Goal: Task Accomplishment & Management: Use online tool/utility

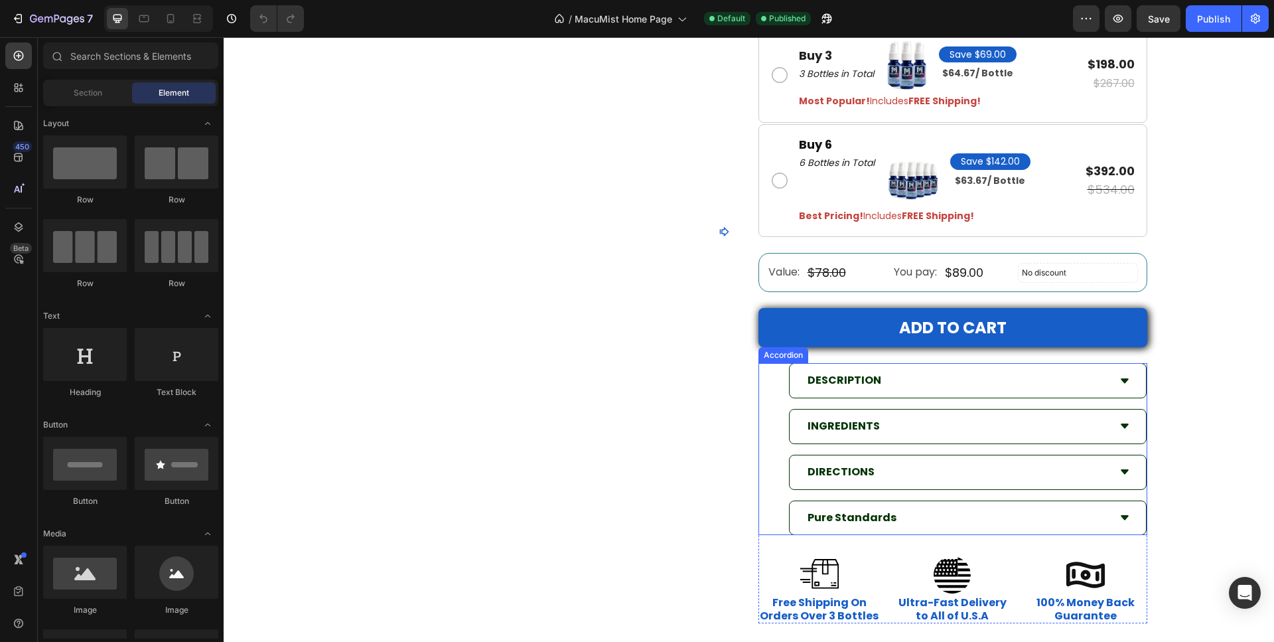
scroll to position [4487, 0]
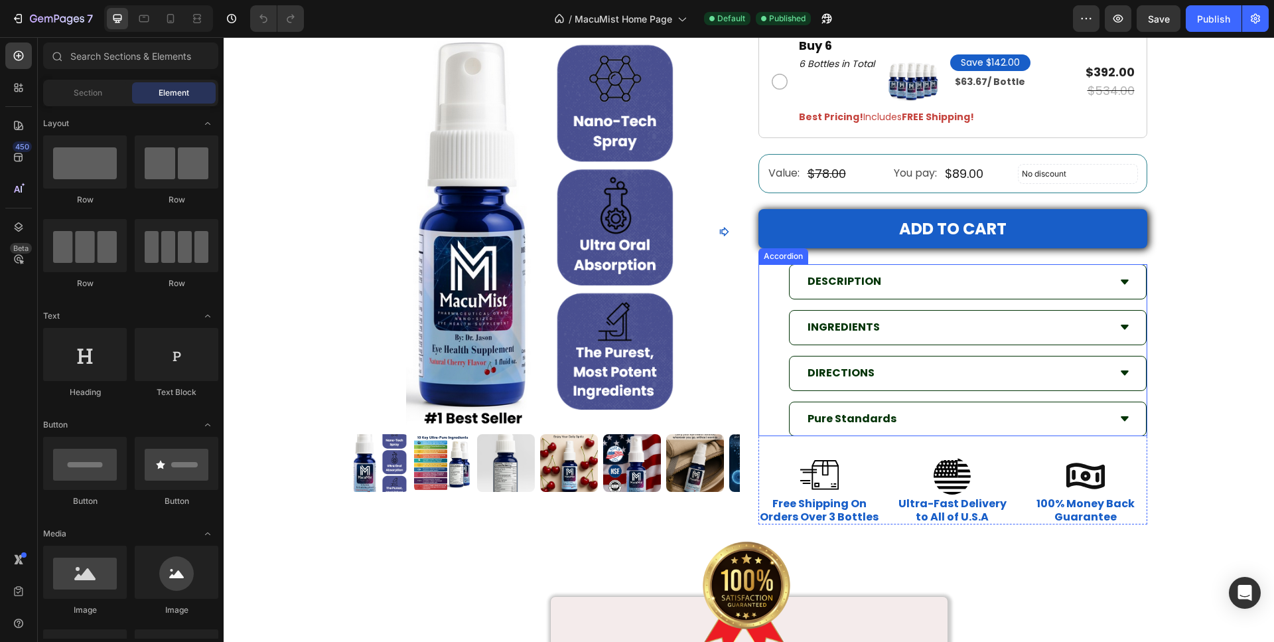
click at [906, 290] on div "DESCRIPTION" at bounding box center [957, 281] width 303 height 23
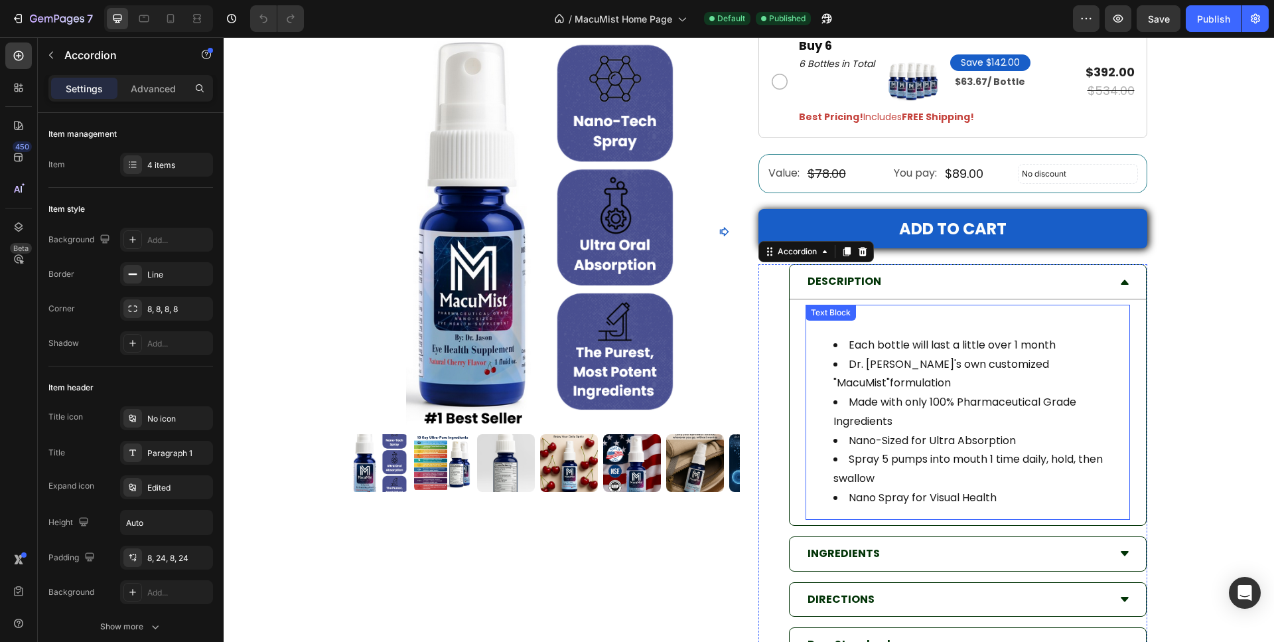
click at [1042, 362] on li "Dr. Jason's own customized "MacuMist"formulation" at bounding box center [980, 374] width 295 height 38
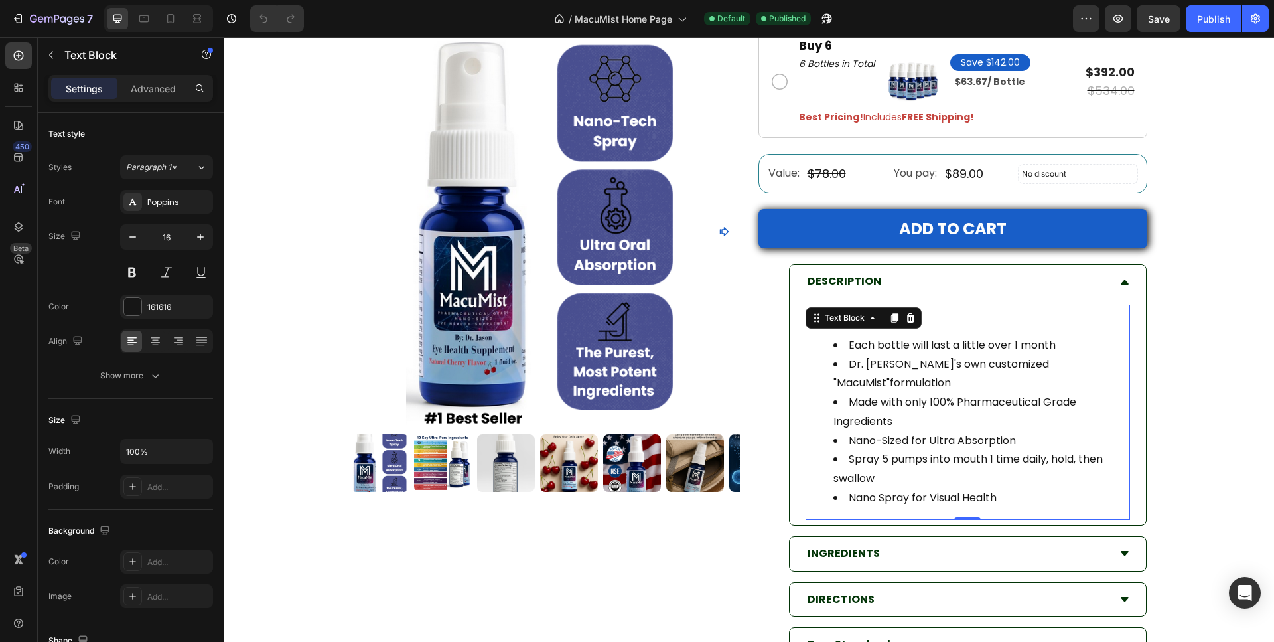
click at [1044, 364] on li "Dr. Jason's own customized "MacuMist"formulation" at bounding box center [980, 374] width 295 height 38
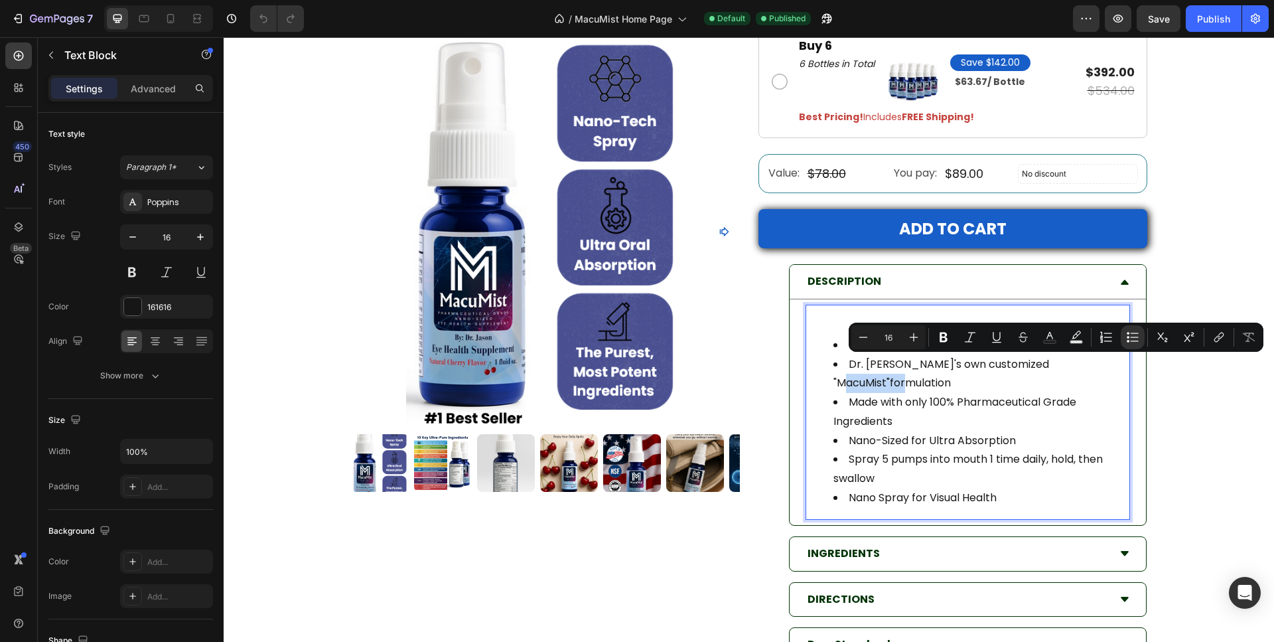
click at [1044, 364] on li "Dr. Jason's own customized "MacuMist"formulation" at bounding box center [980, 374] width 295 height 38
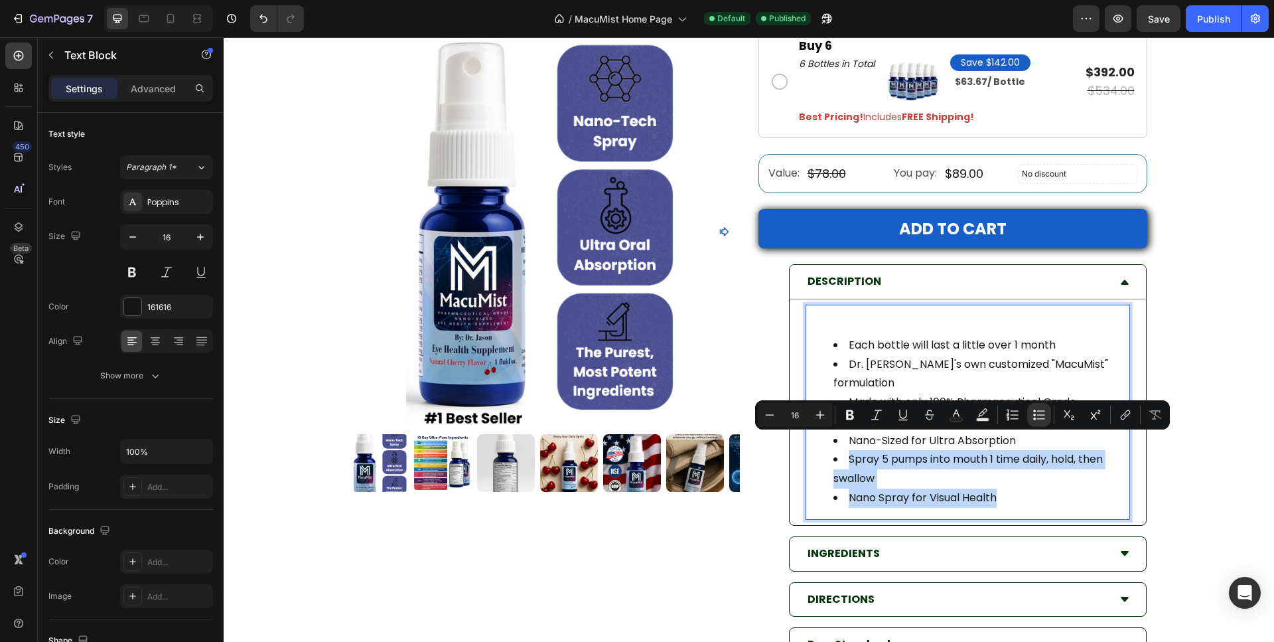
drag, startPoint x: 994, startPoint y: 480, endPoint x: 837, endPoint y: 448, distance: 159.8
click at [837, 448] on ul "Each bottle will last a little over 1 month Dr. Jason's own customized "MacuMis…" at bounding box center [968, 422] width 322 height 172
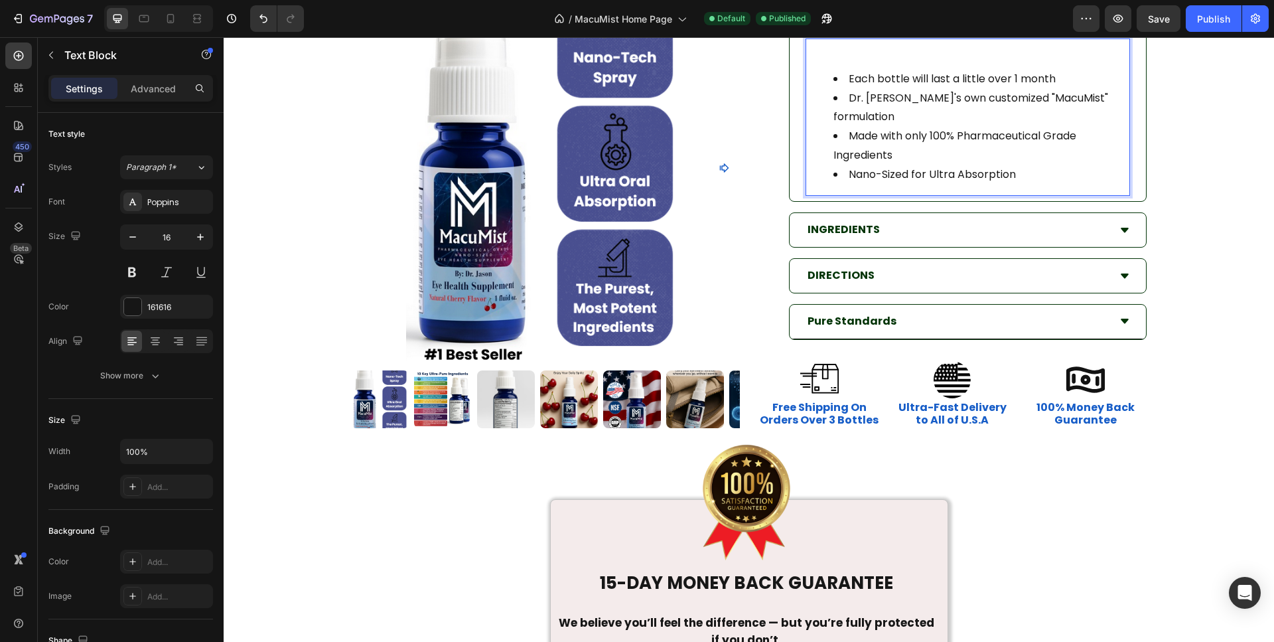
scroll to position [4758, 0]
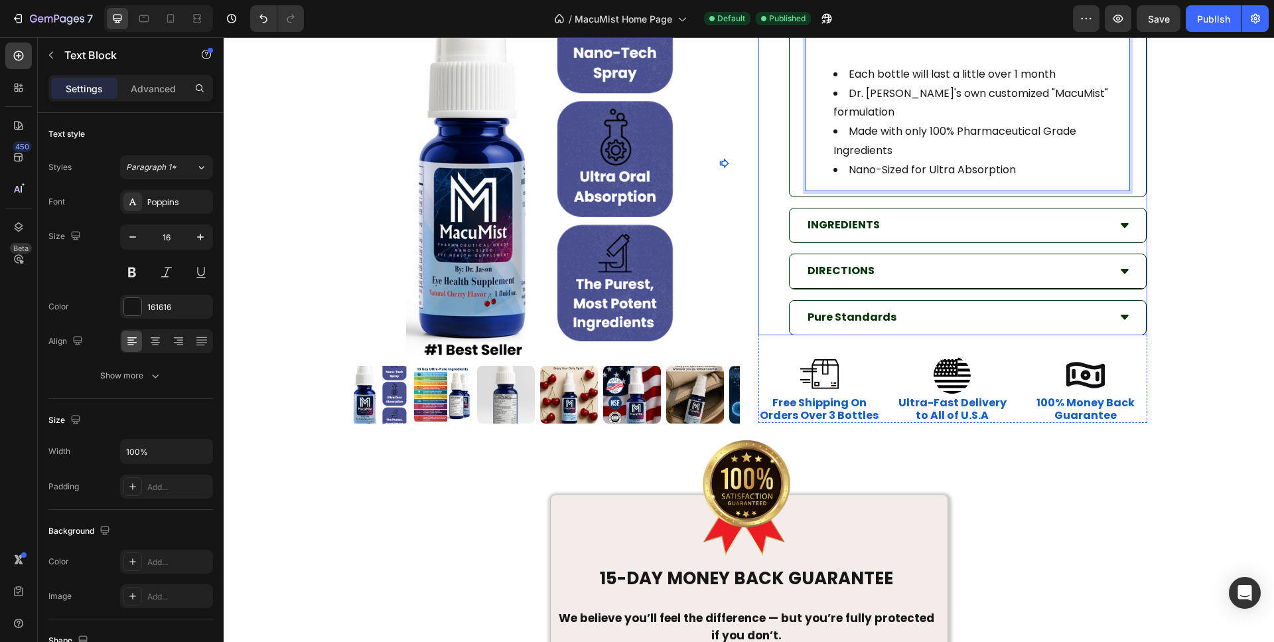
click at [1121, 269] on icon at bounding box center [1125, 271] width 8 height 5
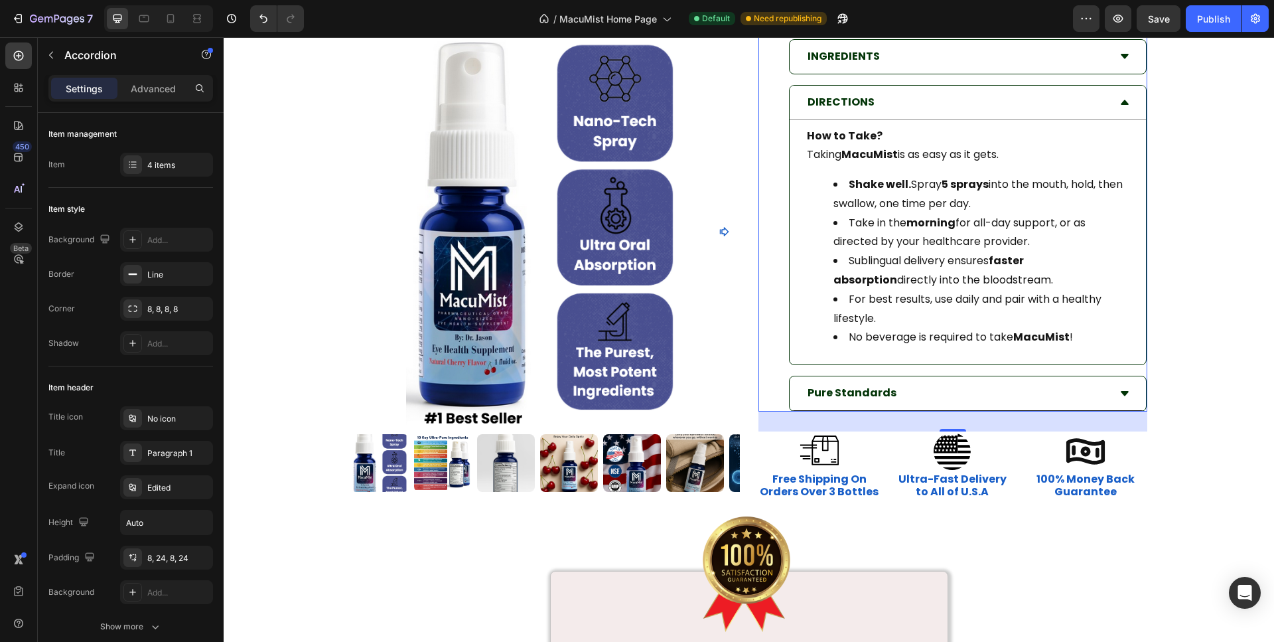
click at [1119, 397] on icon at bounding box center [1124, 393] width 11 height 11
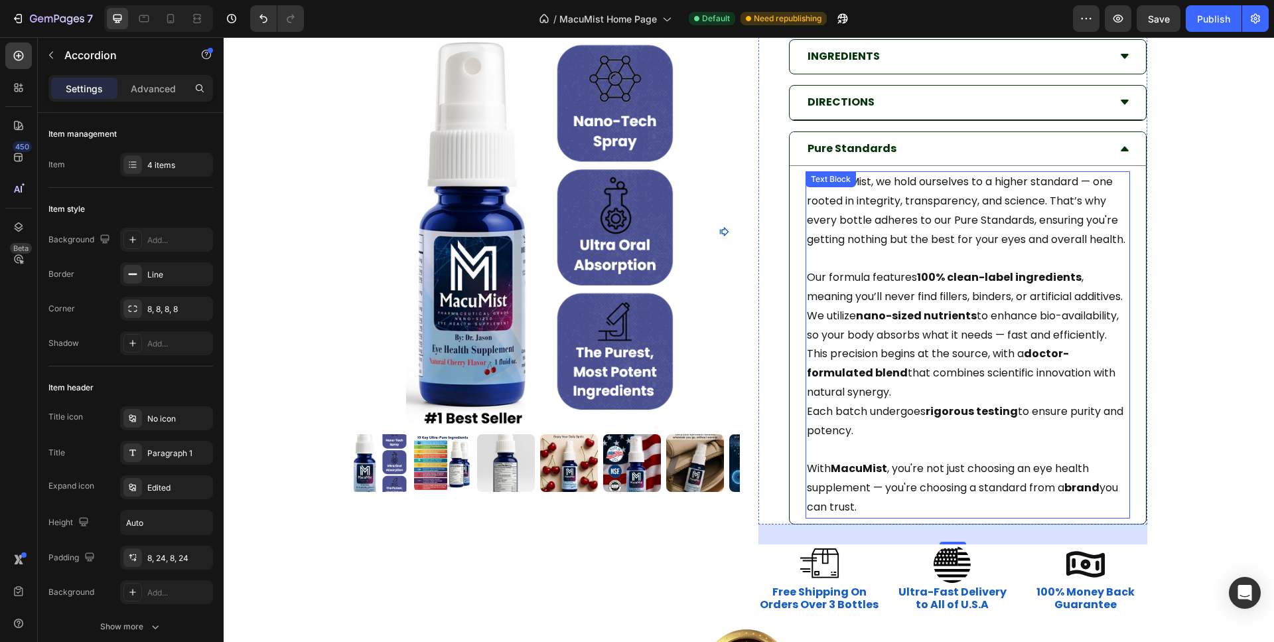
click at [972, 218] on p "At MacuMist, we hold ourselves to a higher standard — one rooted in integrity, …" at bounding box center [968, 211] width 322 height 76
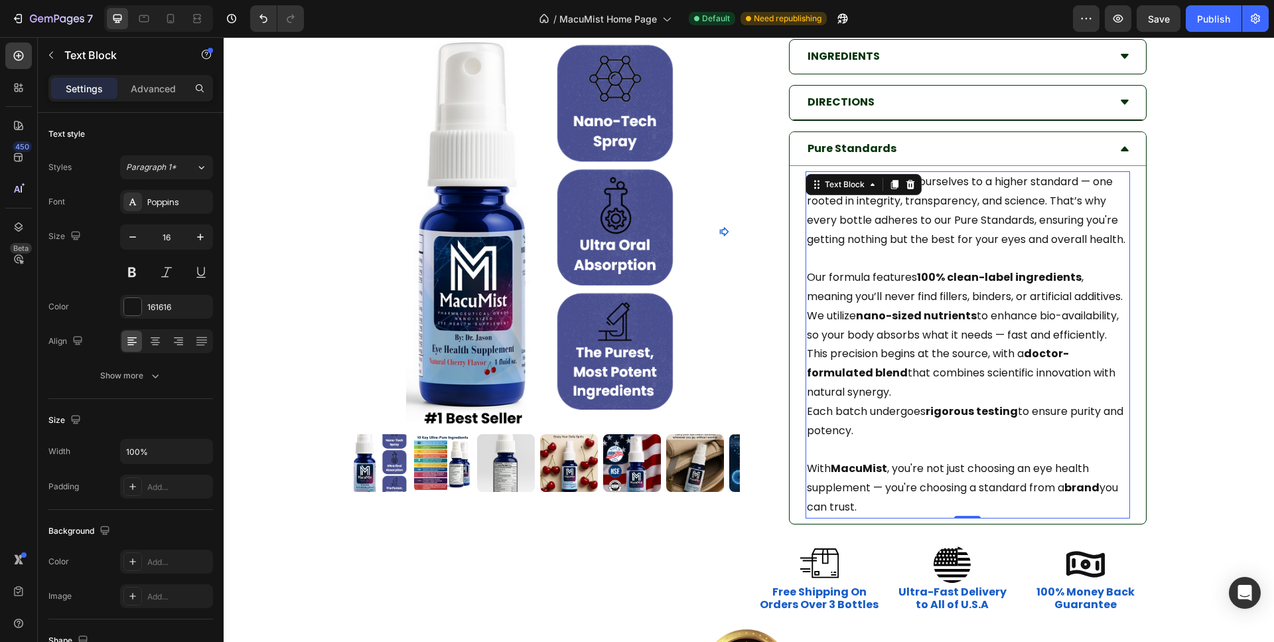
click at [972, 218] on p "At MacuMist, we hold ourselves to a higher standard — one rooted in integrity, …" at bounding box center [968, 211] width 322 height 76
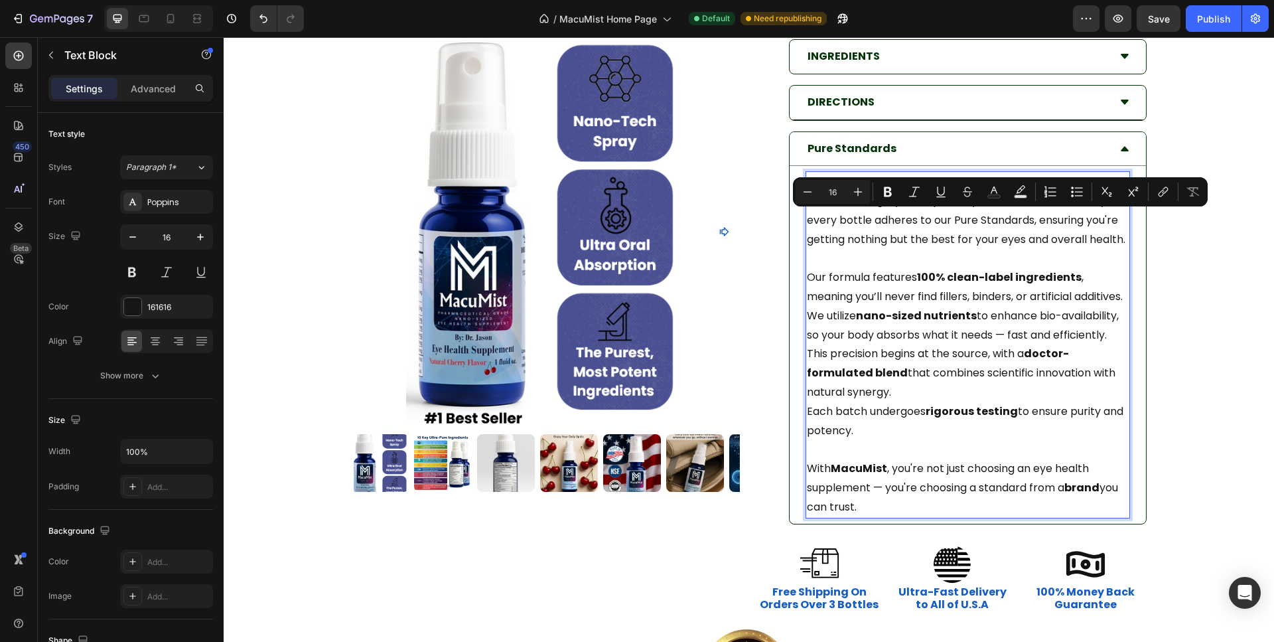
click at [886, 430] on p "Each batch undergoes rigorous testing to ensure purity and potency." at bounding box center [968, 421] width 322 height 38
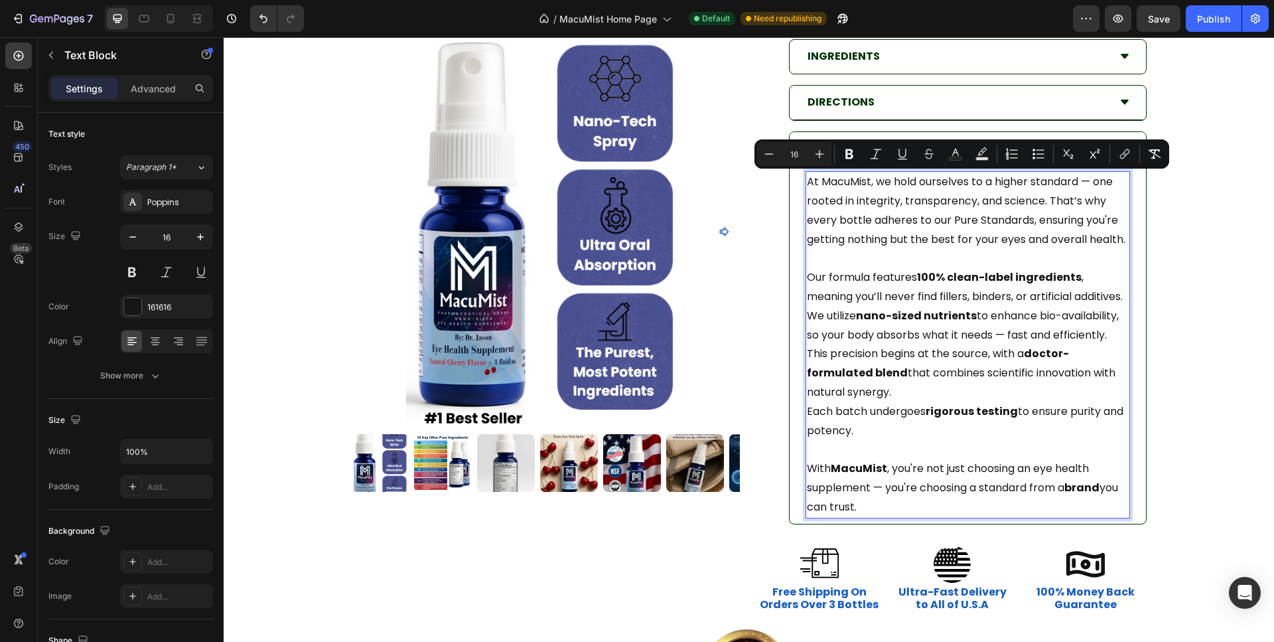
drag, startPoint x: 827, startPoint y: 477, endPoint x: 800, endPoint y: 170, distance: 308.5
click at [806, 171] on div "At MacuMist, we hold ourselves to a higher standard — one rooted in integrity, …" at bounding box center [968, 344] width 324 height 346
click at [767, 156] on icon "Editor contextual toolbar" at bounding box center [768, 153] width 13 height 13
type input "15"
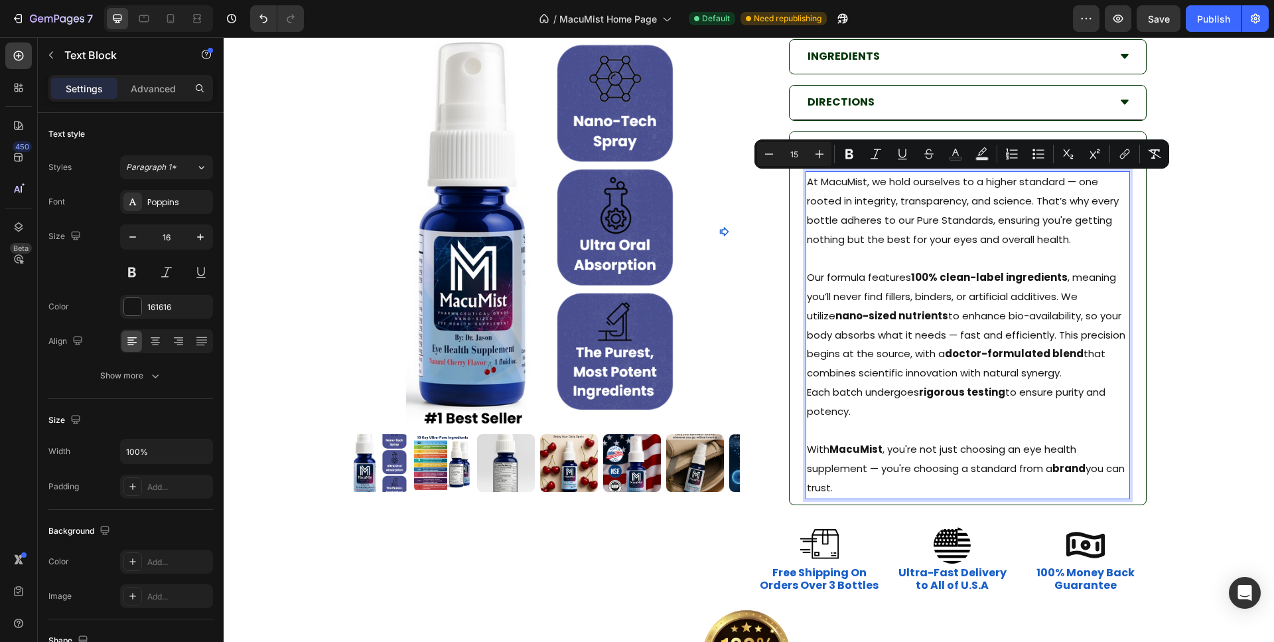
click at [896, 232] on p "At MacuMist, we hold ourselves to a higher standard — one rooted in integrity, …" at bounding box center [968, 211] width 322 height 76
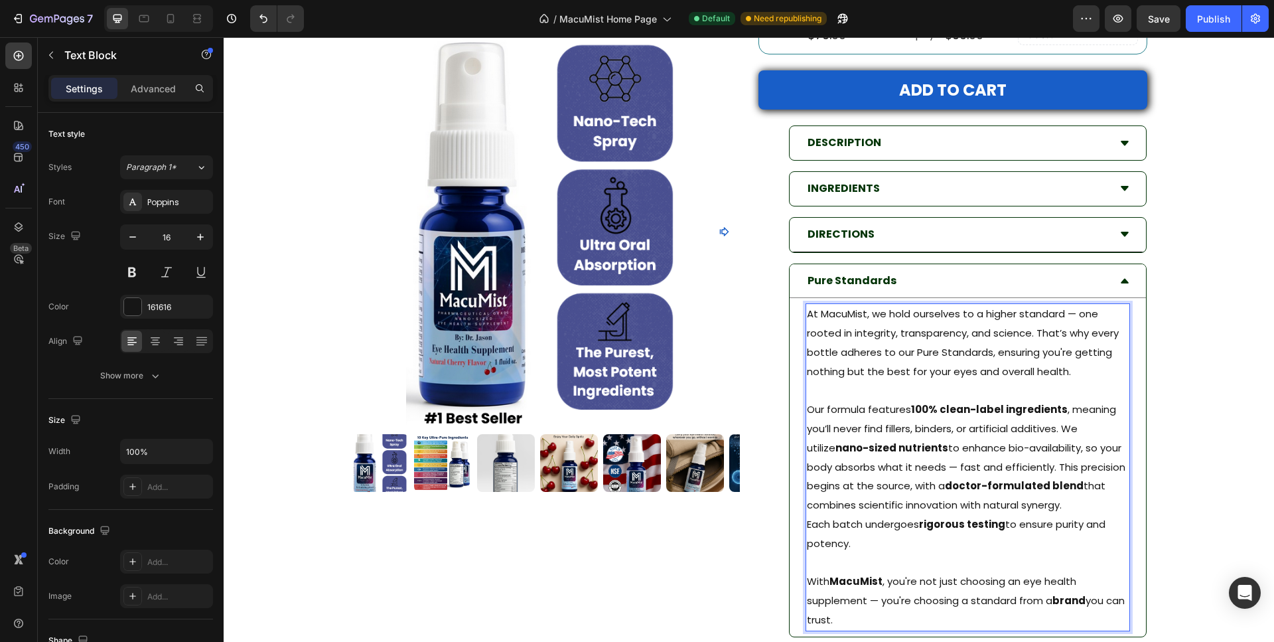
scroll to position [4487, 0]
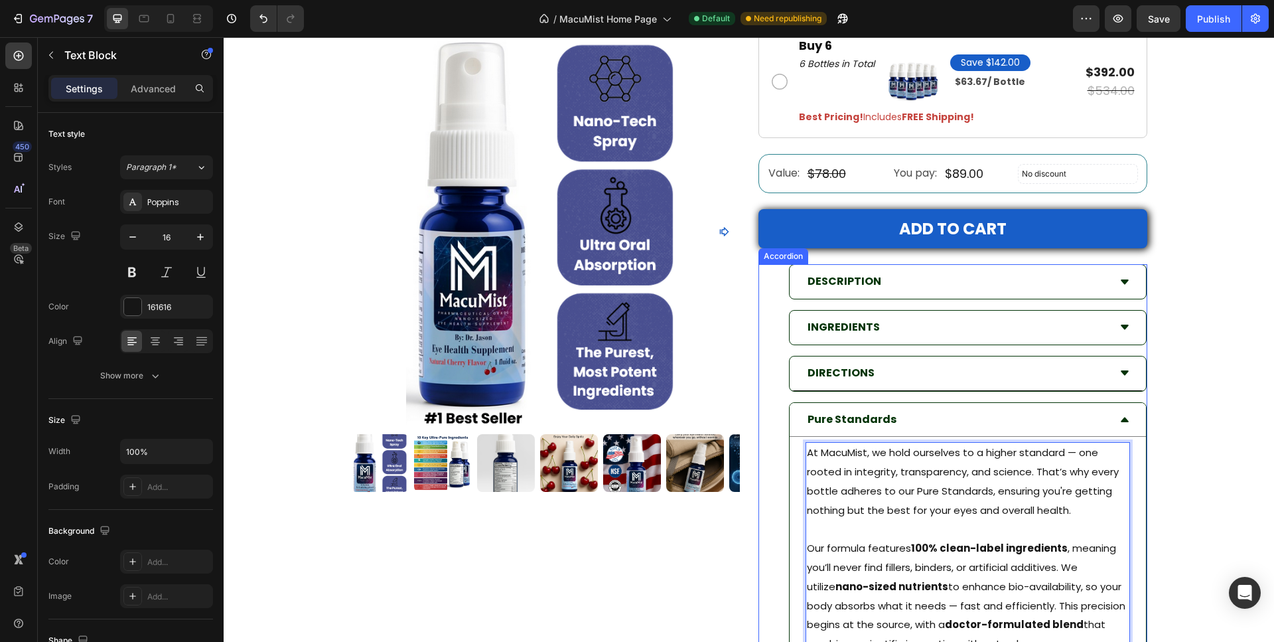
click at [1121, 376] on icon at bounding box center [1124, 373] width 11 height 11
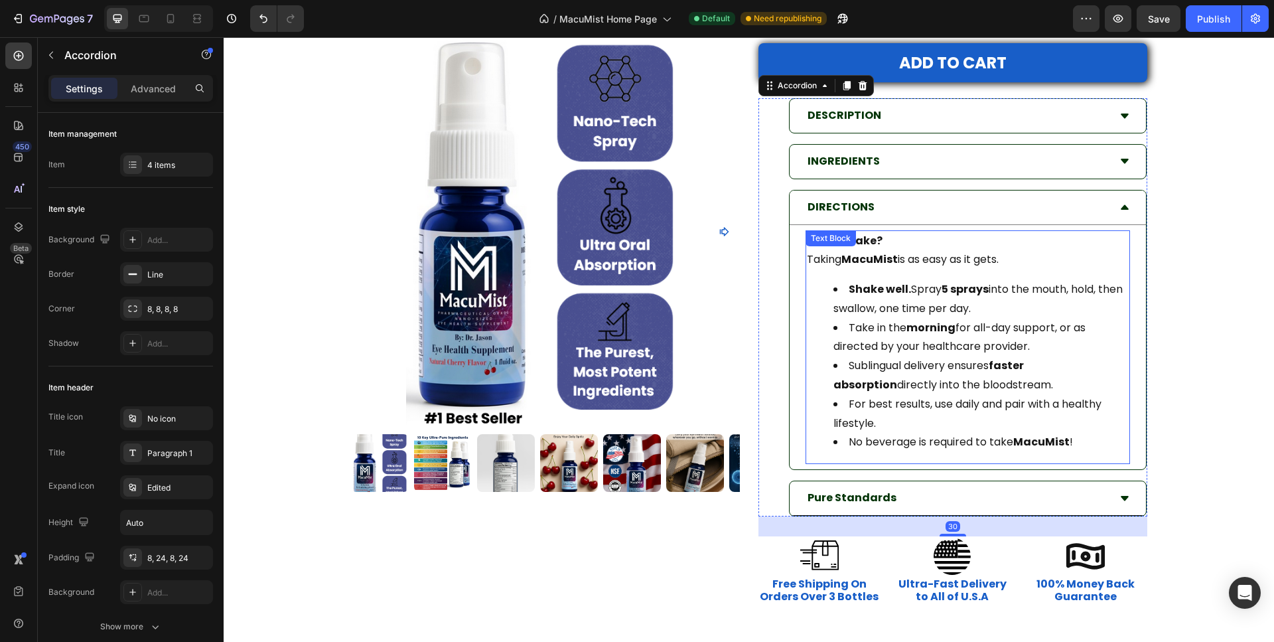
scroll to position [4758, 0]
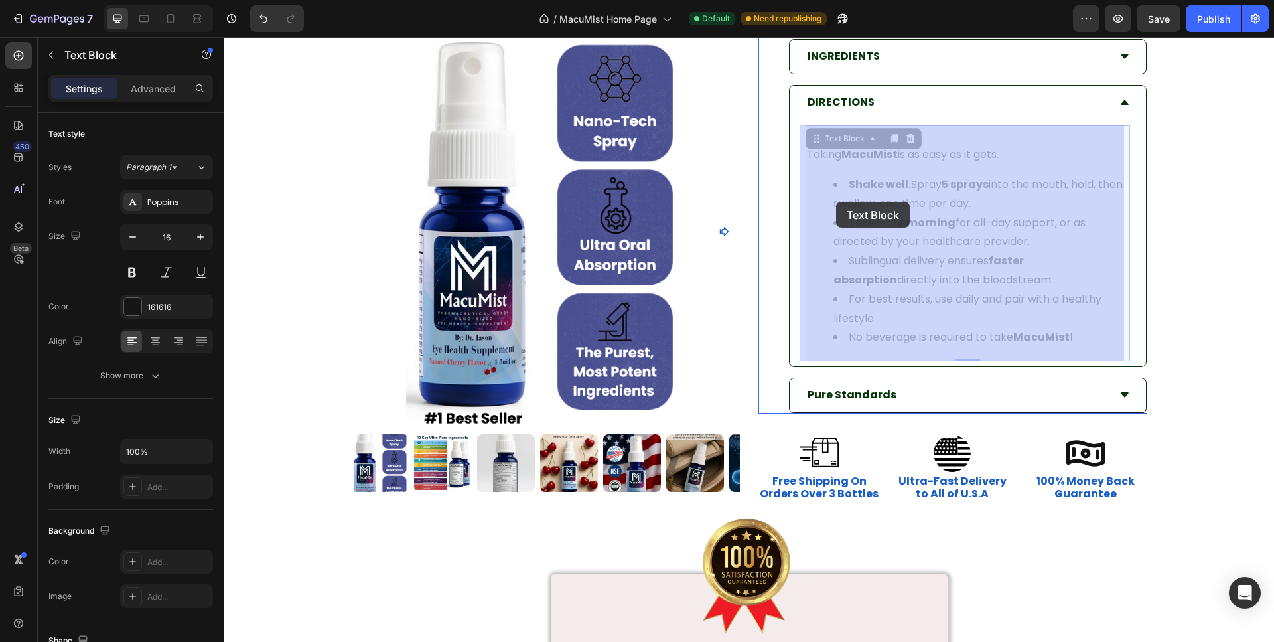
drag, startPoint x: 964, startPoint y: 330, endPoint x: 836, endPoint y: 202, distance: 181.6
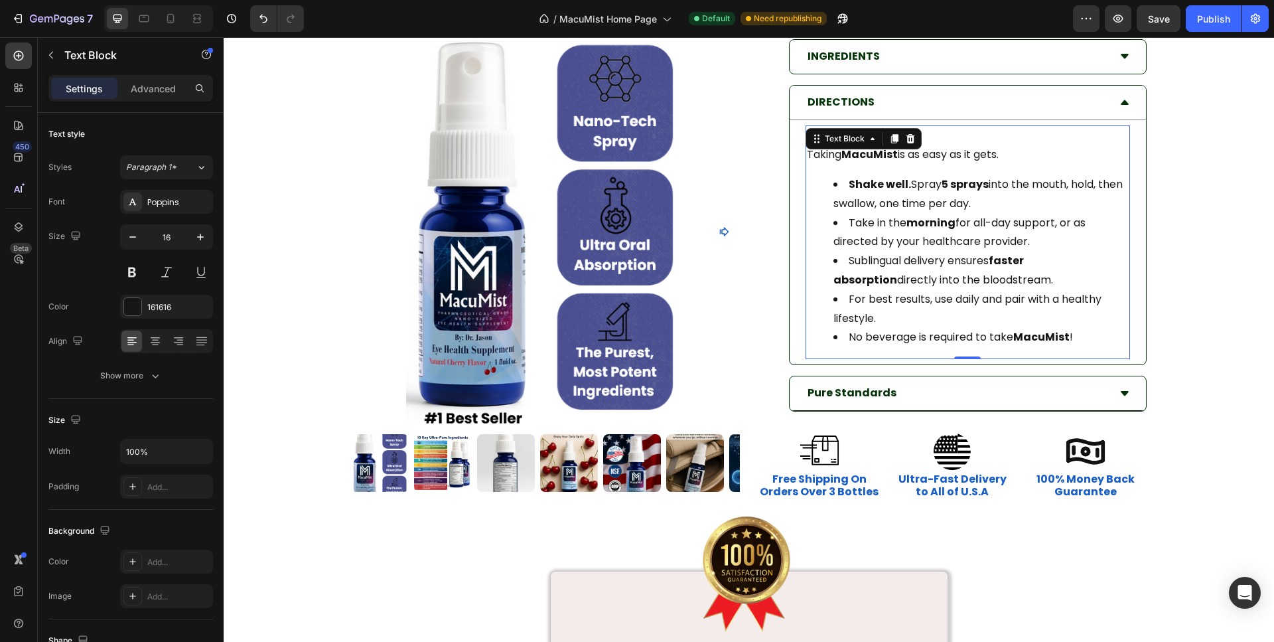
click at [847, 203] on li "Shake well. Spray 5 sprays into the mouth, hold, then swallow, one time per day." at bounding box center [980, 194] width 295 height 38
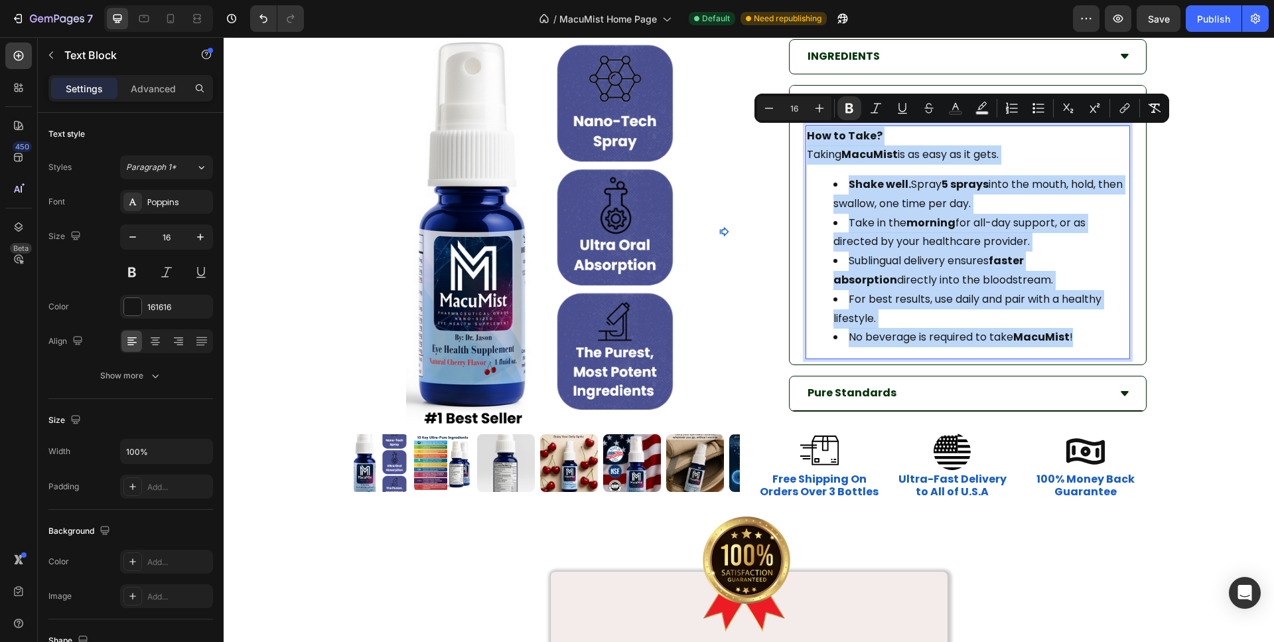
drag, startPoint x: 957, startPoint y: 288, endPoint x: 788, endPoint y: 133, distance: 229.2
click at [806, 133] on div "How to Take? Taking MacuMist is as easy as it gets. Shake well. Spray 5 sprays …" at bounding box center [968, 242] width 324 height 234
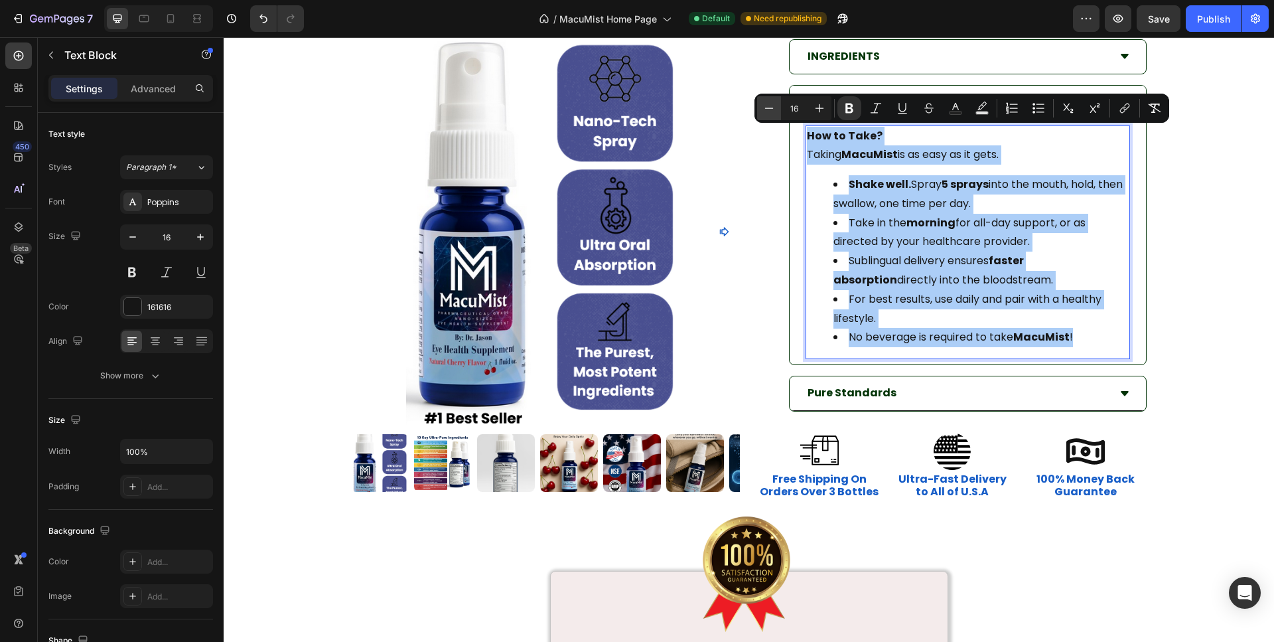
click at [770, 105] on icon "Editor contextual toolbar" at bounding box center [768, 108] width 13 height 13
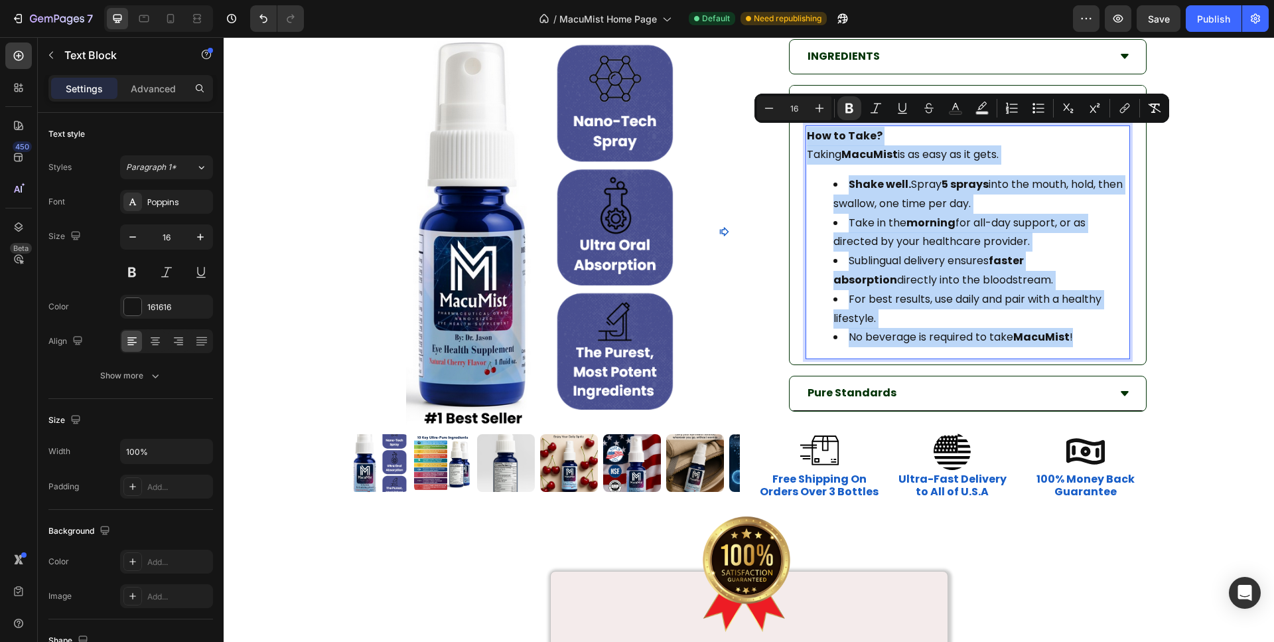
type input "15"
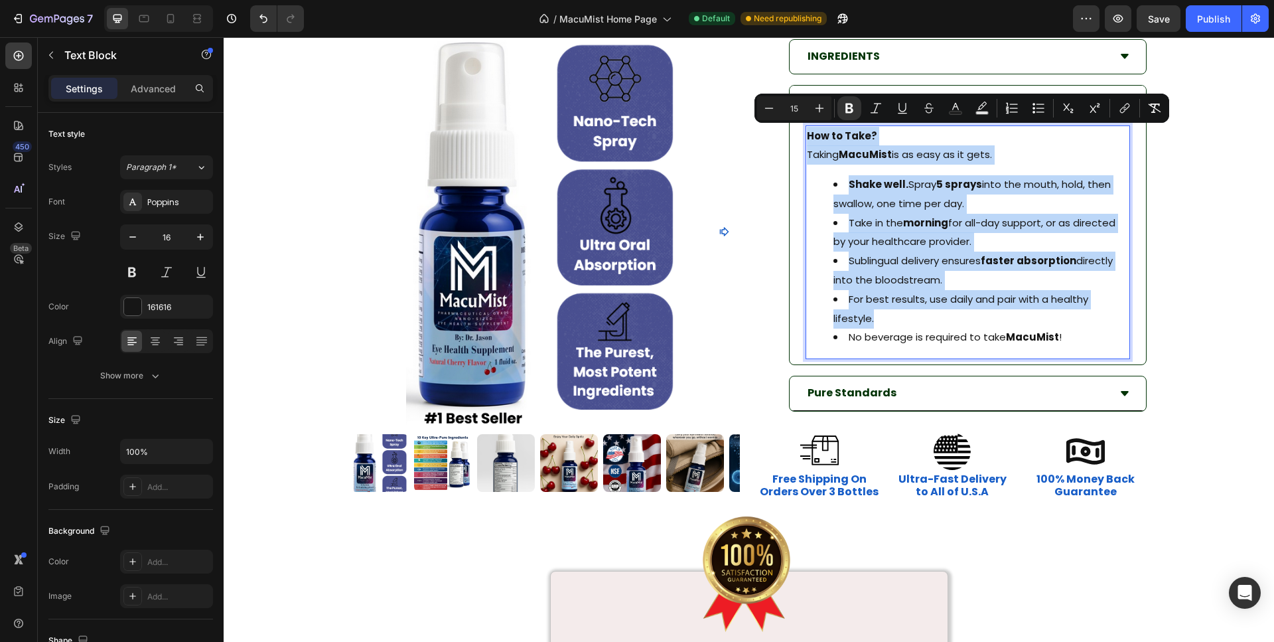
click at [992, 230] on span "Take in the morning for all-day support, or as directed by your healthcare prov…" at bounding box center [974, 232] width 282 height 33
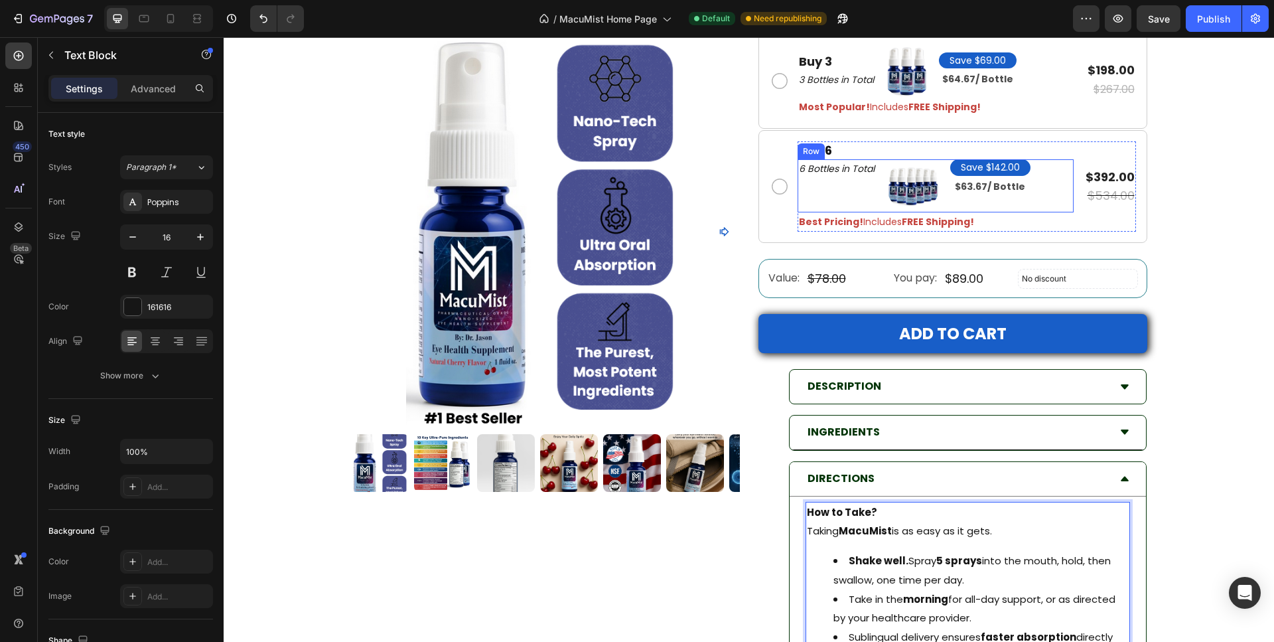
scroll to position [4487, 0]
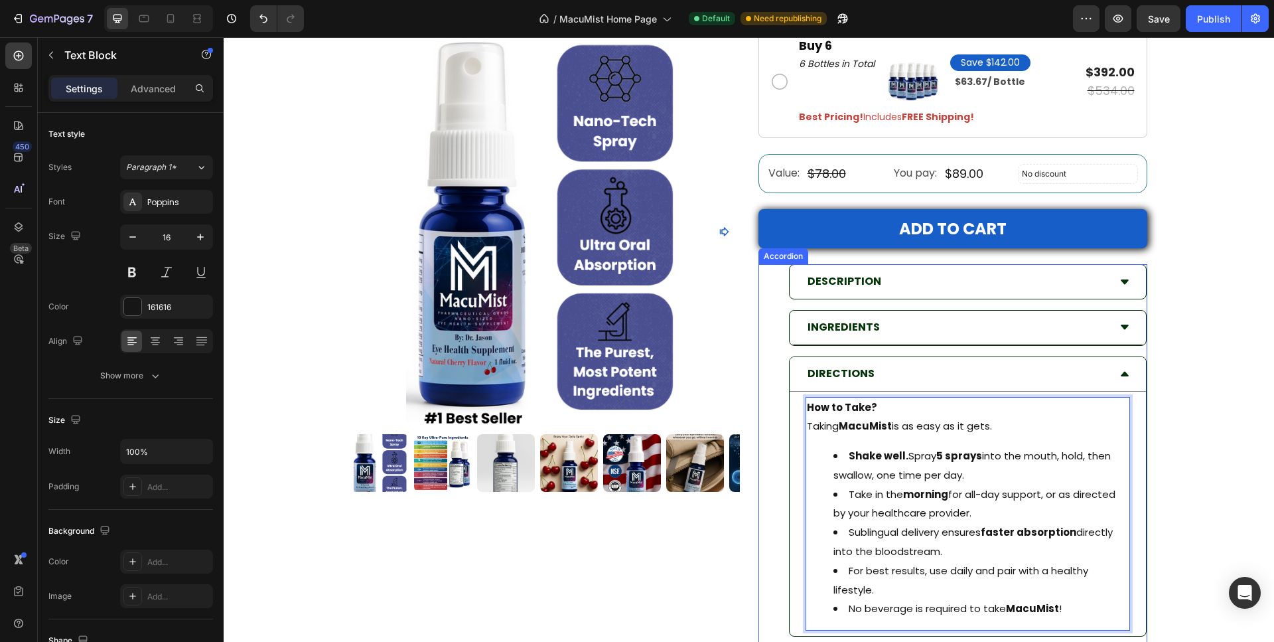
click at [1121, 325] on icon at bounding box center [1125, 326] width 8 height 5
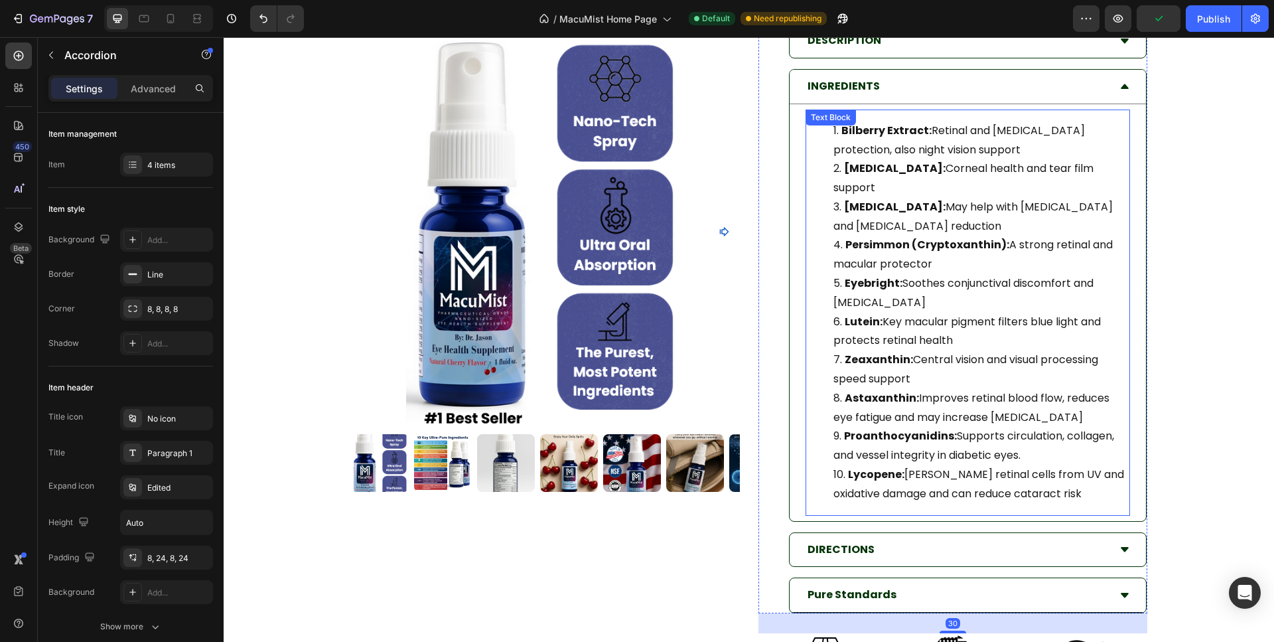
scroll to position [4758, 0]
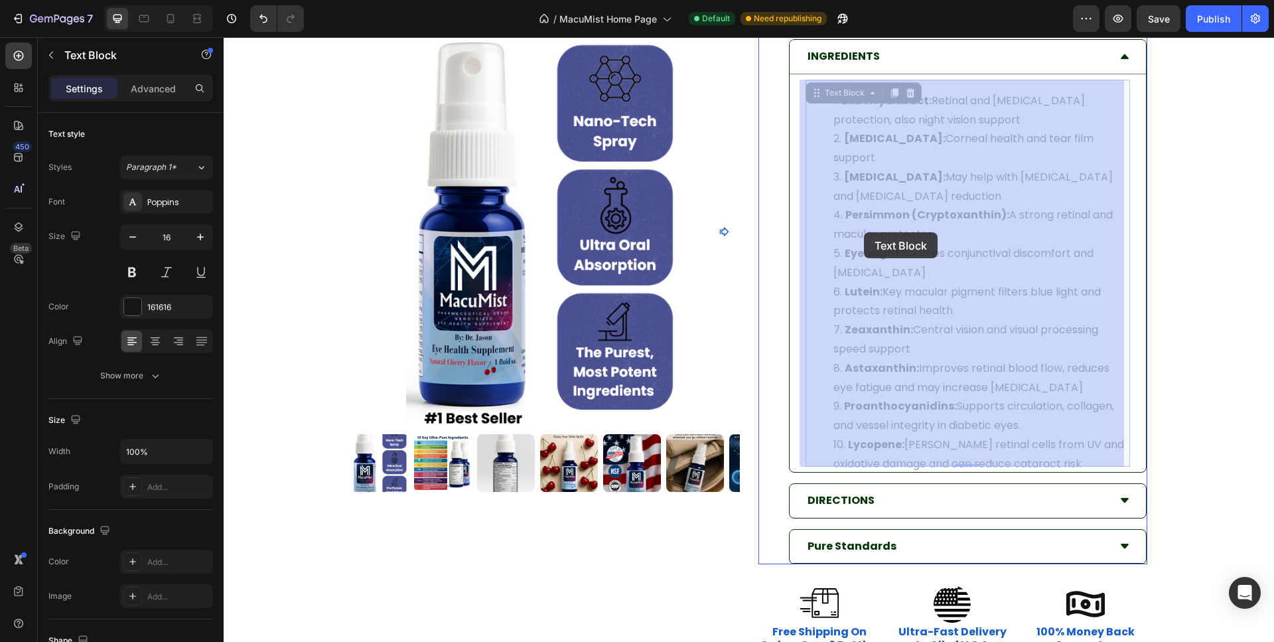
drag, startPoint x: 916, startPoint y: 383, endPoint x: 961, endPoint y: 312, distance: 83.8
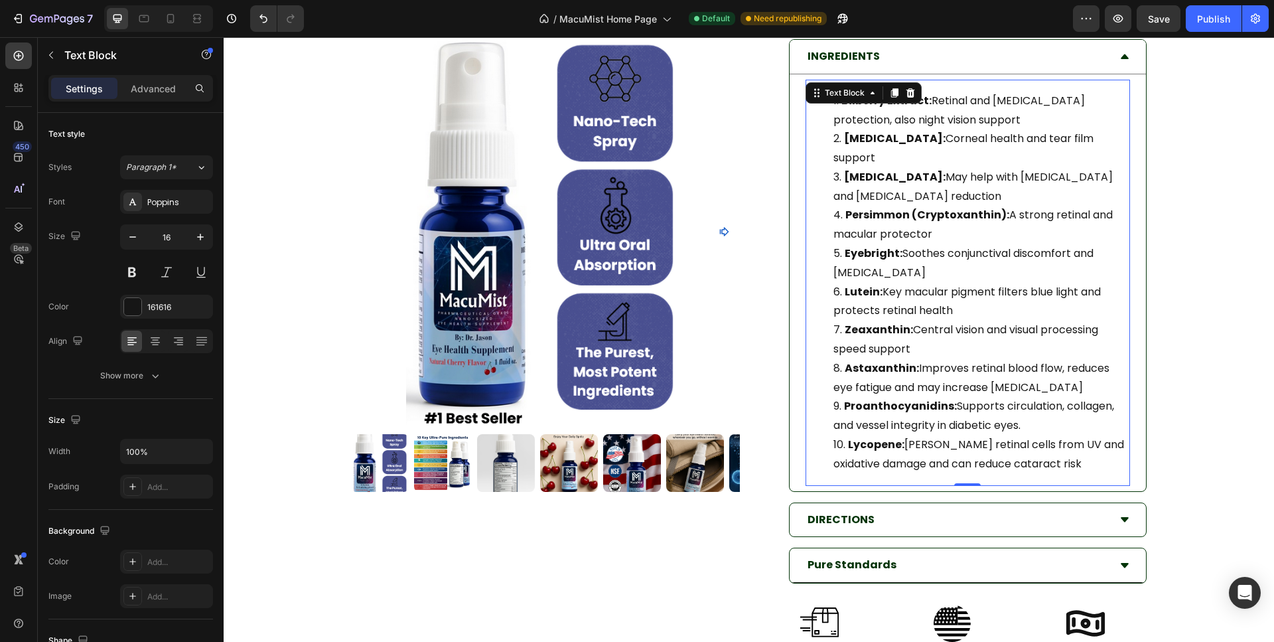
drag, startPoint x: 993, startPoint y: 340, endPoint x: 993, endPoint y: 353, distance: 12.6
click at [993, 342] on ol "Bilberry Extract: Retinal and [MEDICAL_DATA] protection, also night vision supp…" at bounding box center [968, 283] width 322 height 382
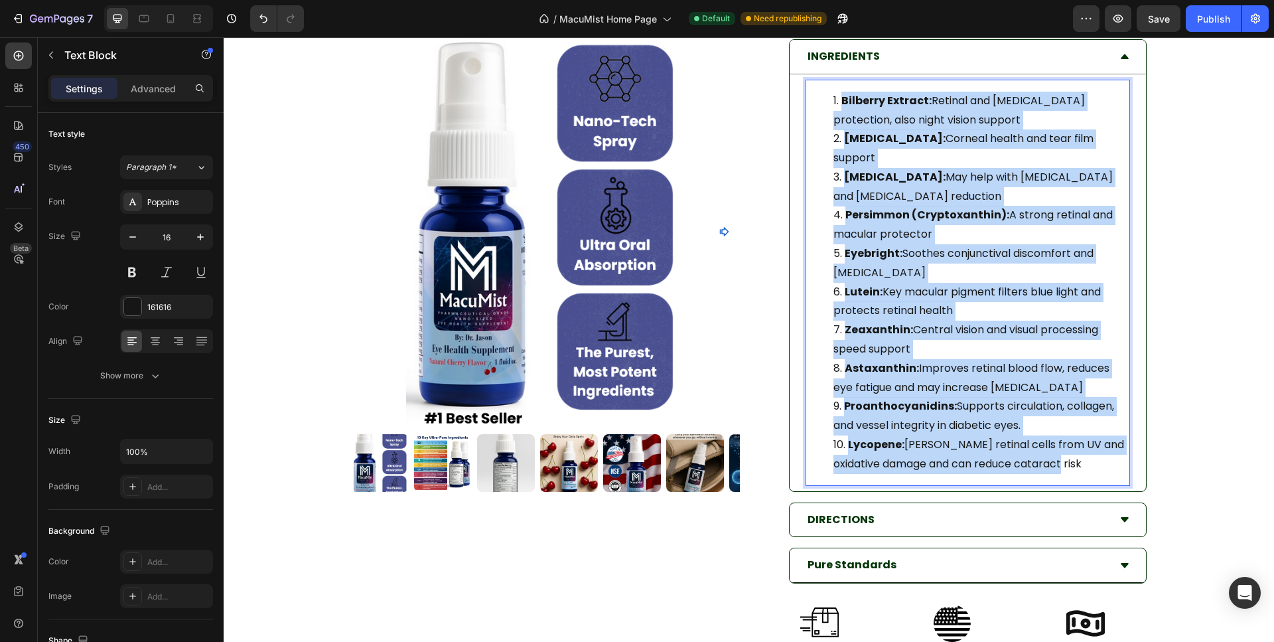
drag, startPoint x: 1031, startPoint y: 445, endPoint x: 815, endPoint y: 102, distance: 405.6
click at [815, 102] on ol "Bilberry Extract: Retinal and [MEDICAL_DATA] protection, also night vision supp…" at bounding box center [968, 283] width 322 height 382
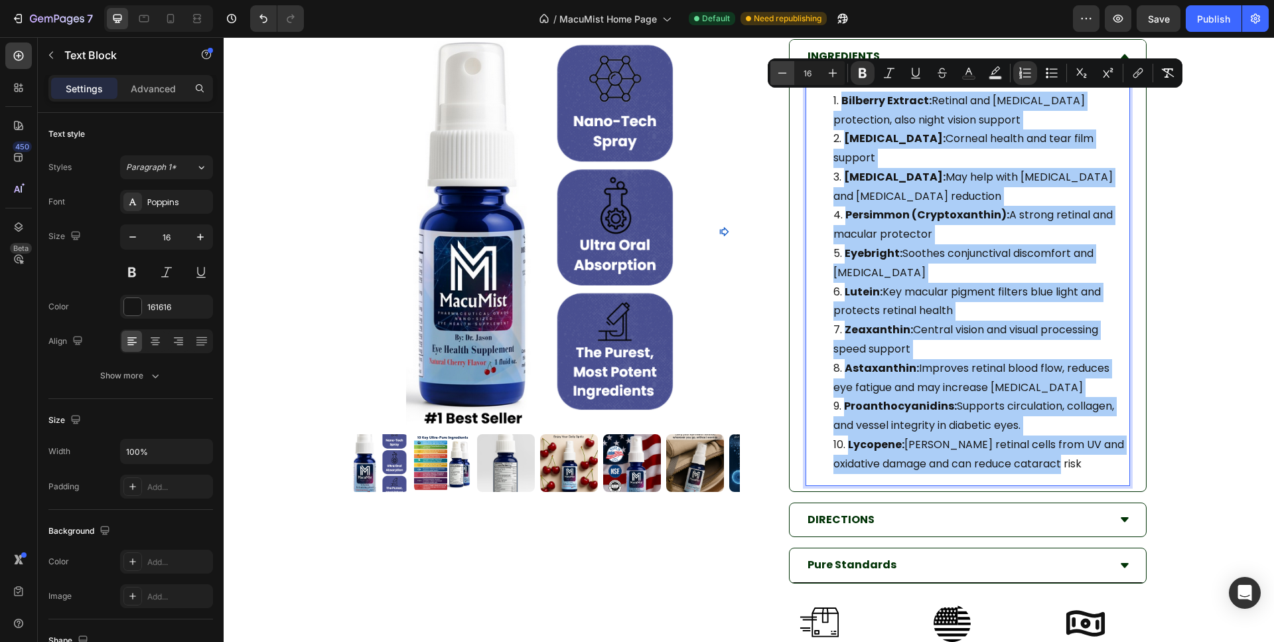
click at [787, 74] on icon "Editor contextual toolbar" at bounding box center [782, 72] width 13 height 13
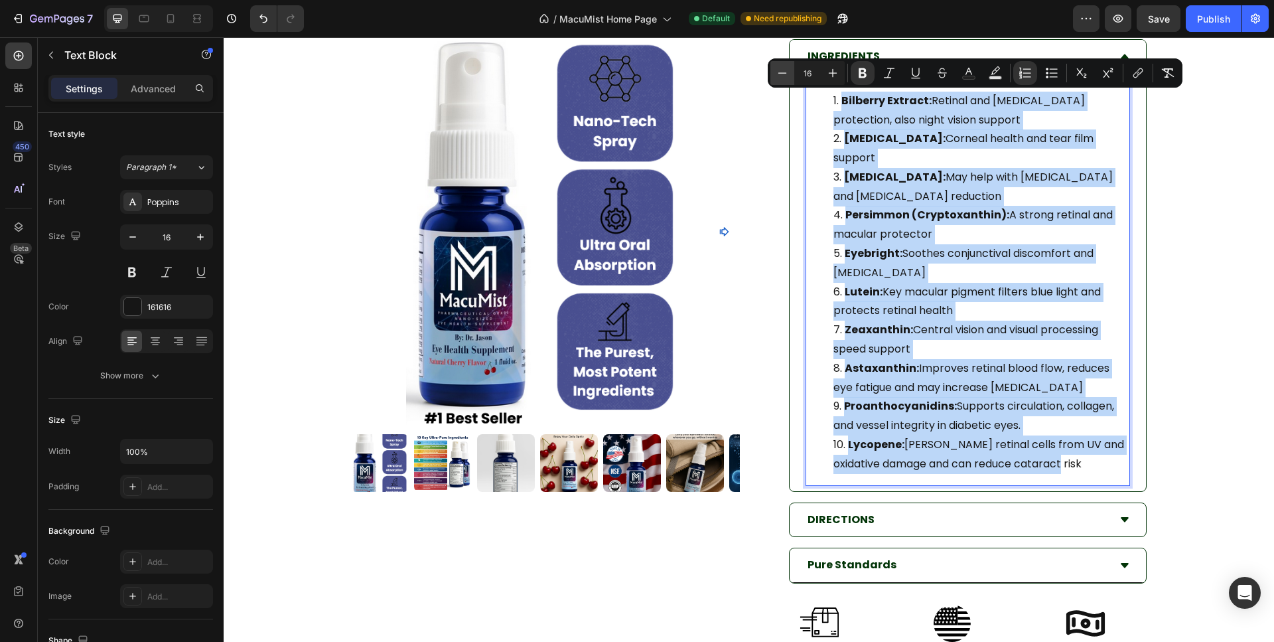
type input "15"
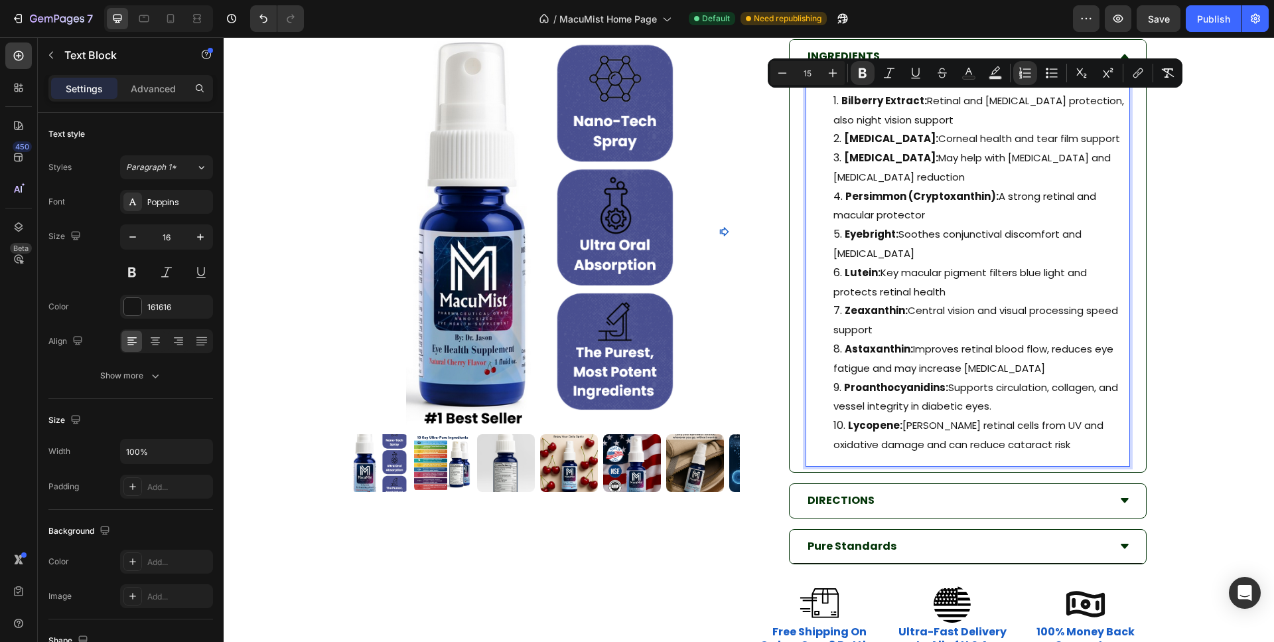
click at [922, 187] on li "Persimmon (Cryptoxanthin): A strong retinal and macular protector" at bounding box center [980, 206] width 295 height 38
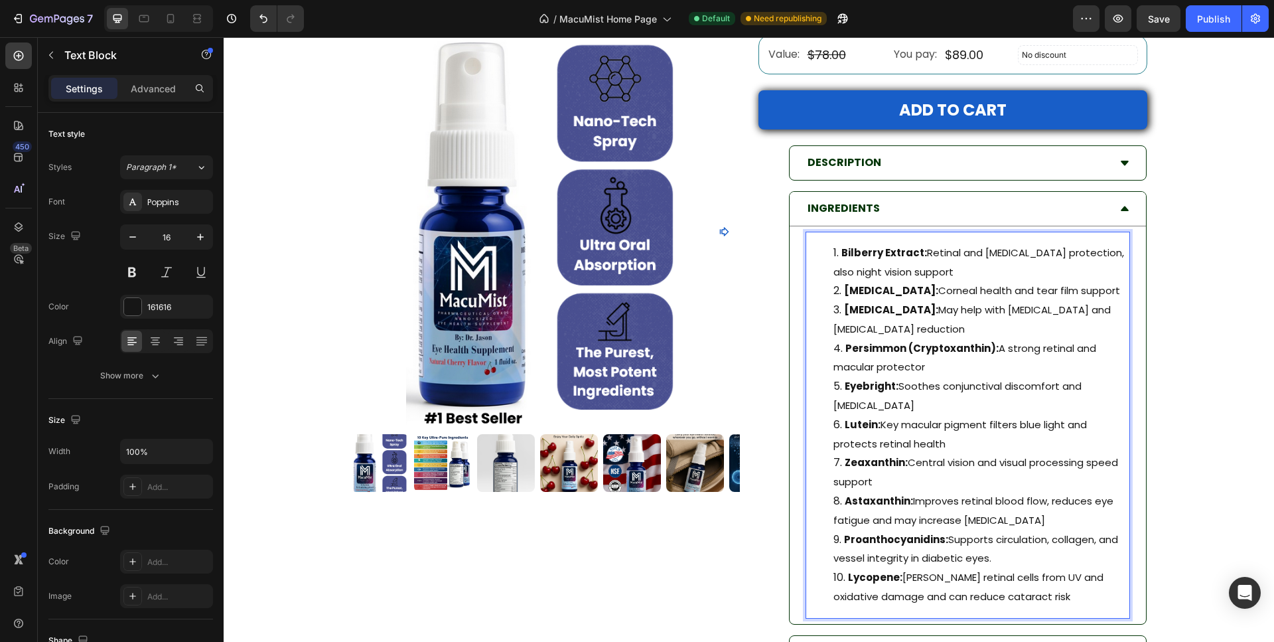
scroll to position [4487, 0]
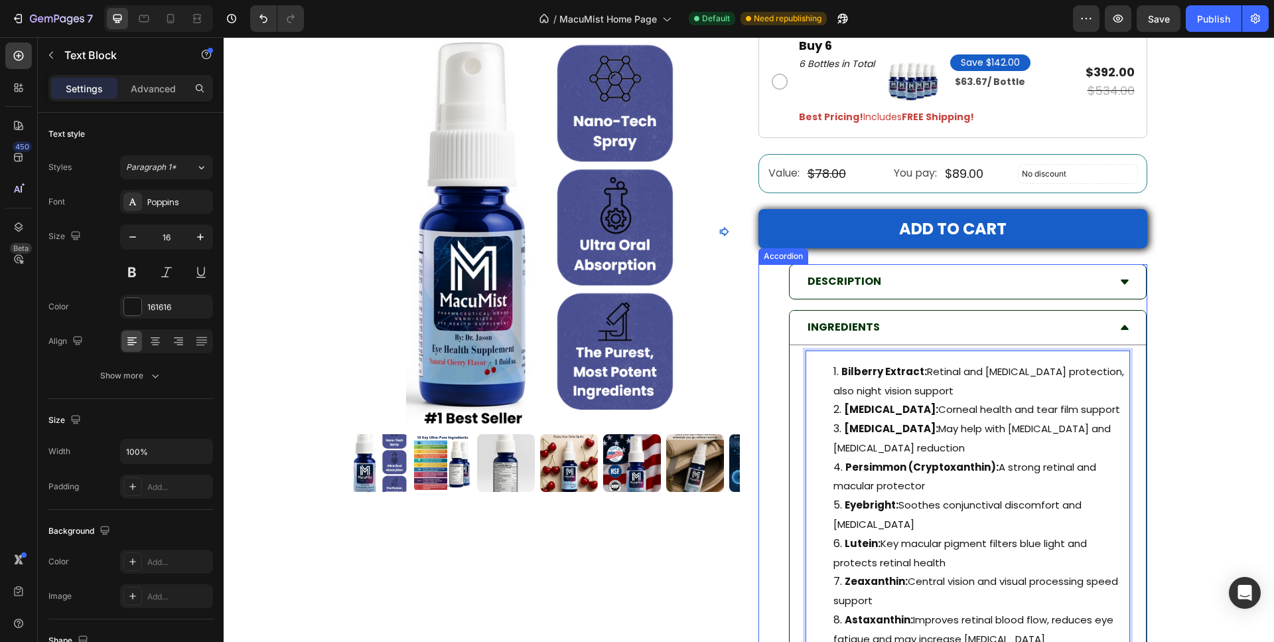
click at [1121, 281] on icon at bounding box center [1125, 281] width 8 height 5
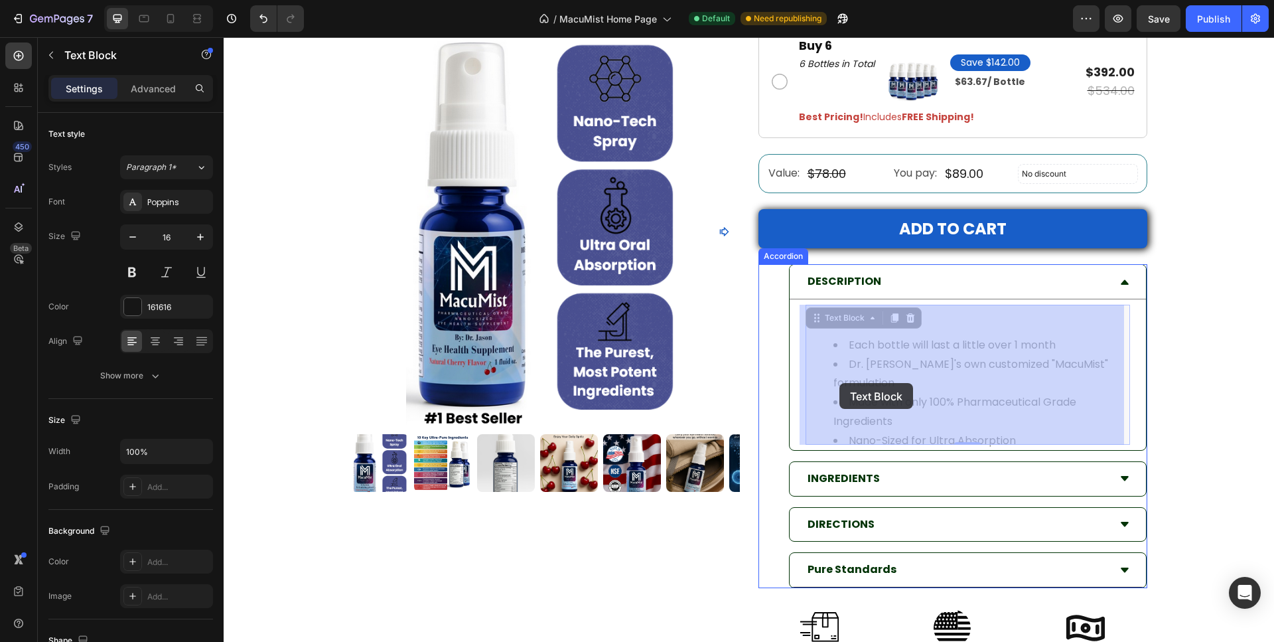
drag, startPoint x: 926, startPoint y: 411, endPoint x: 849, endPoint y: 385, distance: 81.8
drag, startPoint x: 849, startPoint y: 385, endPoint x: 857, endPoint y: 388, distance: 8.6
click at [224, 37] on li "Made with only 100% Pharmaceutical Grade Ingredients" at bounding box center [224, 37] width 0 height 0
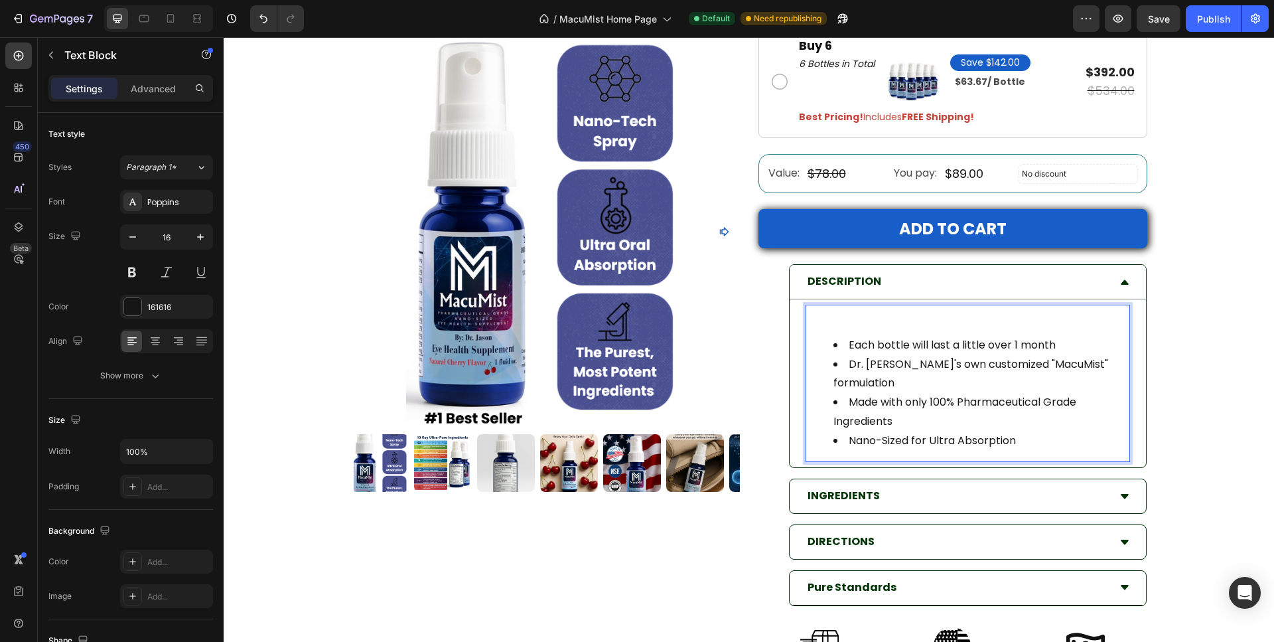
click at [1005, 431] on li "Nano-Sized for Ultra Absorption" at bounding box center [980, 440] width 295 height 19
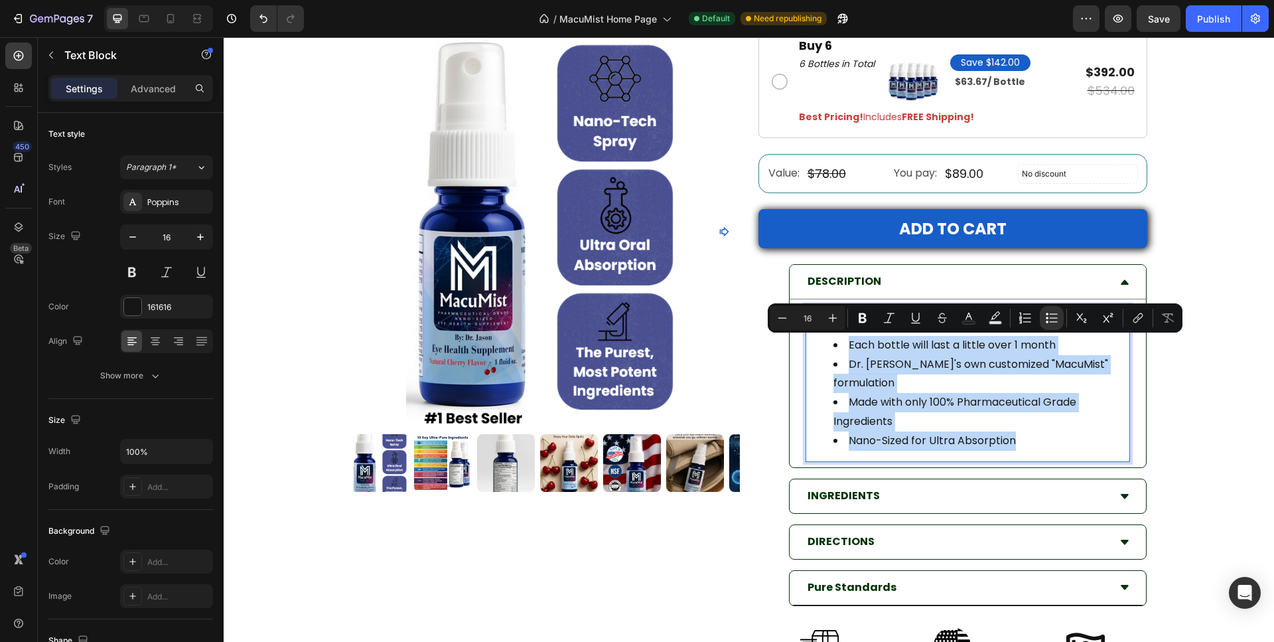
drag, startPoint x: 1012, startPoint y: 419, endPoint x: 1027, endPoint y: 352, distance: 68.7
click at [806, 333] on div "Each bottle will last a little over 1 month Dr. [PERSON_NAME]'s own customized …" at bounding box center [968, 384] width 324 height 158
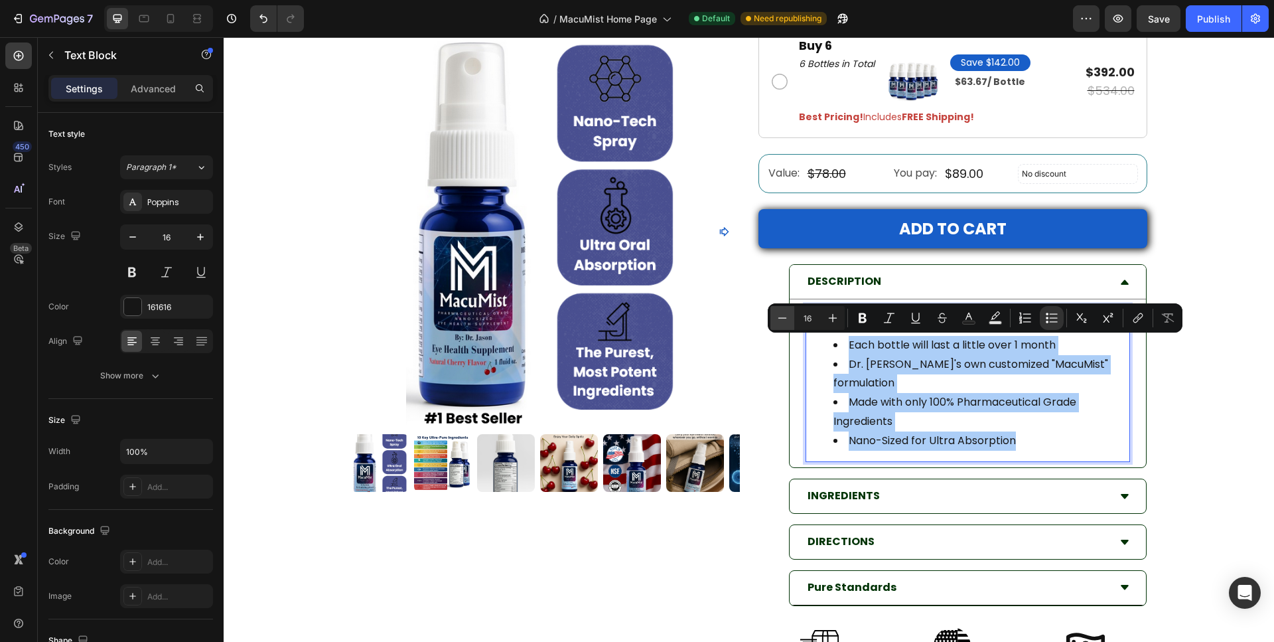
click at [786, 318] on icon "Editor contextual toolbar" at bounding box center [782, 317] width 13 height 13
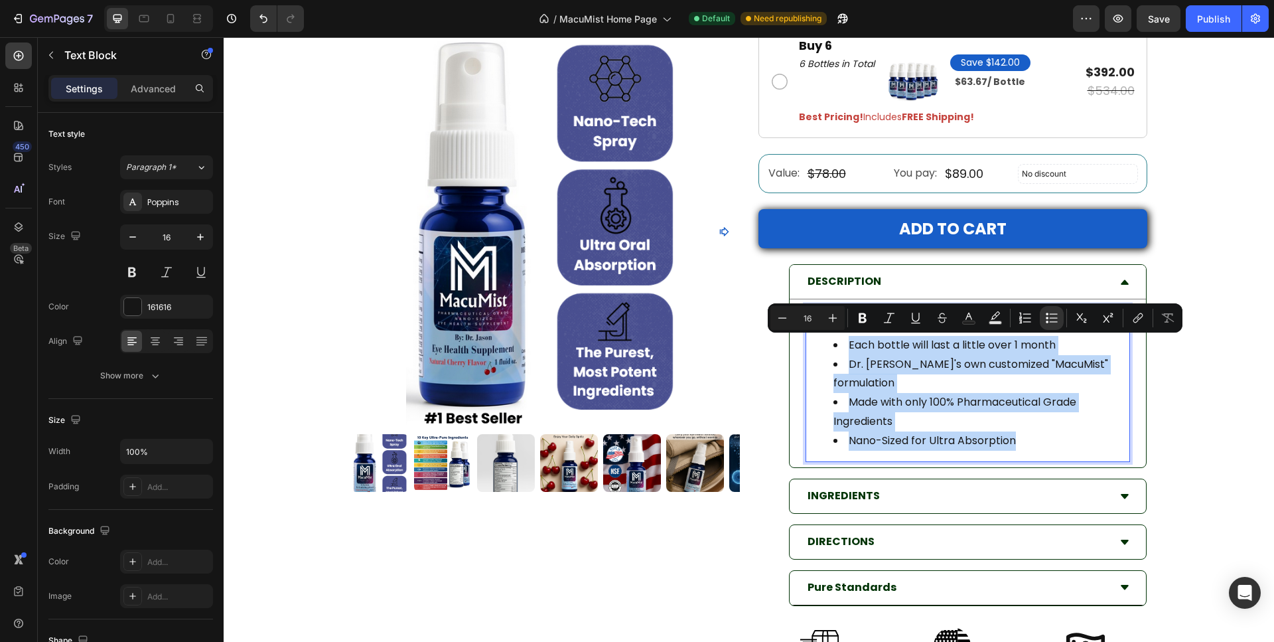
type input "15"
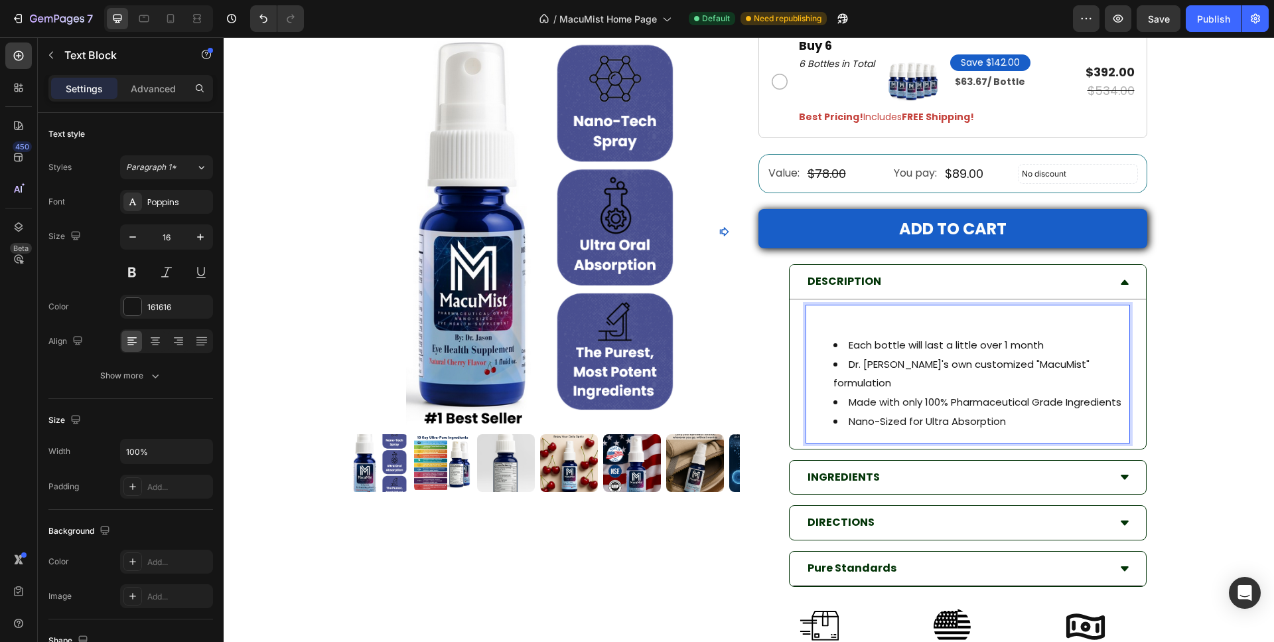
click at [1013, 395] on span "Made with only 100% Pharmaceutical Grade Ingredients" at bounding box center [985, 402] width 273 height 14
drag, startPoint x: 1151, startPoint y: 20, endPoint x: 1153, endPoint y: 28, distance: 8.2
click at [1151, 20] on span "Save" at bounding box center [1159, 18] width 22 height 11
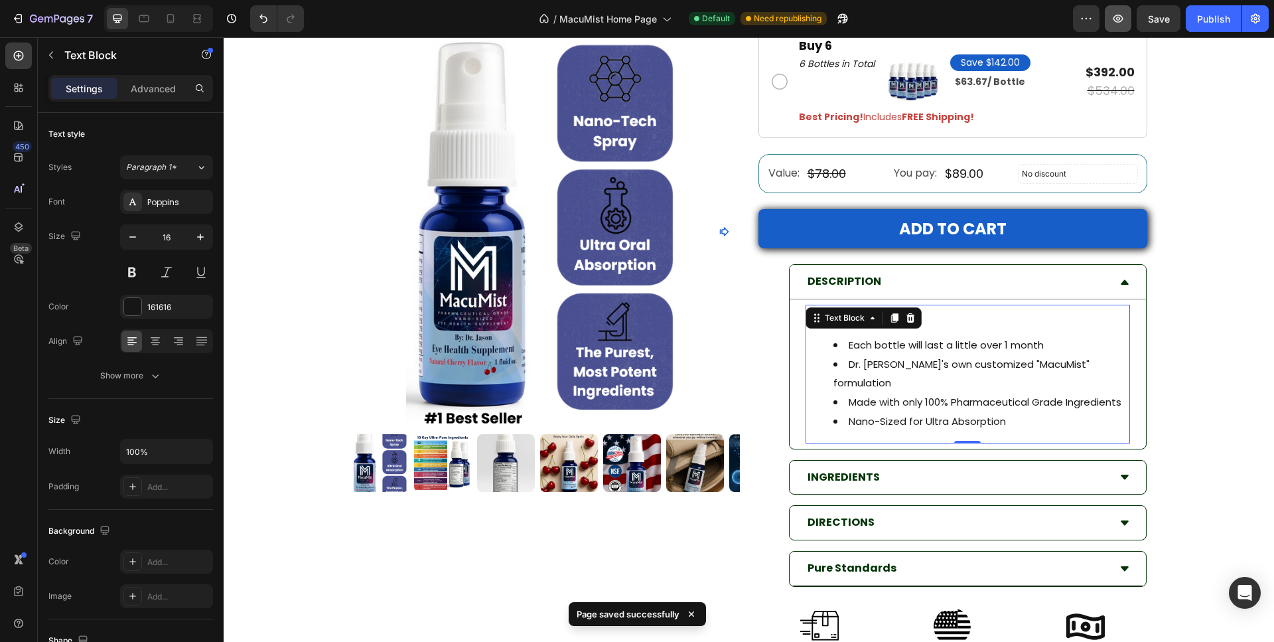
drag, startPoint x: 1215, startPoint y: 15, endPoint x: 1131, endPoint y: 21, distance: 84.4
click at [1216, 15] on div "Publish" at bounding box center [1213, 19] width 33 height 14
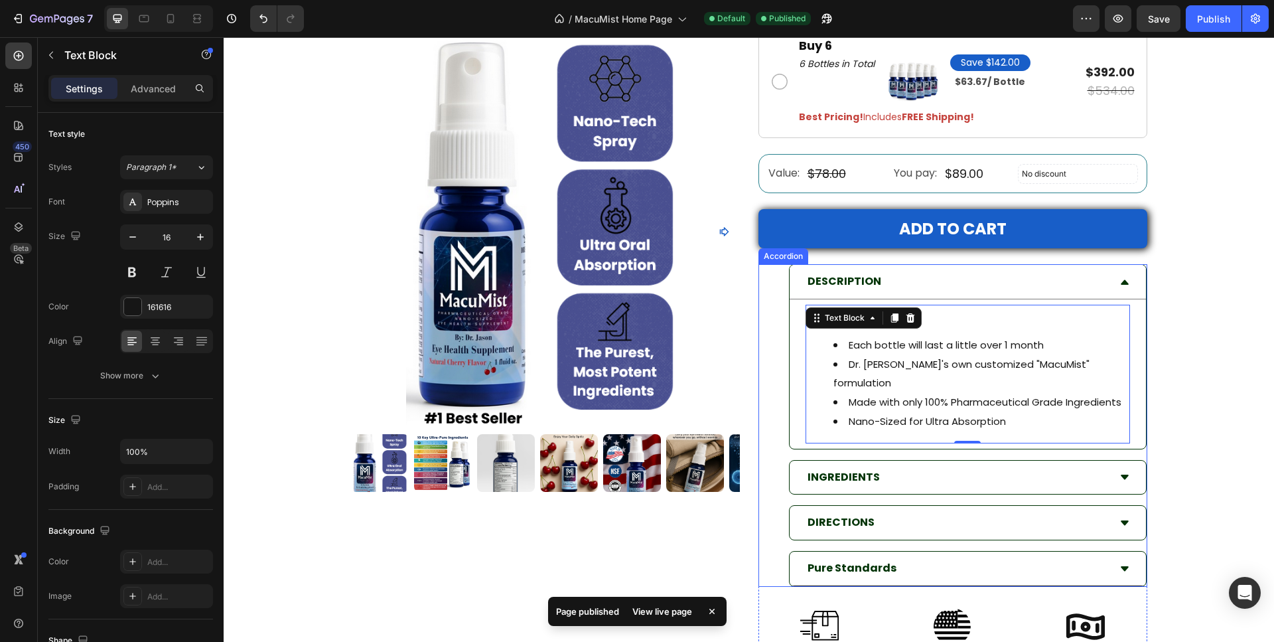
click at [879, 559] on p "Pure Standards" at bounding box center [852, 568] width 89 height 19
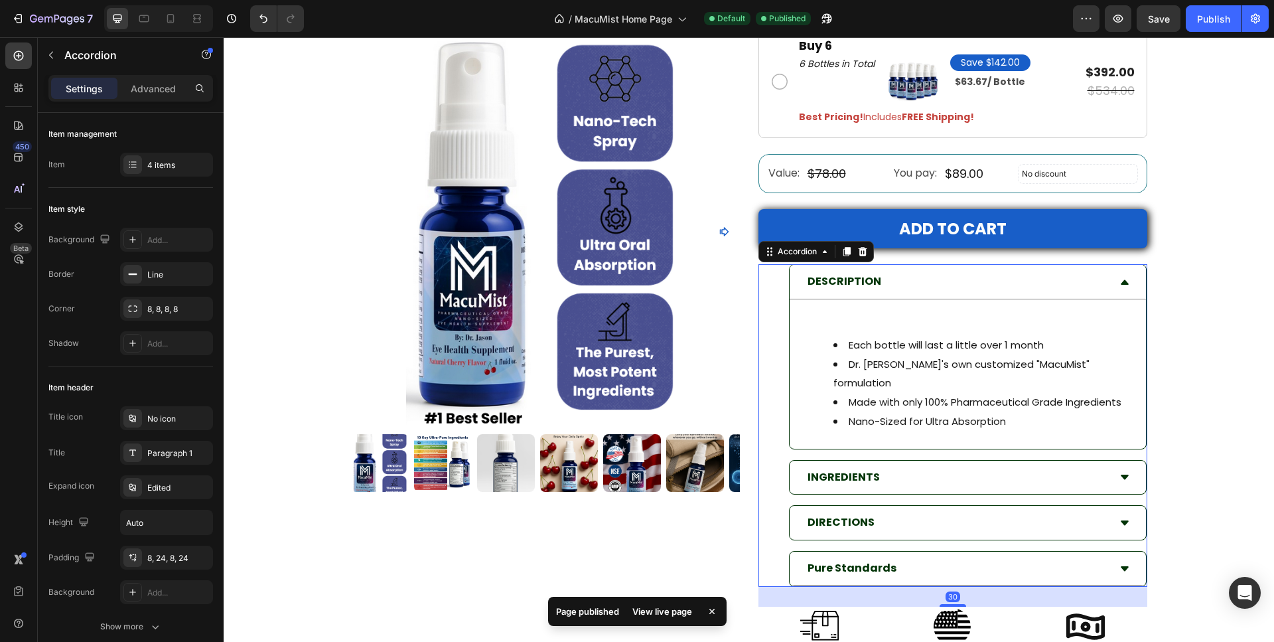
click at [879, 559] on p "Pure Standards" at bounding box center [852, 568] width 89 height 19
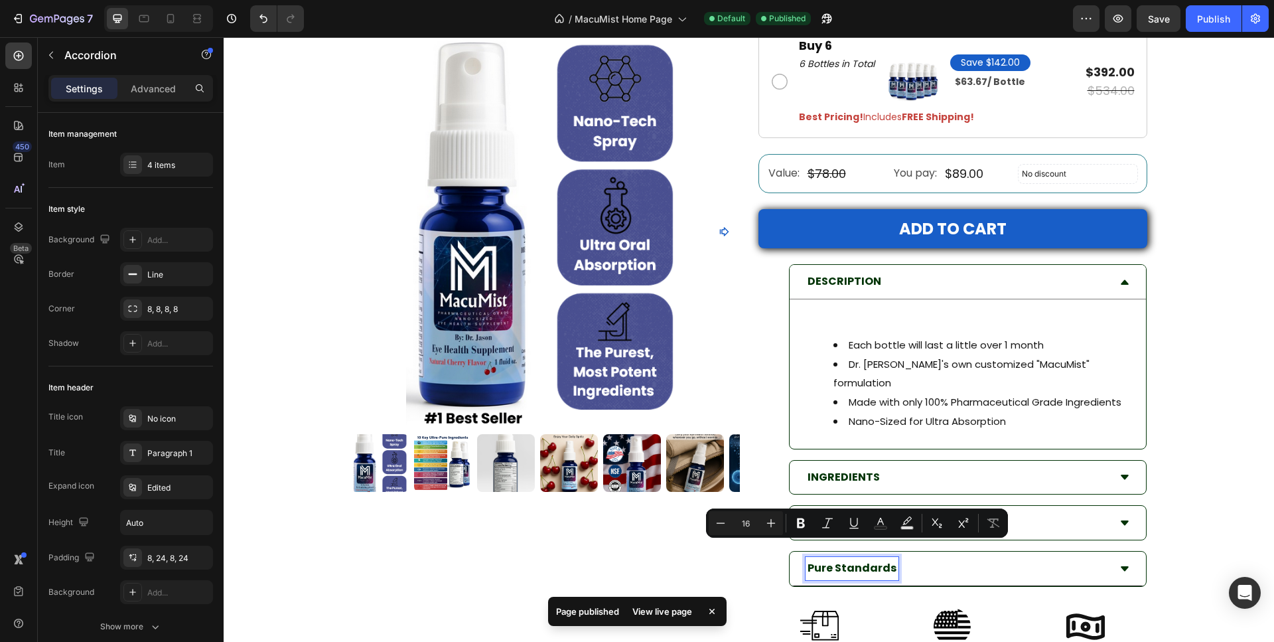
click at [879, 559] on p "Pure Standards" at bounding box center [852, 568] width 89 height 19
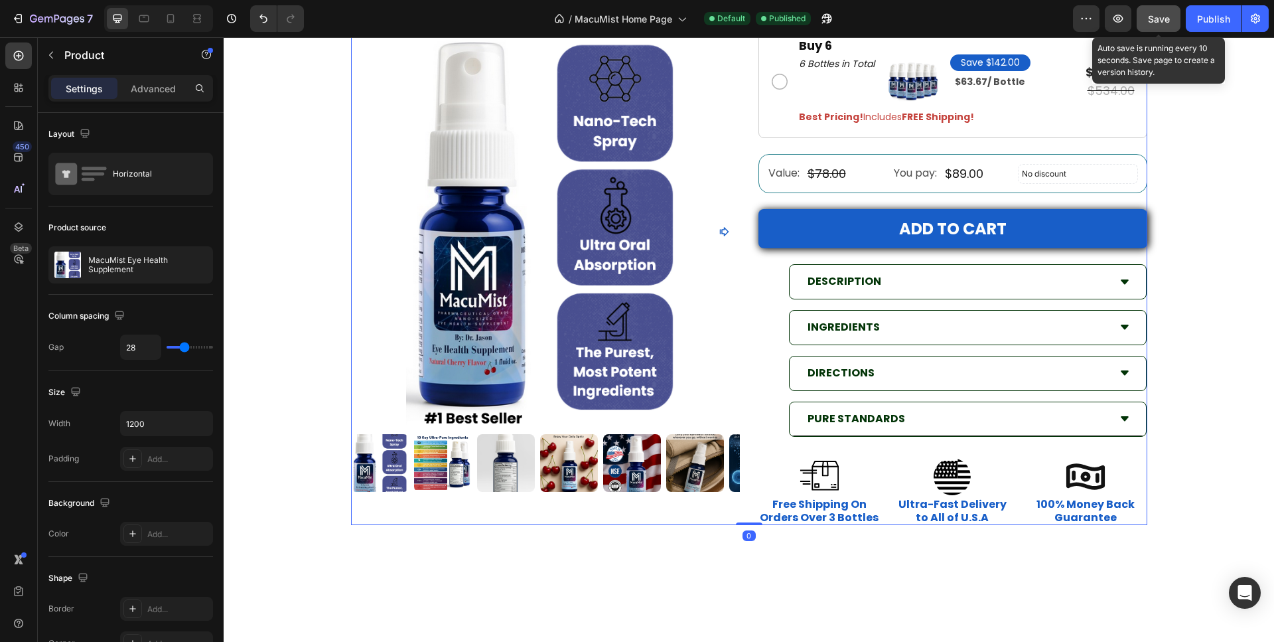
click at [1159, 19] on span "Save" at bounding box center [1159, 18] width 22 height 11
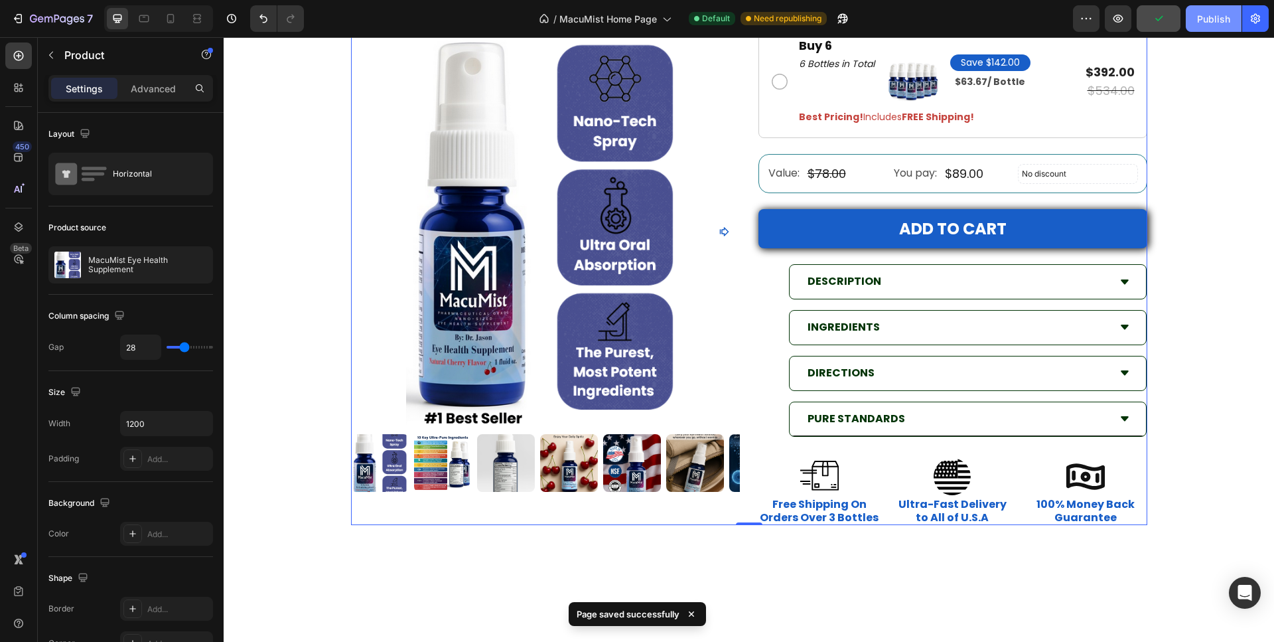
click at [1220, 13] on div "Publish" at bounding box center [1213, 19] width 33 height 14
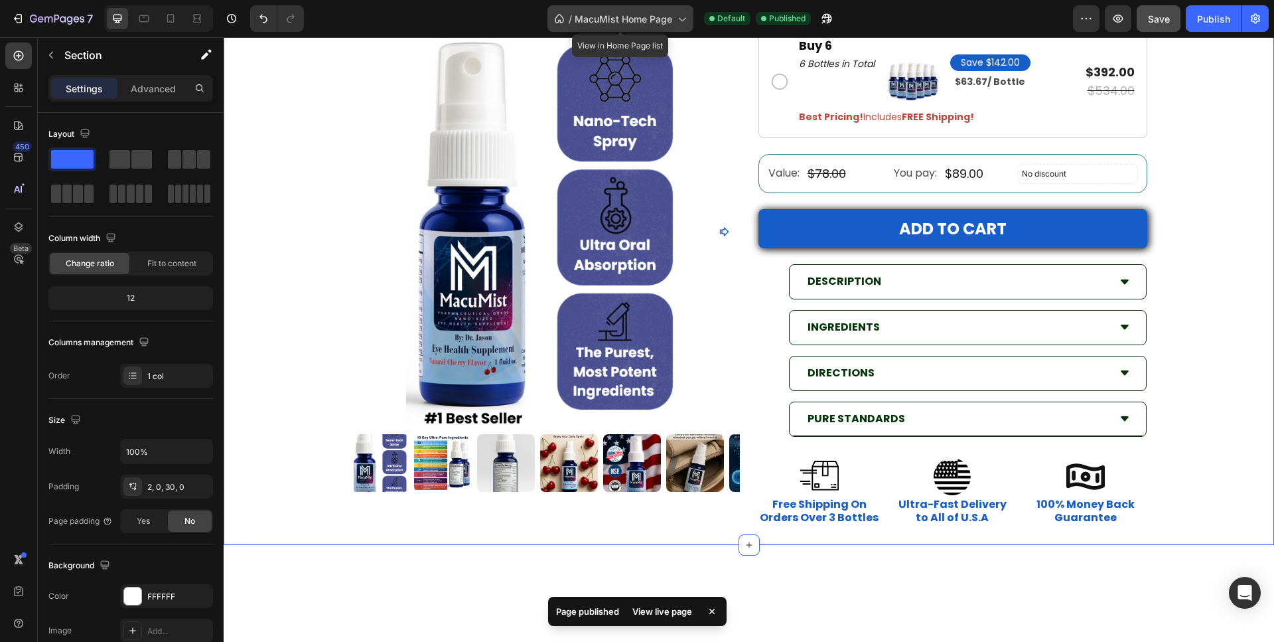
click at [607, 18] on span "MacuMist Home Page" at bounding box center [624, 19] width 98 height 14
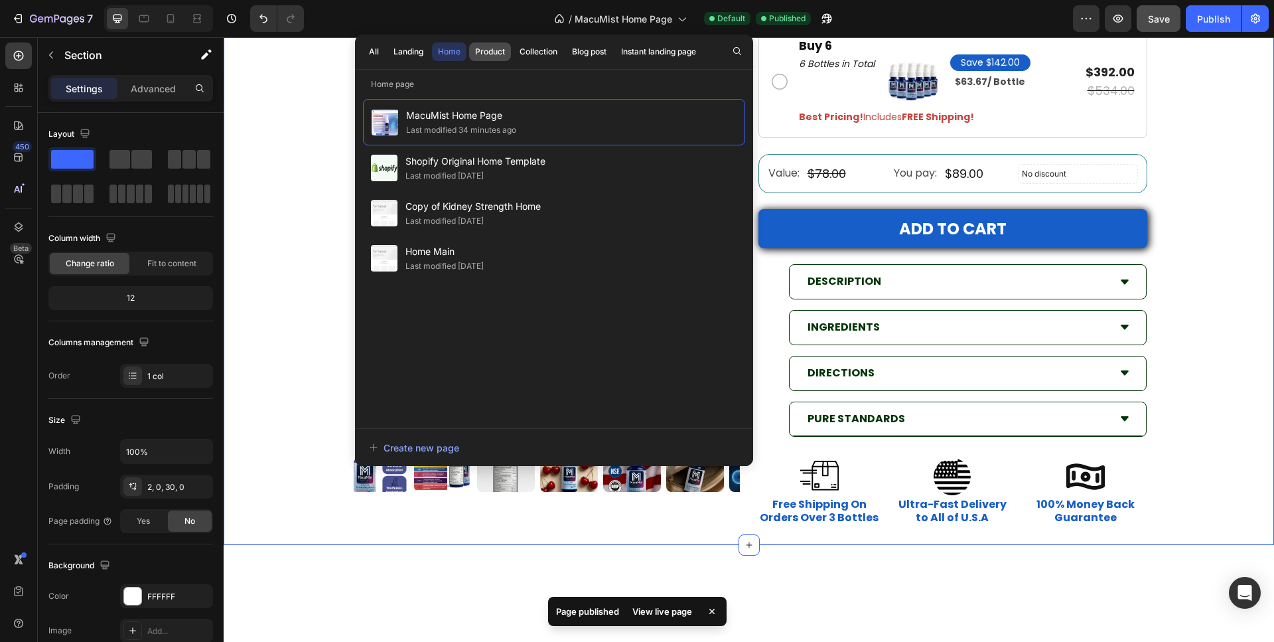
click at [482, 56] on div "Product" at bounding box center [490, 52] width 30 height 12
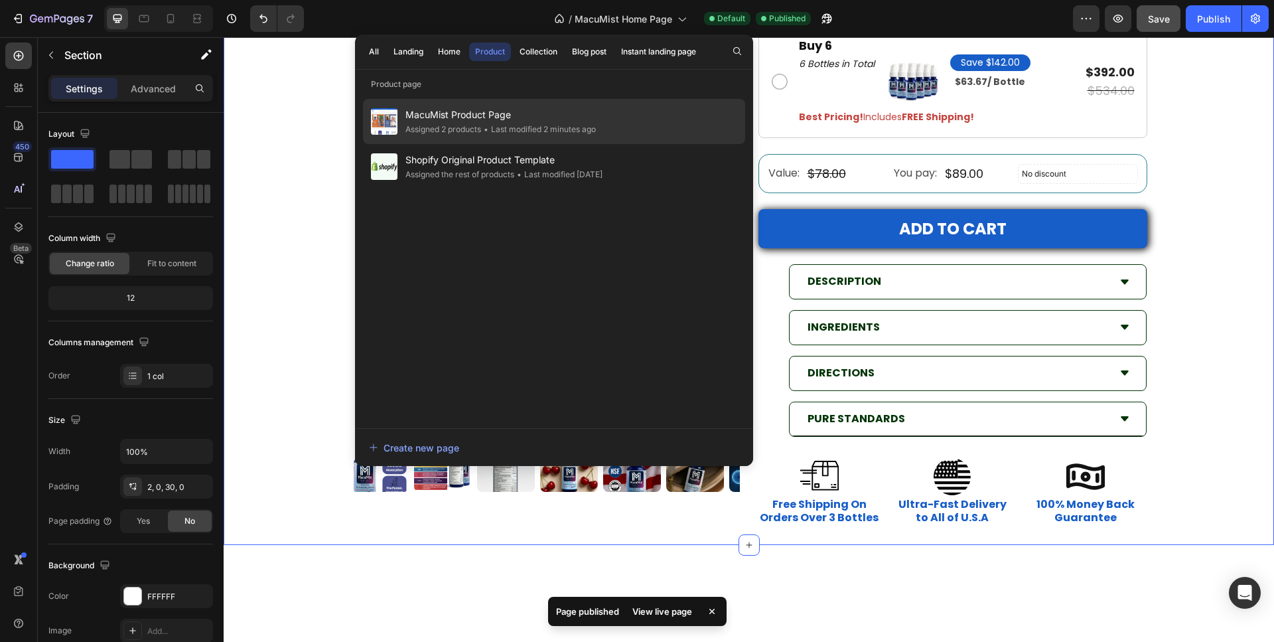
click at [516, 119] on span "MacuMist Product Page" at bounding box center [500, 115] width 190 height 16
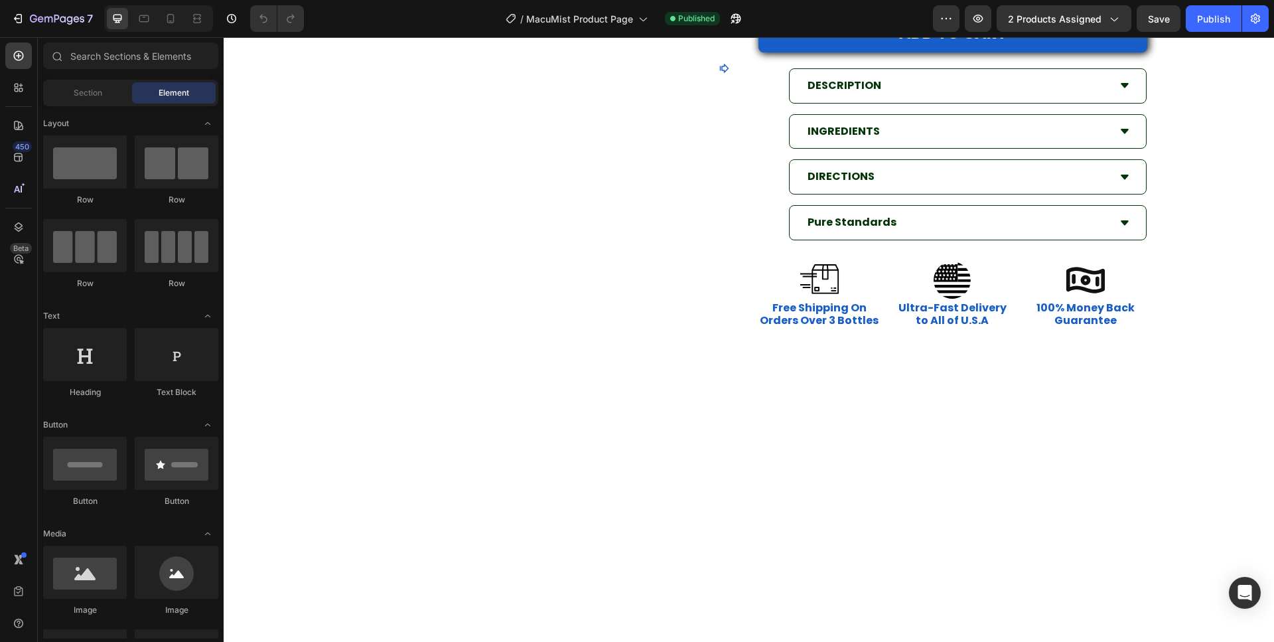
scroll to position [1354, 0]
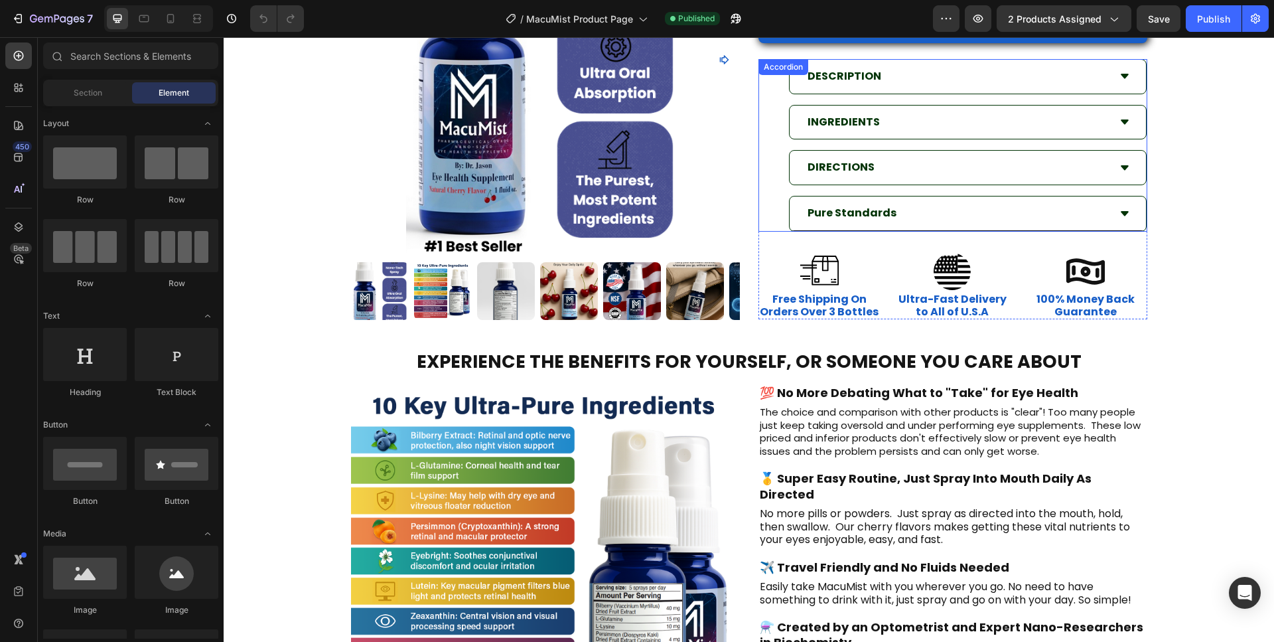
click at [879, 211] on p "Pure Standards" at bounding box center [852, 213] width 89 height 19
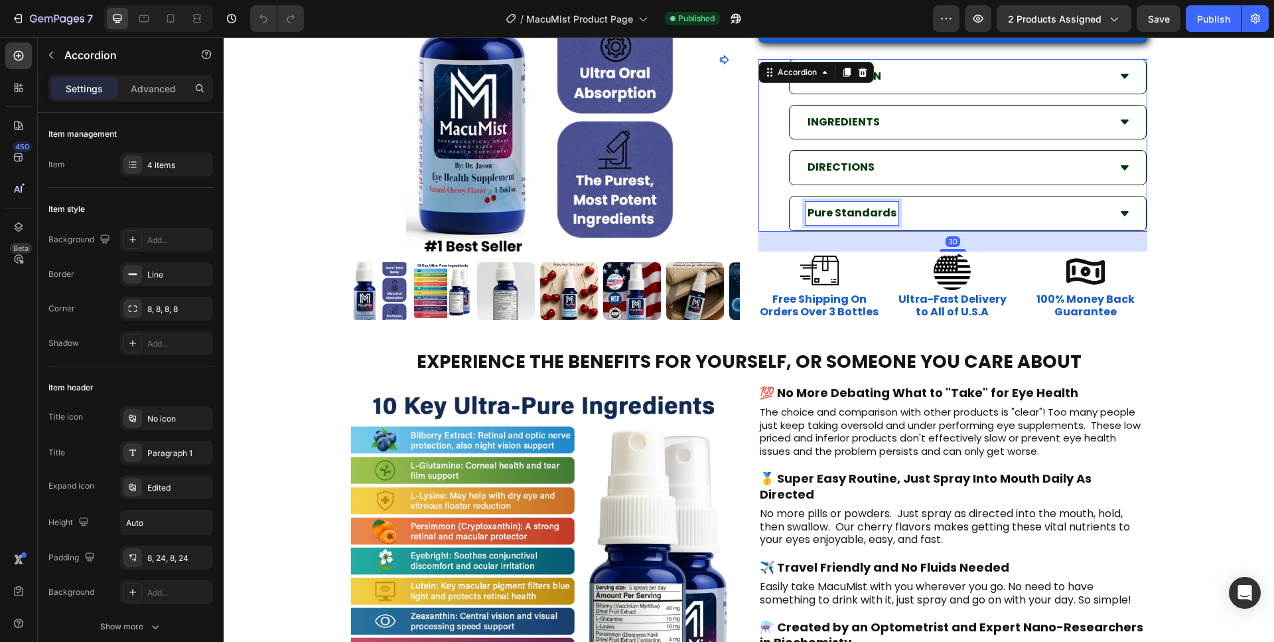
click at [879, 211] on p "Pure Standards" at bounding box center [852, 213] width 89 height 19
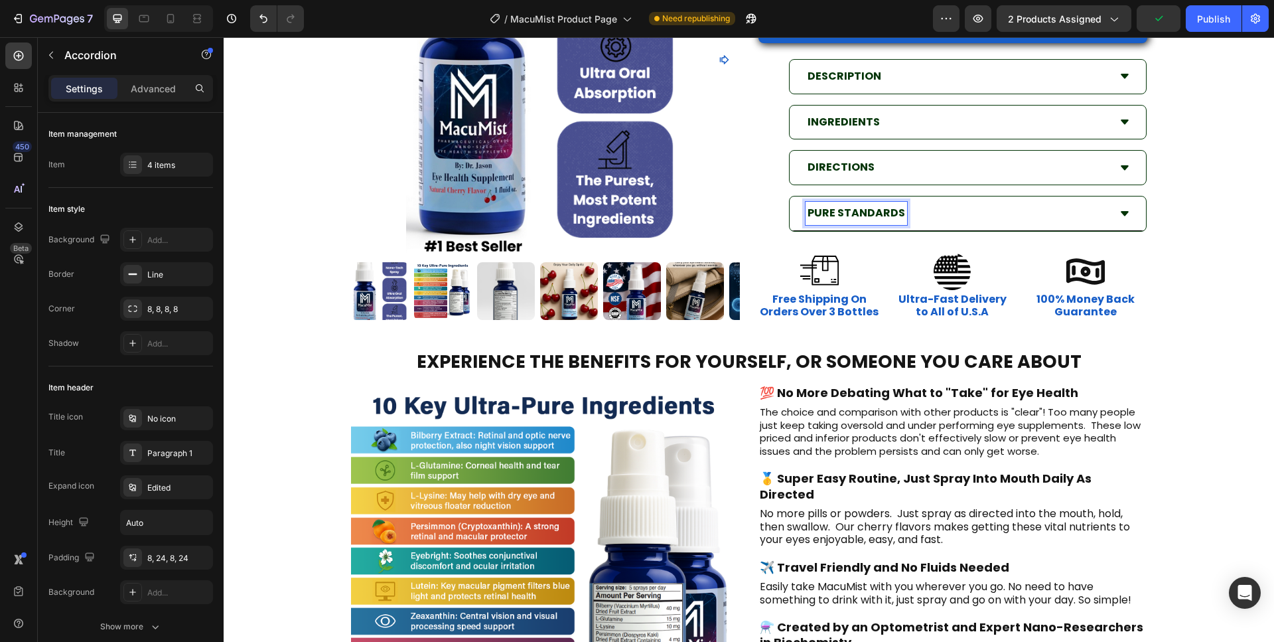
click at [1121, 212] on icon at bounding box center [1125, 213] width 8 height 5
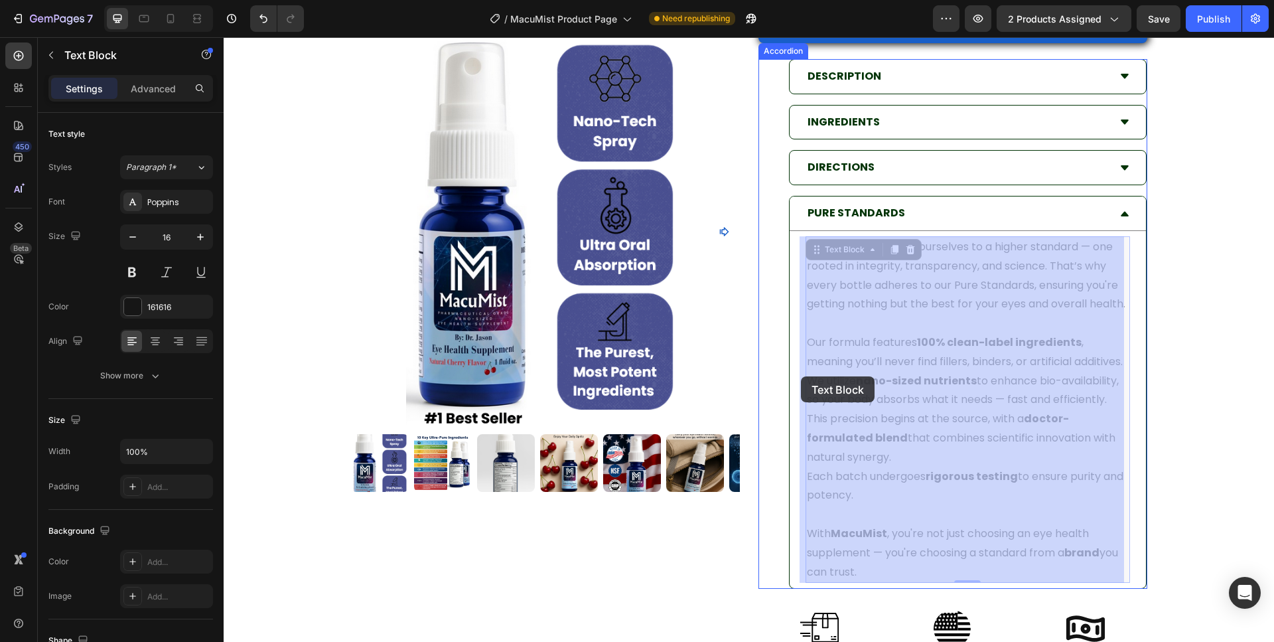
drag, startPoint x: 835, startPoint y: 543, endPoint x: 864, endPoint y: 405, distance: 140.9
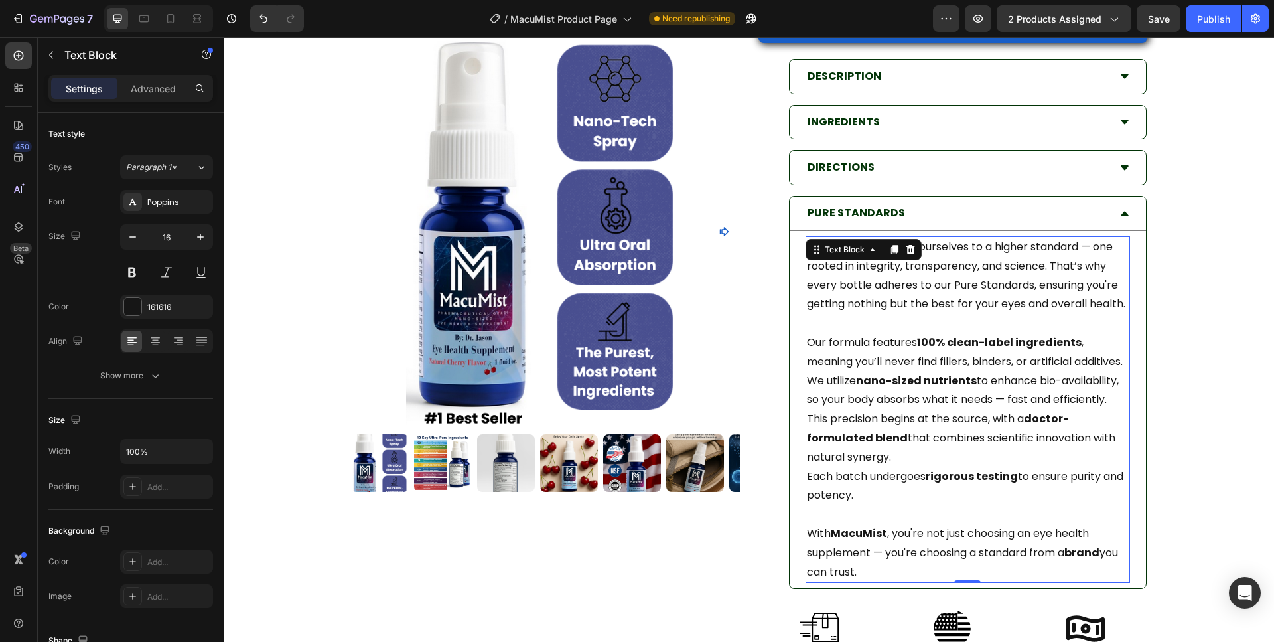
drag, startPoint x: 922, startPoint y: 415, endPoint x: 918, endPoint y: 429, distance: 13.9
click at [920, 417] on p "Our formula features 100% clean-label ingredients , meaning you’ll never find f…" at bounding box center [968, 400] width 322 height 134
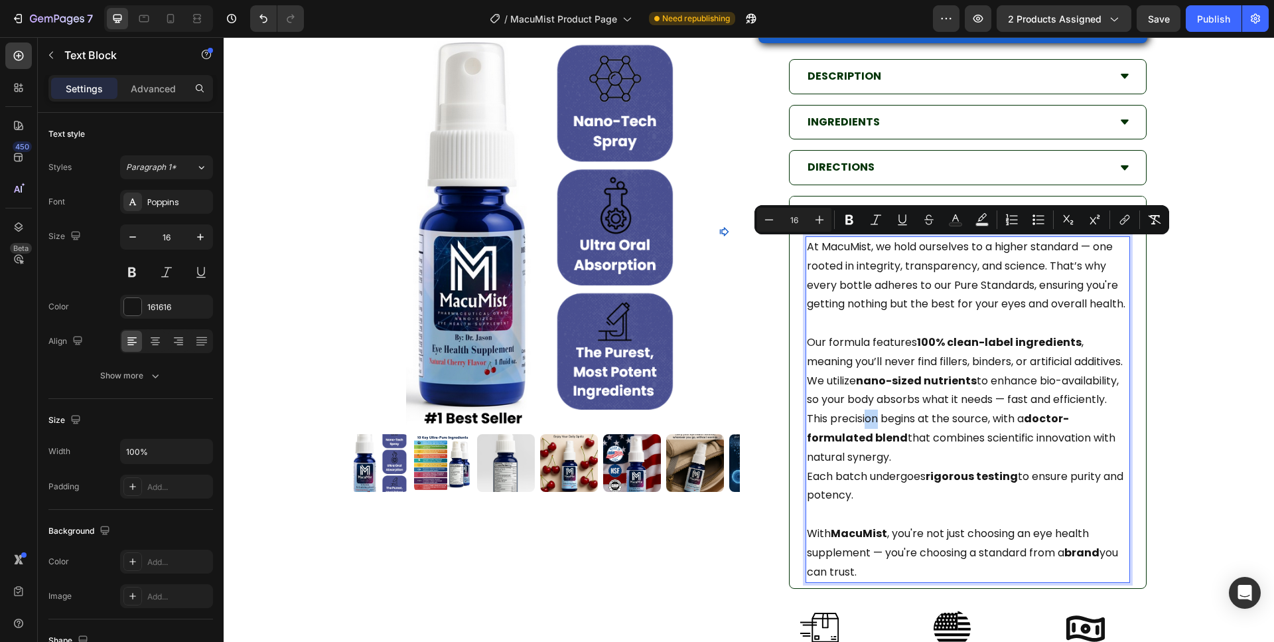
drag, startPoint x: 823, startPoint y: 488, endPoint x: 1007, endPoint y: 268, distance: 286.0
click at [806, 236] on div "At MacuMist, we hold ourselves to a higher standard — one rooted in integrity, …" at bounding box center [968, 409] width 324 height 346
click at [772, 218] on icon "Editor contextual toolbar" at bounding box center [768, 219] width 13 height 13
type input "15"
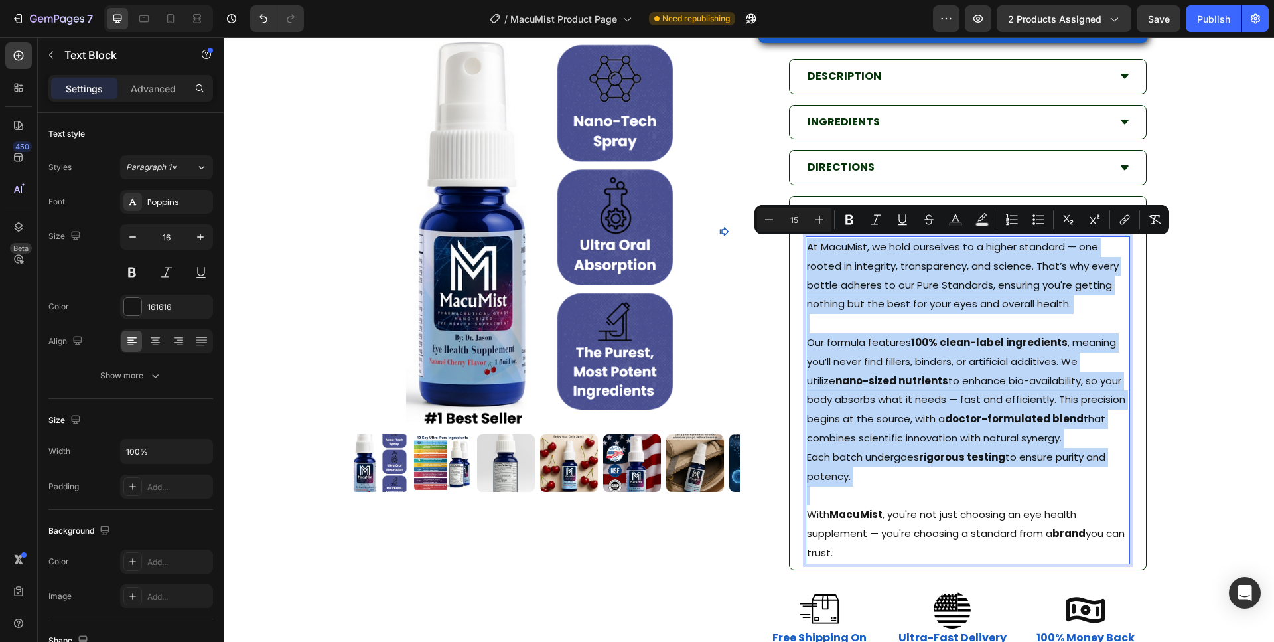
click at [906, 297] on p "At MacuMist, we hold ourselves to a higher standard — one rooted in integrity, …" at bounding box center [968, 276] width 322 height 76
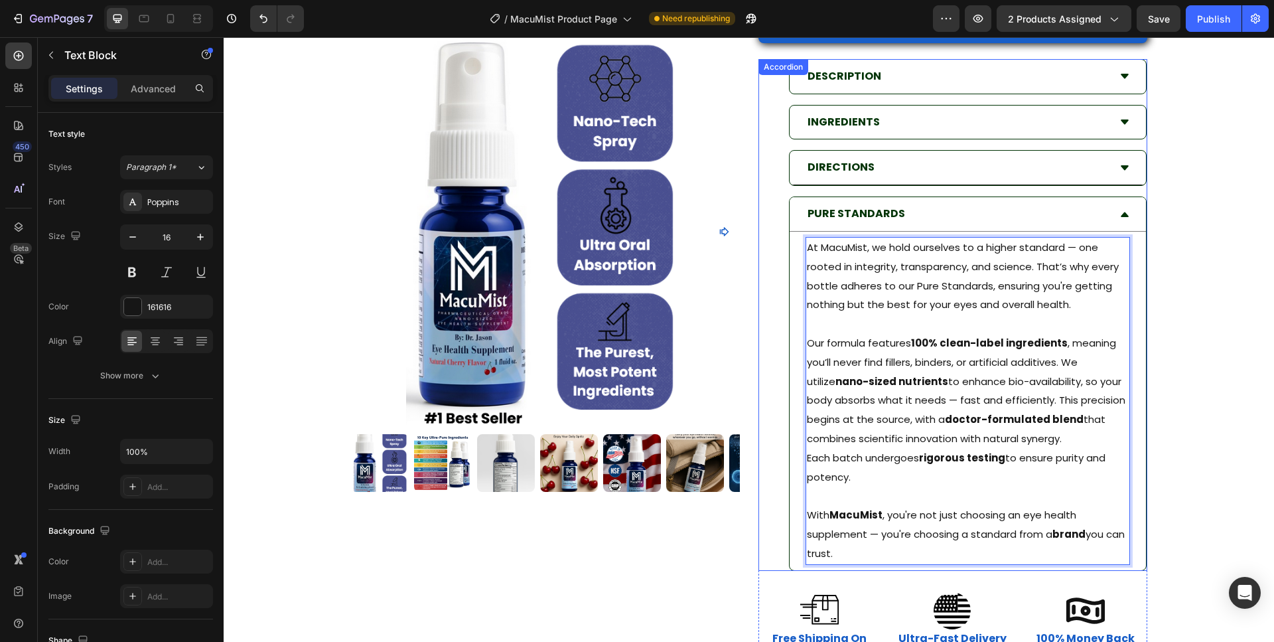
click at [1121, 167] on icon at bounding box center [1125, 167] width 8 height 5
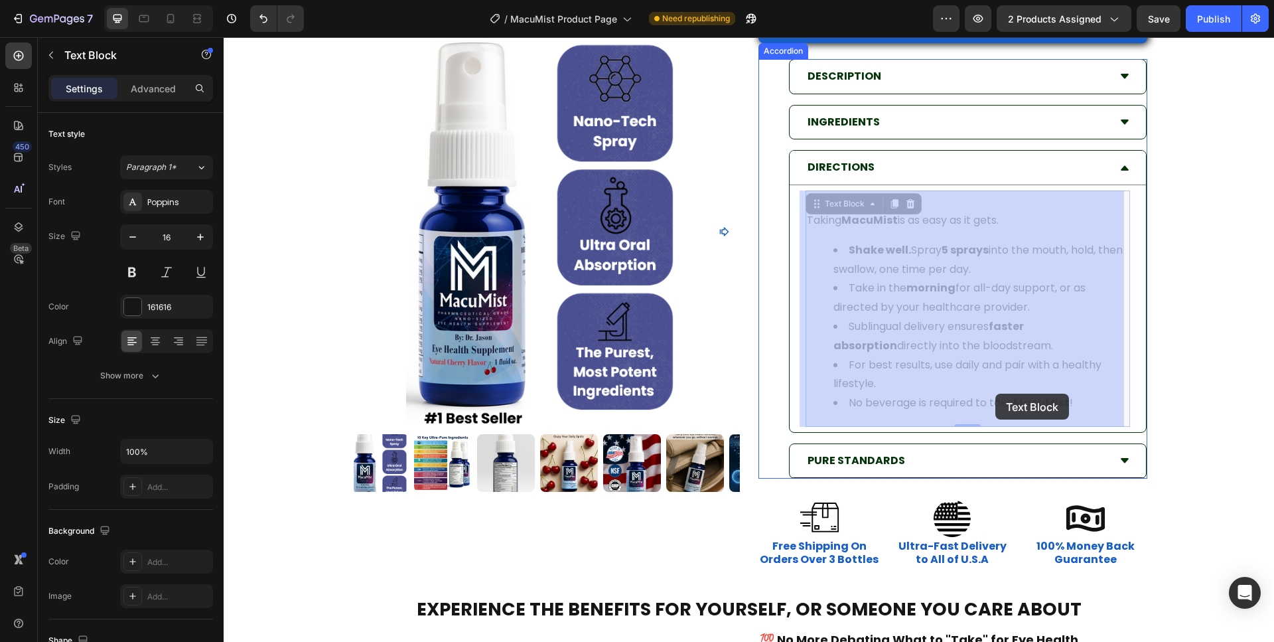
drag, startPoint x: 1075, startPoint y: 404, endPoint x: 1006, endPoint y: 395, distance: 69.5
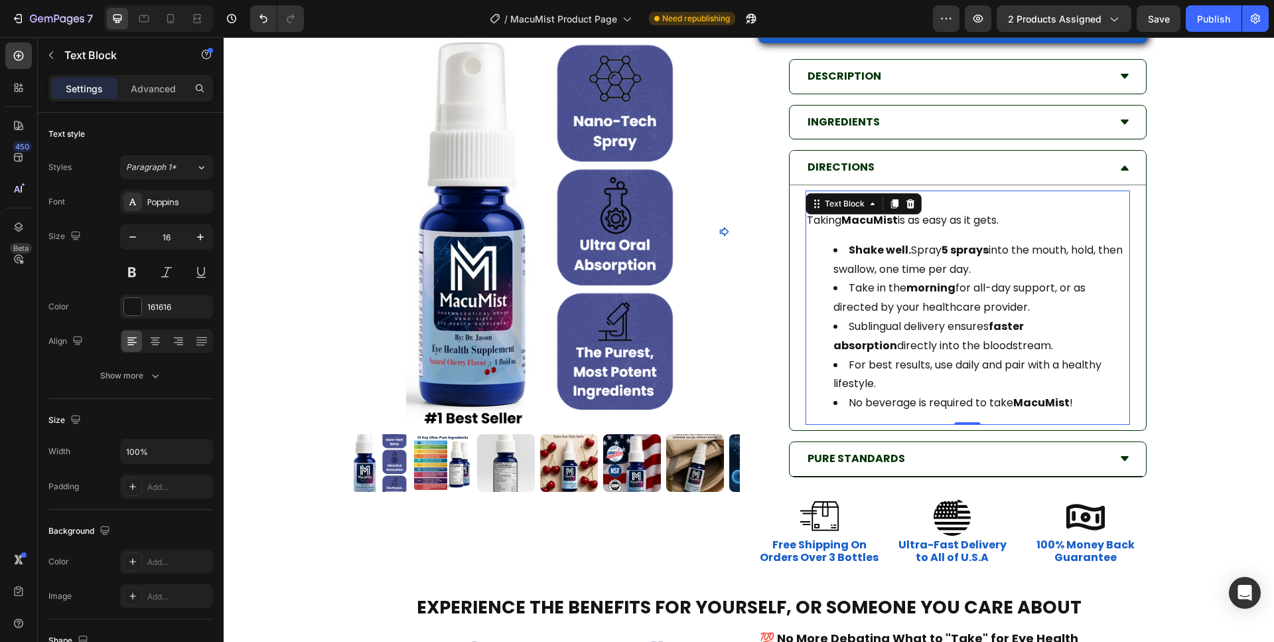
click at [1074, 399] on li "No beverage is required to take MacuMist !" at bounding box center [980, 402] width 295 height 19
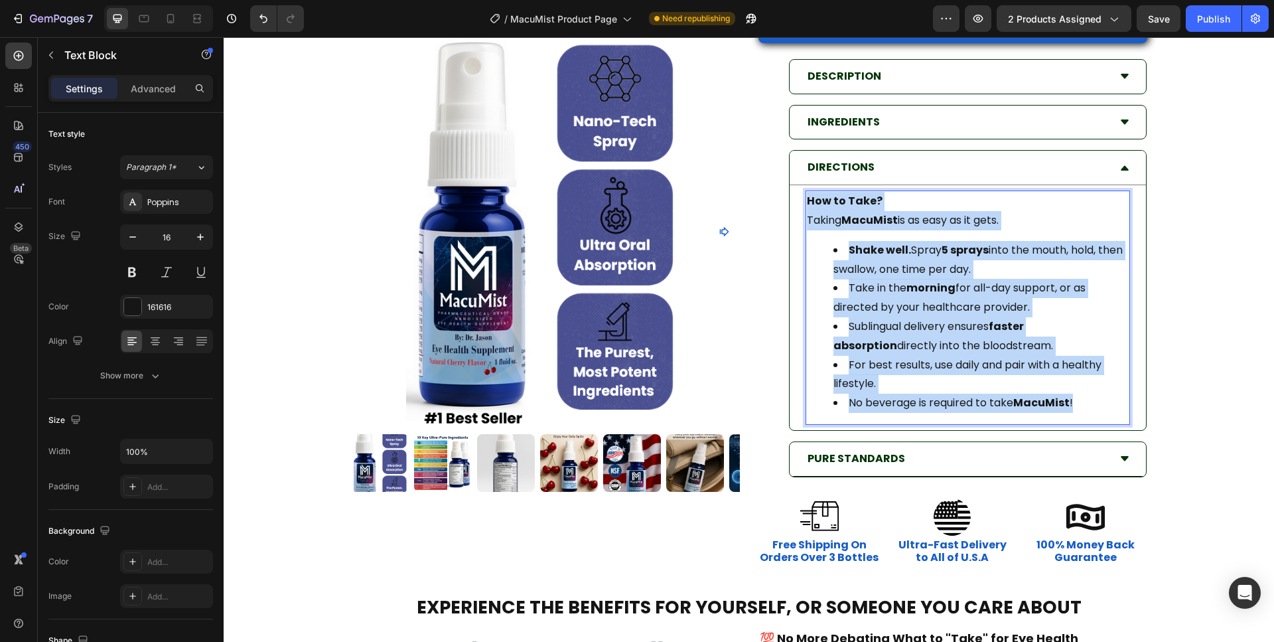
drag, startPoint x: 1068, startPoint y: 402, endPoint x: 791, endPoint y: 202, distance: 341.2
click at [806, 202] on div "How to Take? Taking MacuMist is as easy as it gets. Shake well. Spray 5 sprays …" at bounding box center [968, 307] width 324 height 234
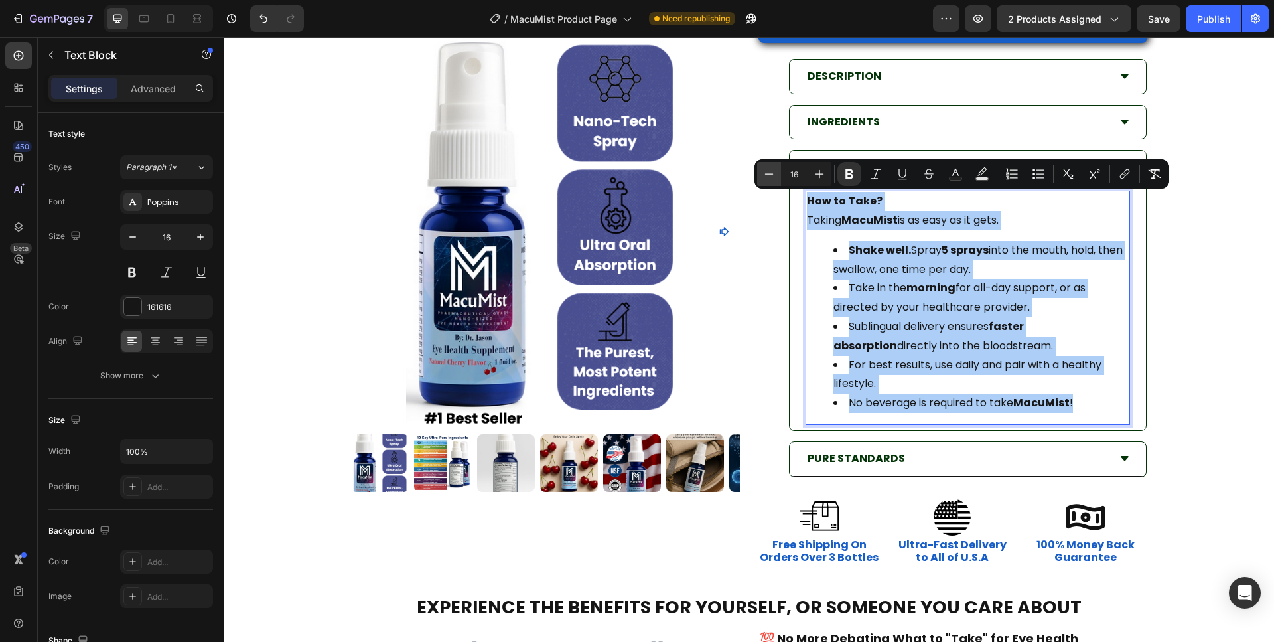
click at [769, 176] on icon "Editor contextual toolbar" at bounding box center [768, 173] width 13 height 13
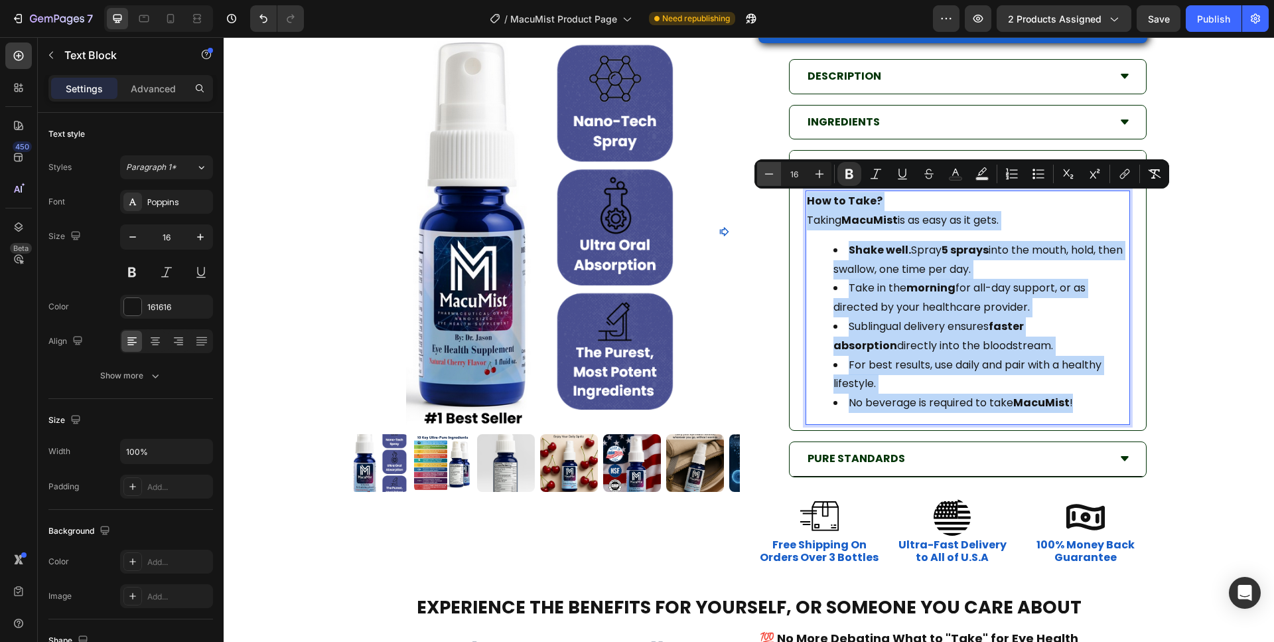
type input "15"
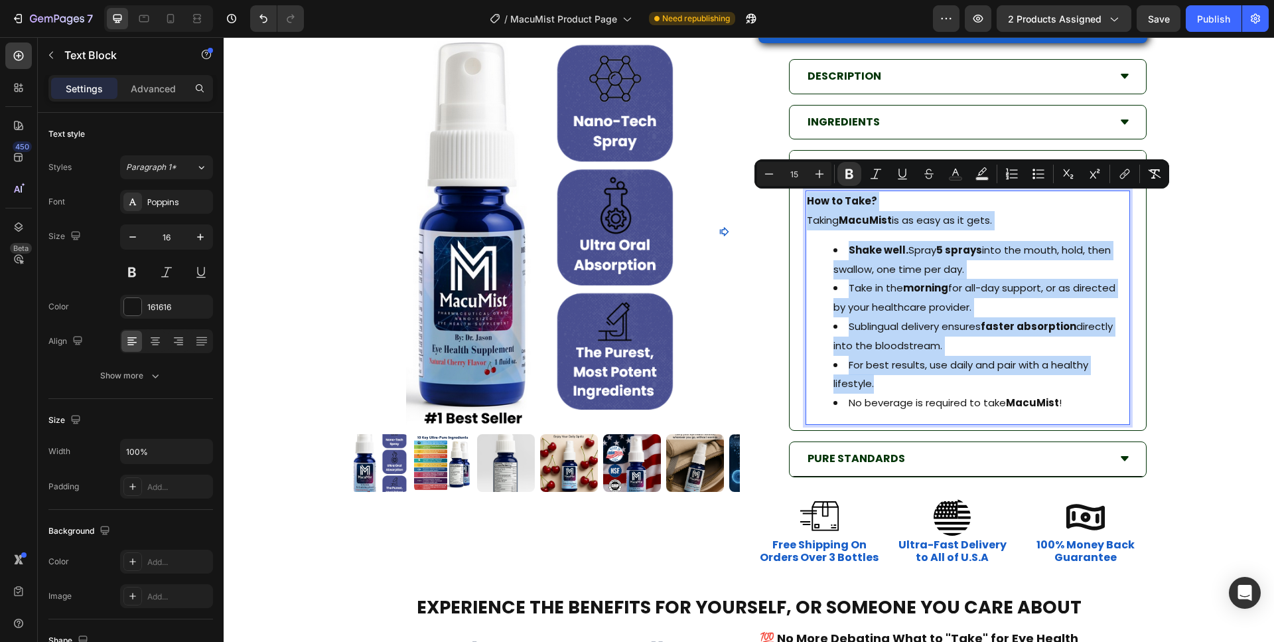
click at [860, 255] on strong "Shake well." at bounding box center [879, 250] width 60 height 14
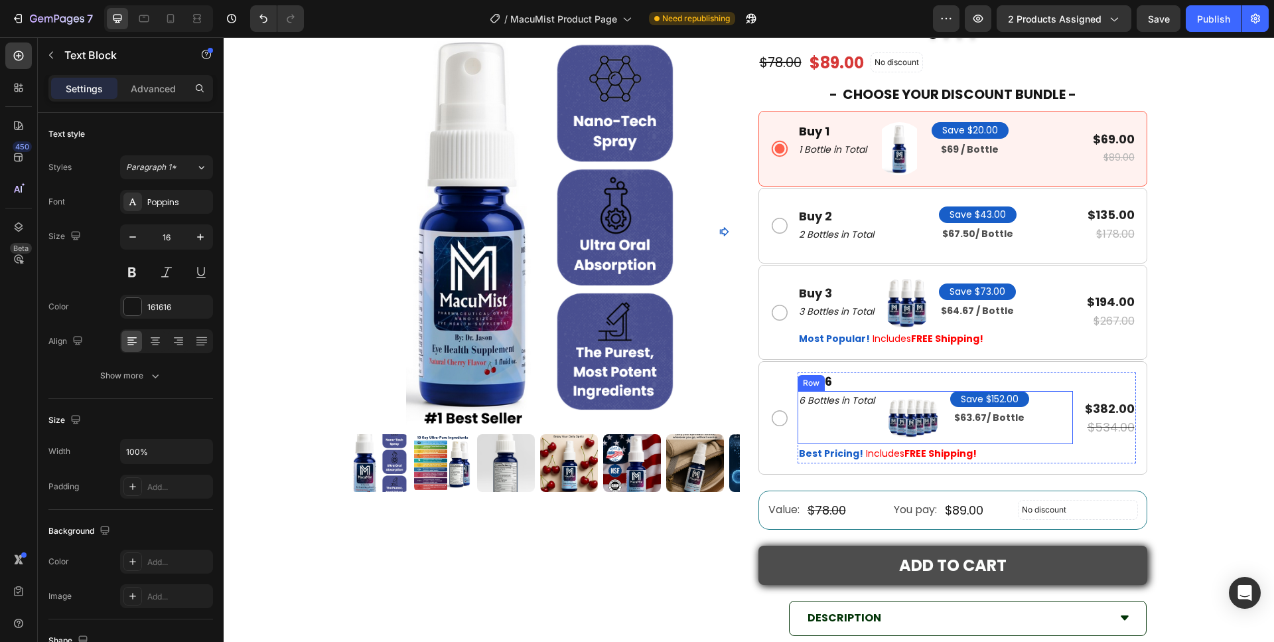
scroll to position [1083, 0]
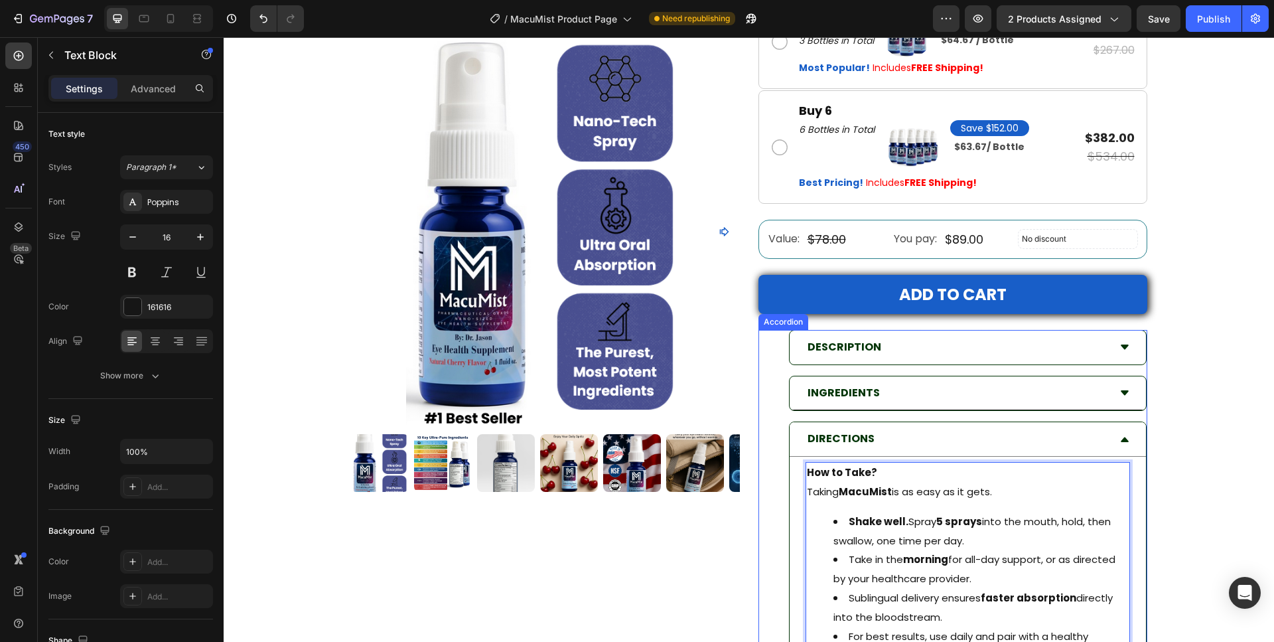
drag, startPoint x: 1121, startPoint y: 392, endPoint x: 986, endPoint y: 378, distance: 135.4
click at [1121, 391] on icon at bounding box center [1125, 392] width 8 height 5
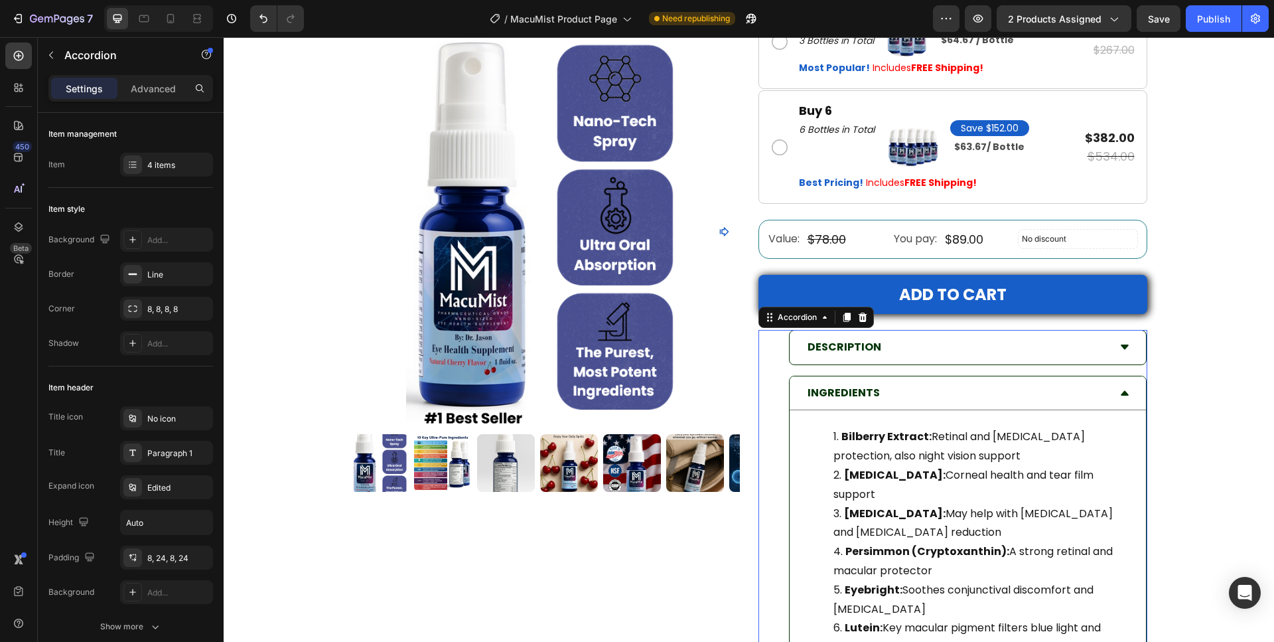
scroll to position [1354, 0]
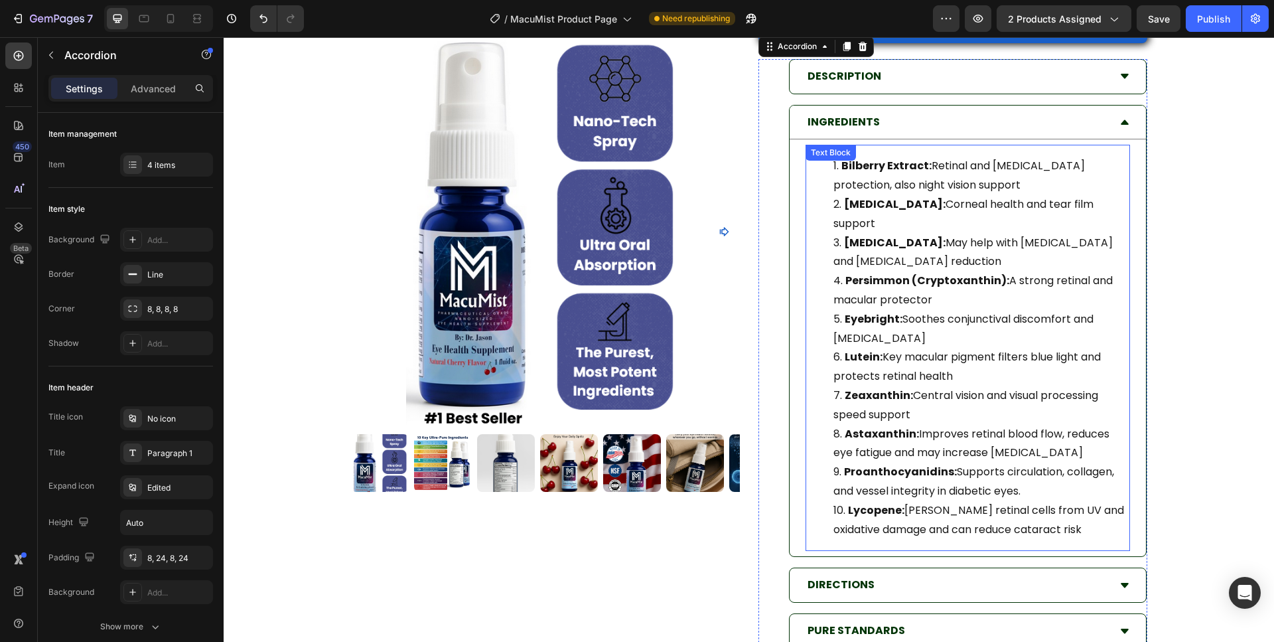
click at [1035, 510] on li "Lycopene: [PERSON_NAME] retinal cells from UV and oxidative damage and can redu…" at bounding box center [980, 520] width 295 height 38
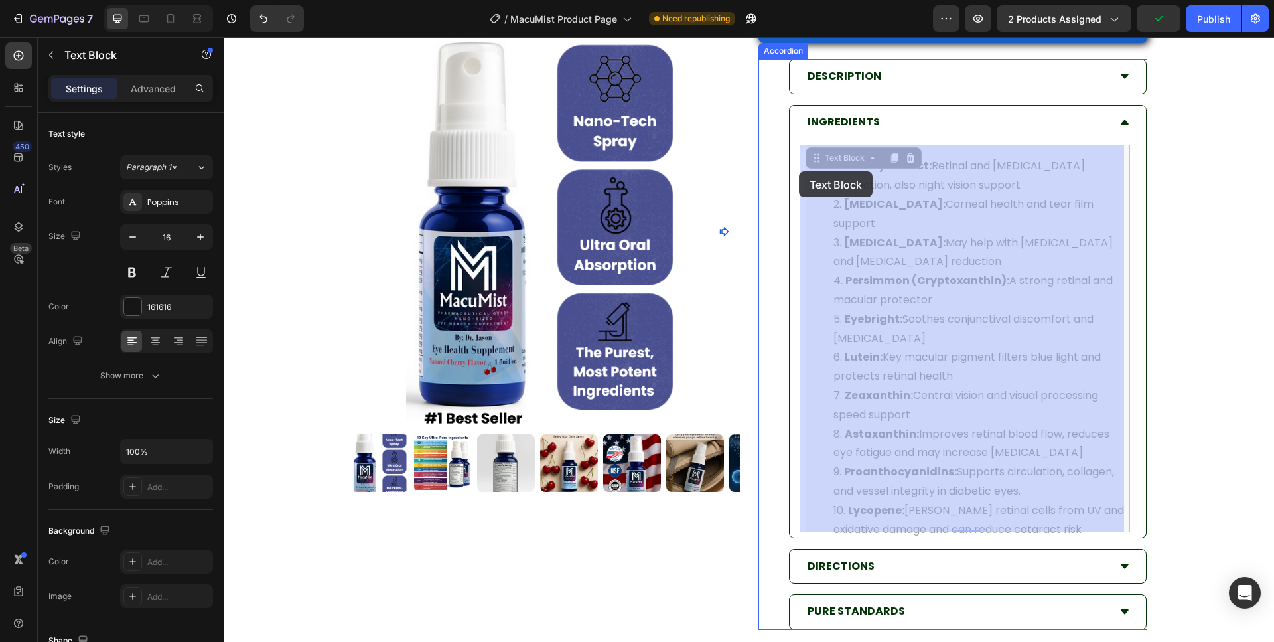
drag, startPoint x: 1031, startPoint y: 509, endPoint x: 877, endPoint y: 226, distance: 322.4
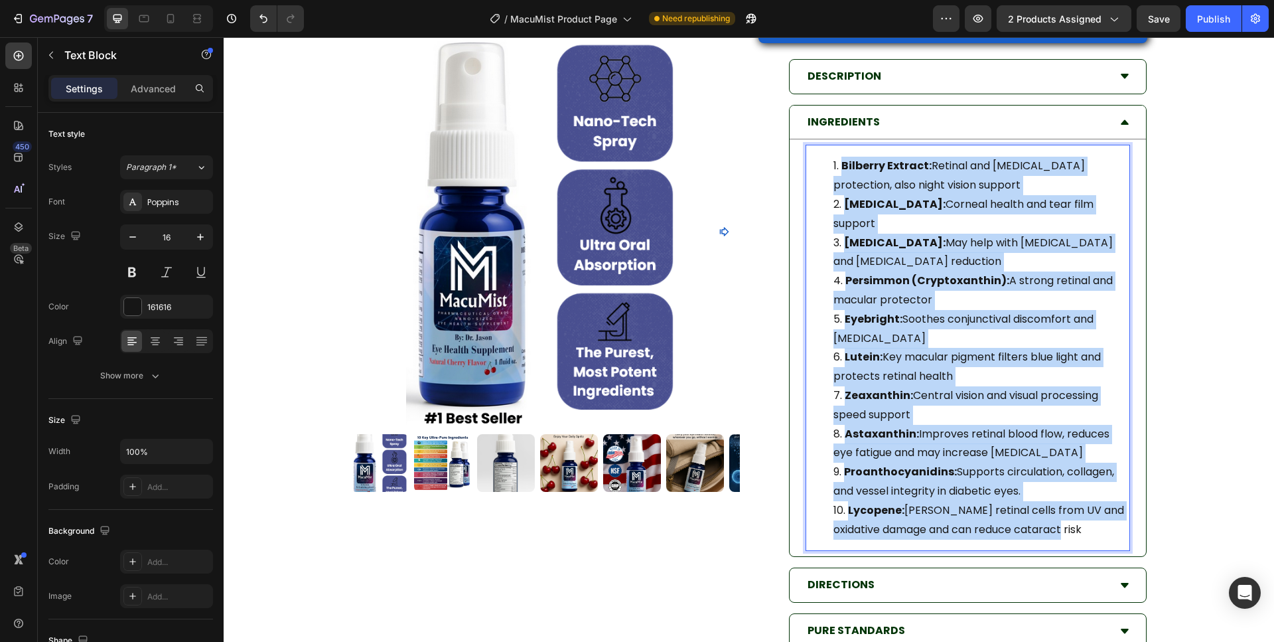
drag, startPoint x: 1030, startPoint y: 512, endPoint x: 805, endPoint y: 162, distance: 416.1
click at [807, 162] on ol "Bilberry Extract: Retinal and [MEDICAL_DATA] protection, also night vision supp…" at bounding box center [968, 348] width 322 height 382
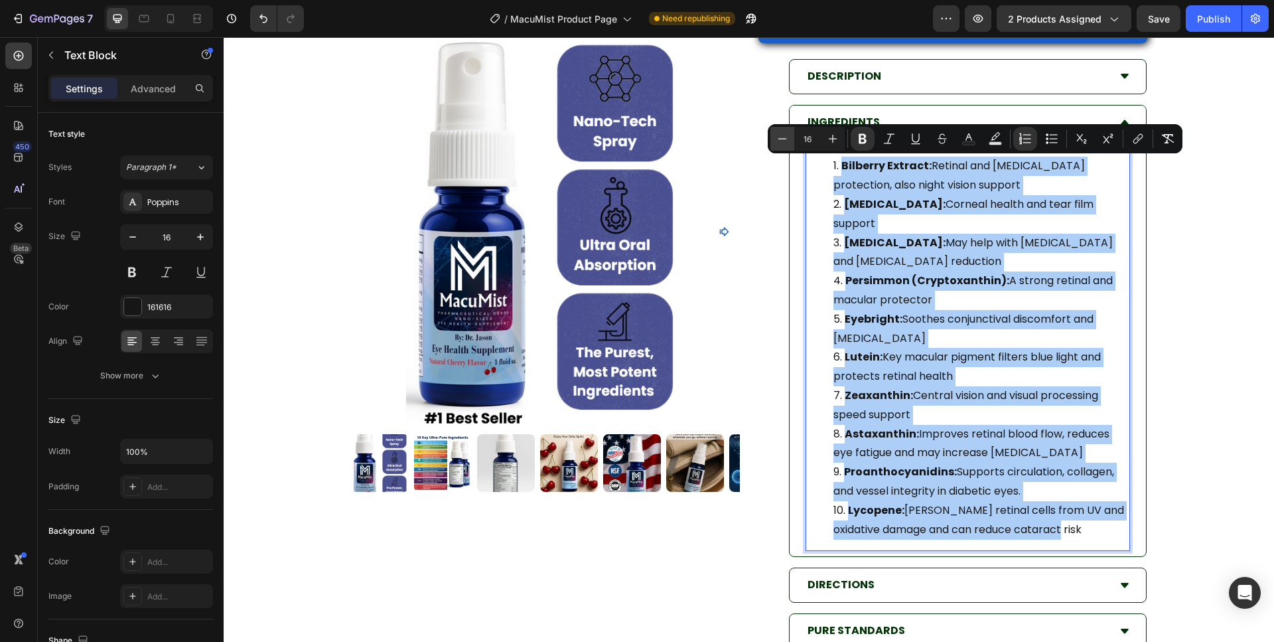
click at [786, 141] on icon "Editor contextual toolbar" at bounding box center [782, 138] width 13 height 13
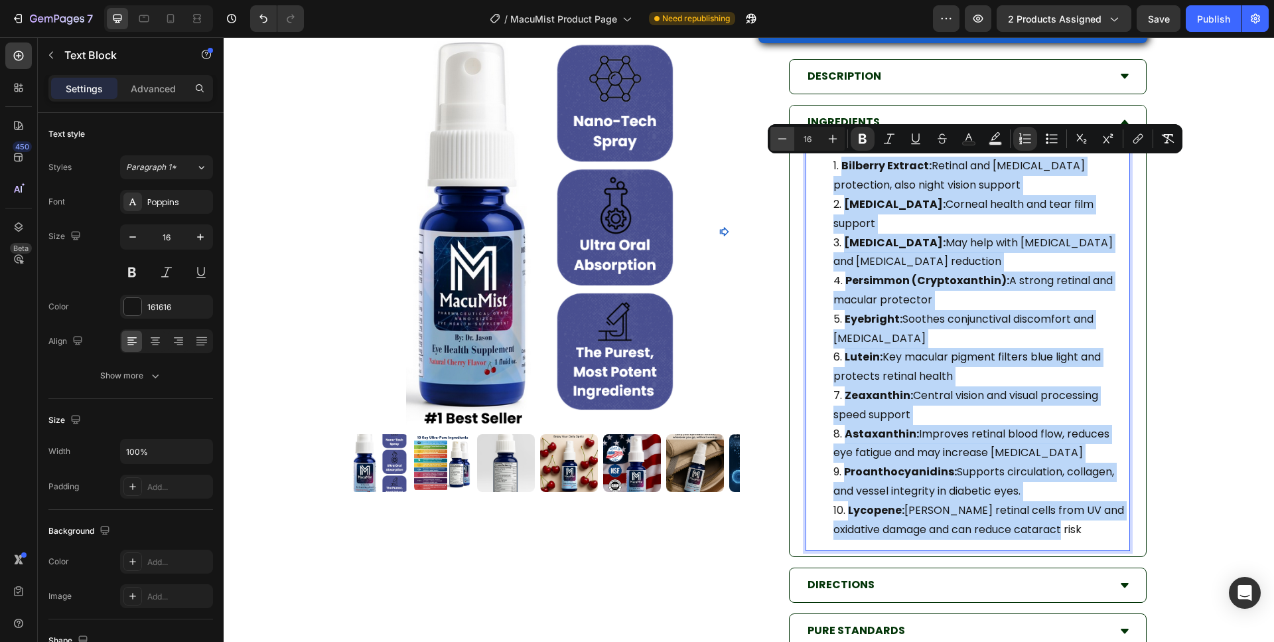
type input "15"
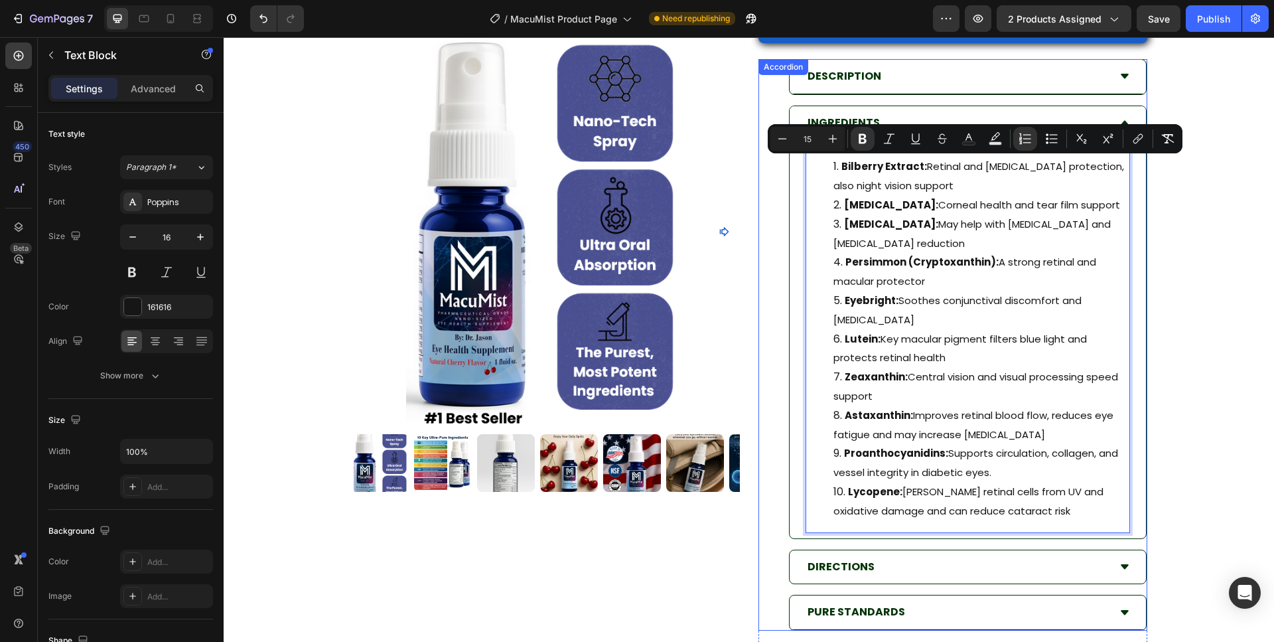
click at [1119, 77] on icon at bounding box center [1124, 76] width 11 height 11
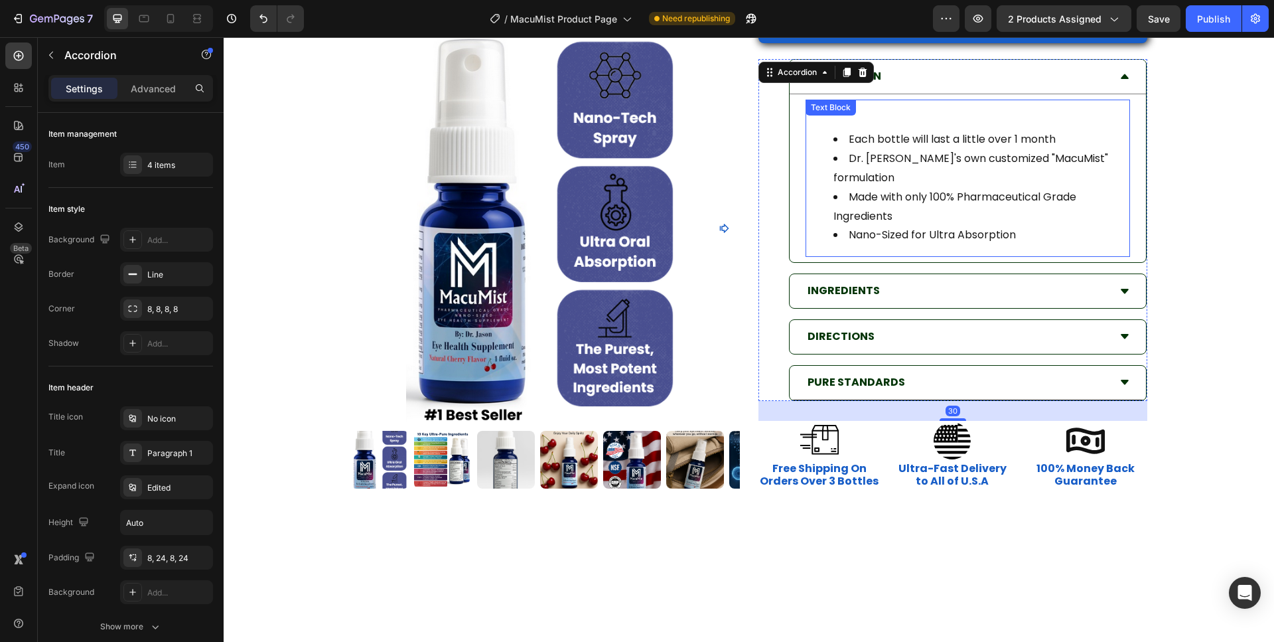
click at [1003, 226] on li "Nano-Sized for Ultra Absorption" at bounding box center [980, 235] width 295 height 19
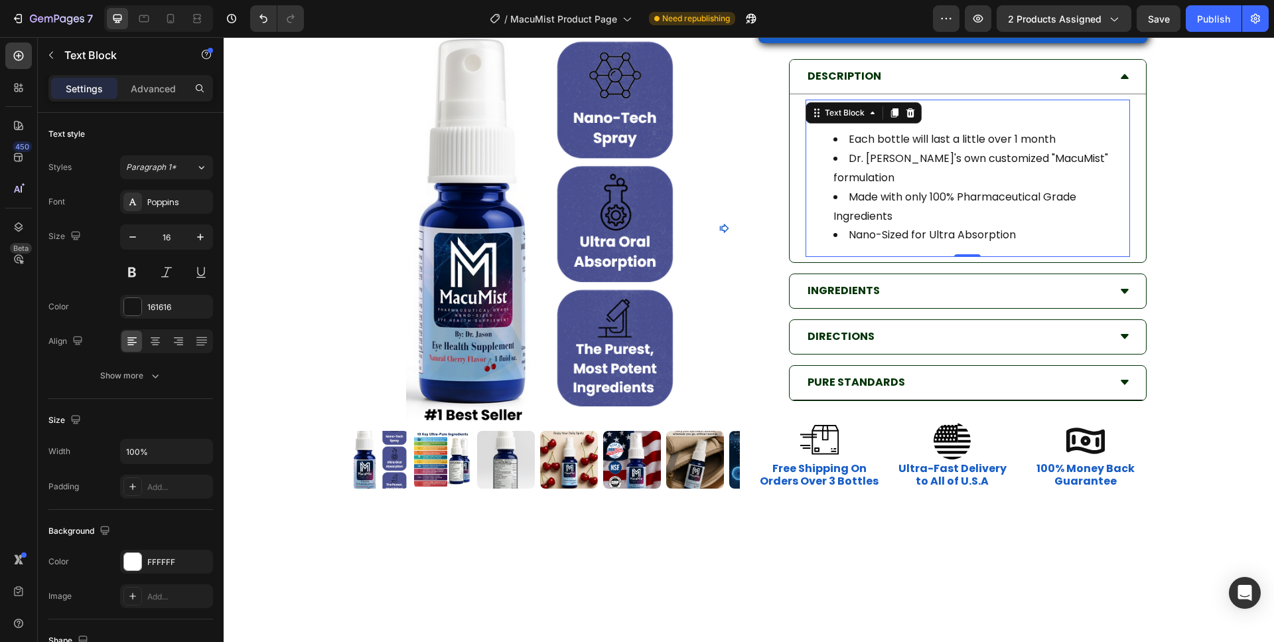
click at [1009, 226] on li "Nano-Sized for Ultra Absorption" at bounding box center [980, 235] width 295 height 19
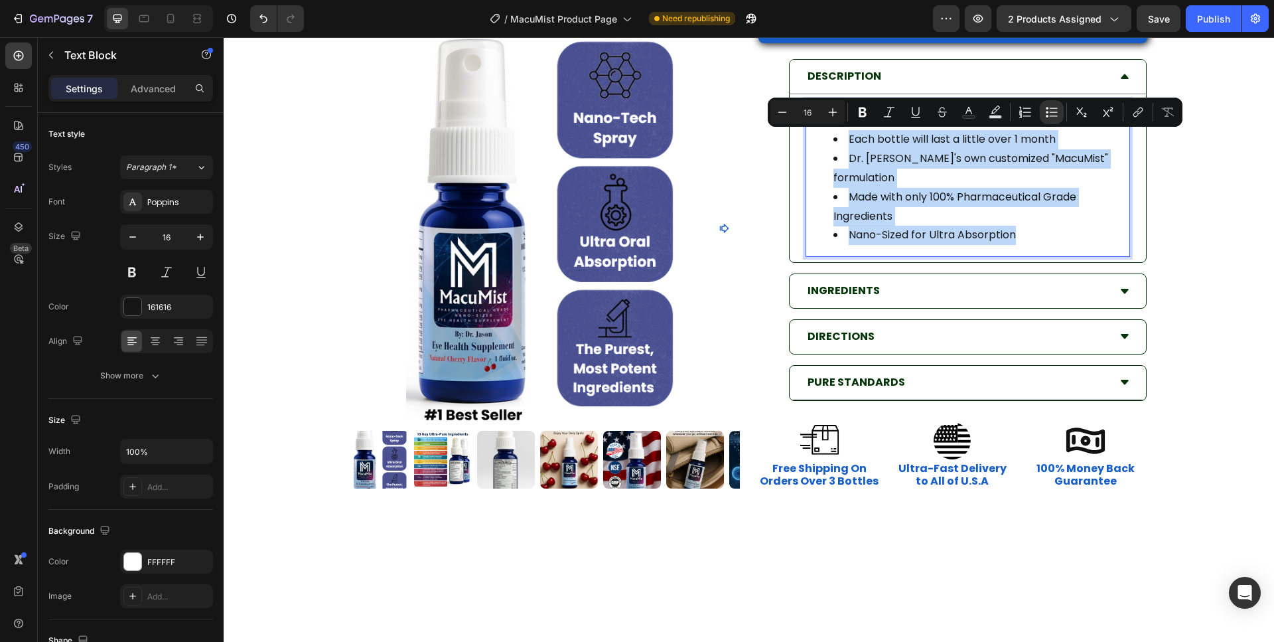
drag, startPoint x: 1009, startPoint y: 214, endPoint x: 827, endPoint y: 133, distance: 199.3
click at [827, 133] on ul "Each bottle will last a little over 1 month Dr. [PERSON_NAME]'s own customized …" at bounding box center [968, 187] width 322 height 115
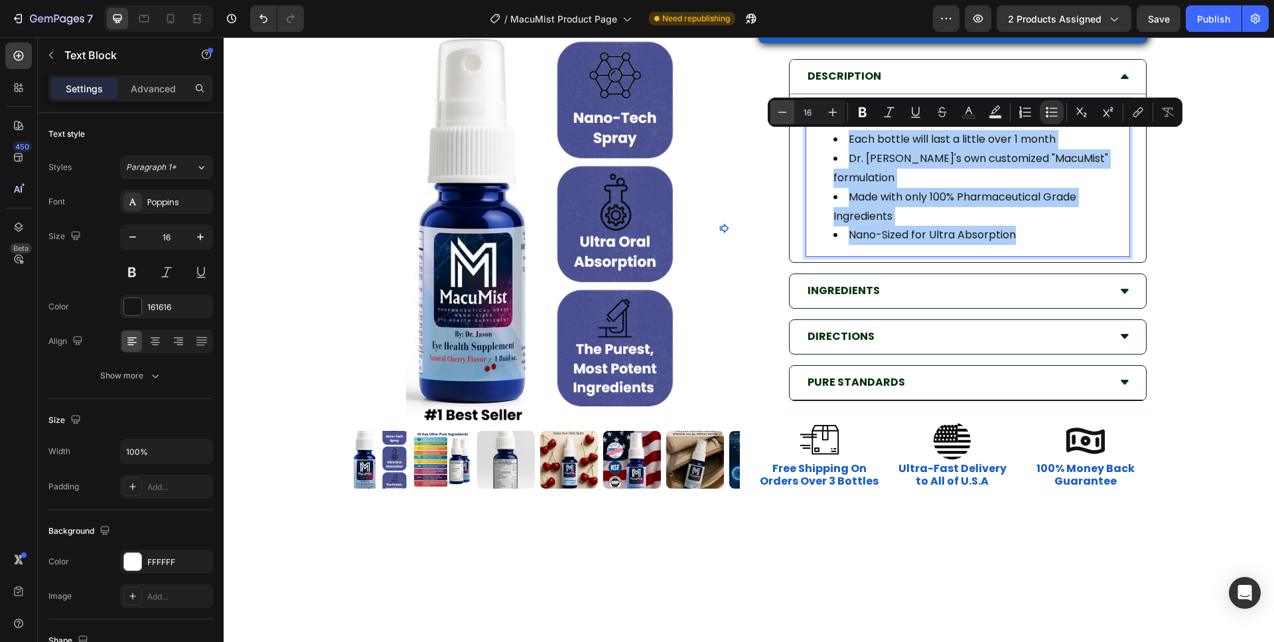
click at [776, 108] on icon "Editor contextual toolbar" at bounding box center [782, 112] width 13 height 13
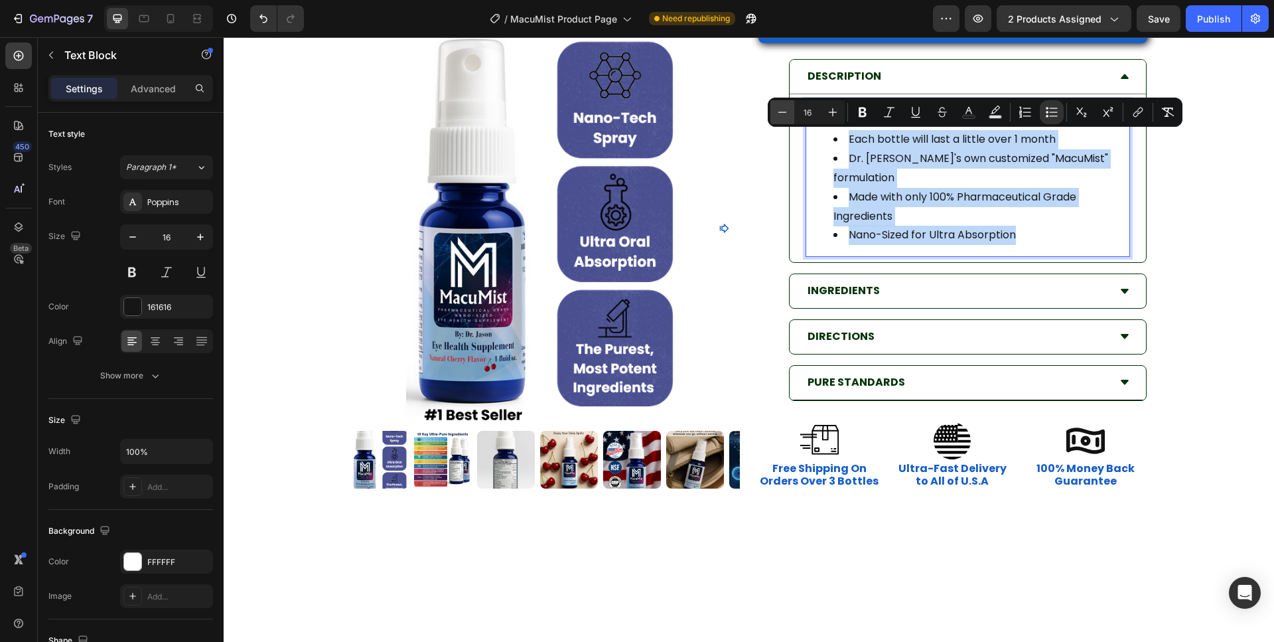
type input "15"
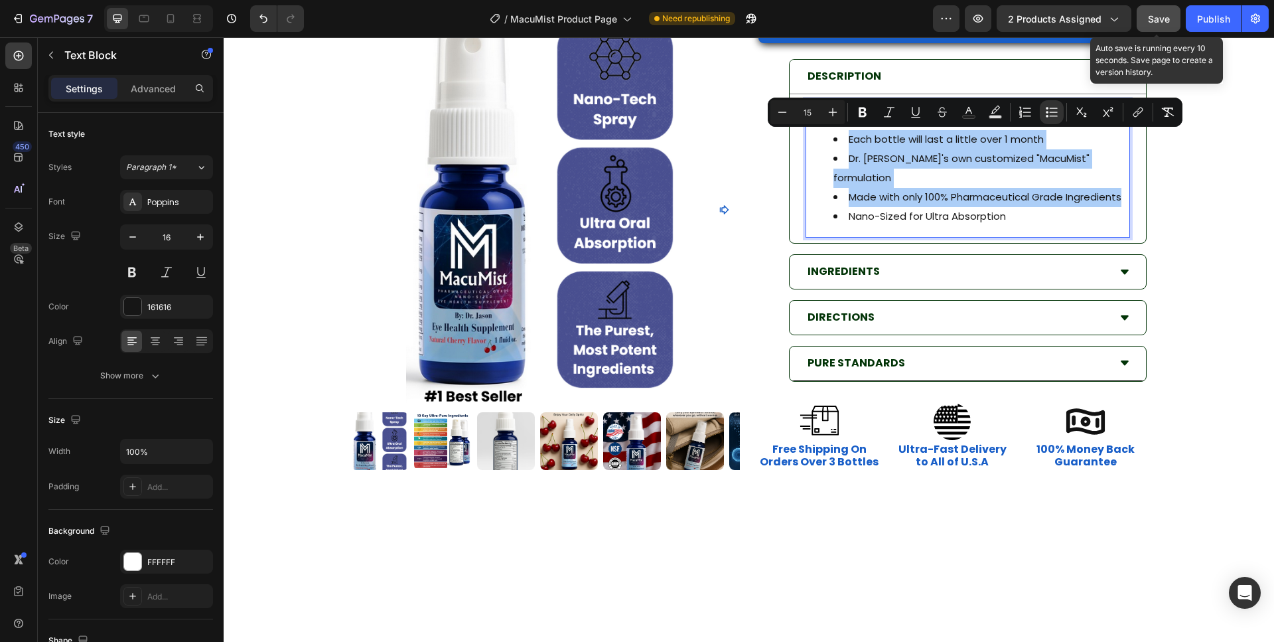
click at [1159, 21] on span "Save" at bounding box center [1159, 18] width 22 height 11
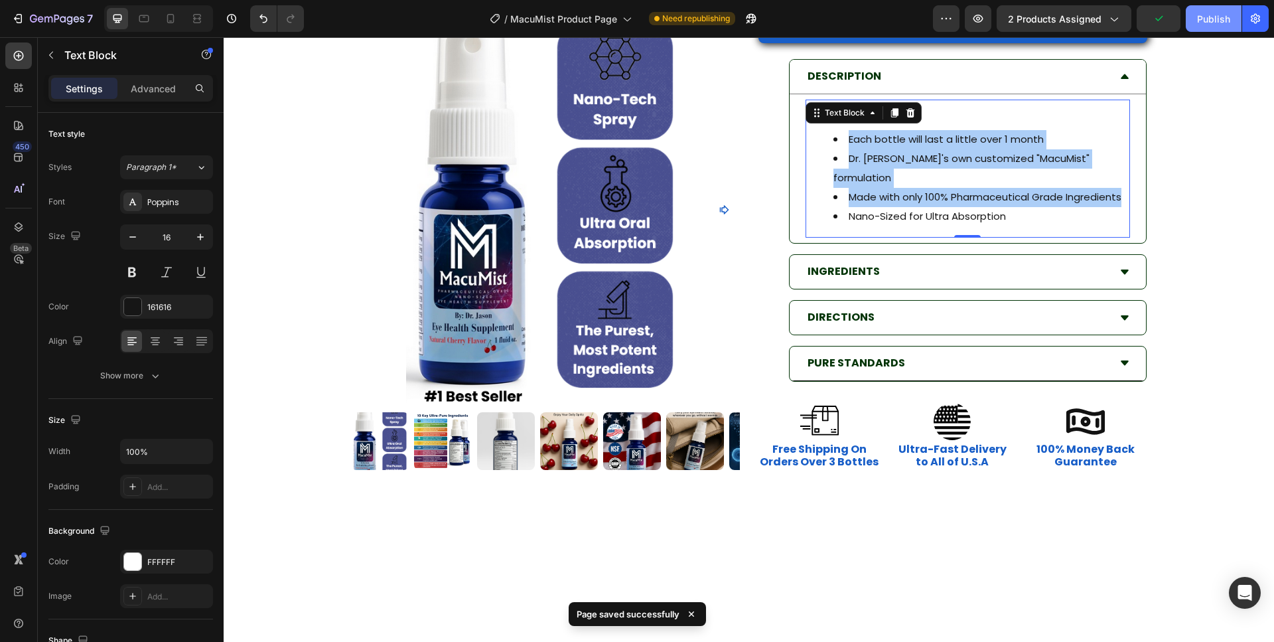
click at [1207, 21] on div "Publish" at bounding box center [1213, 19] width 33 height 14
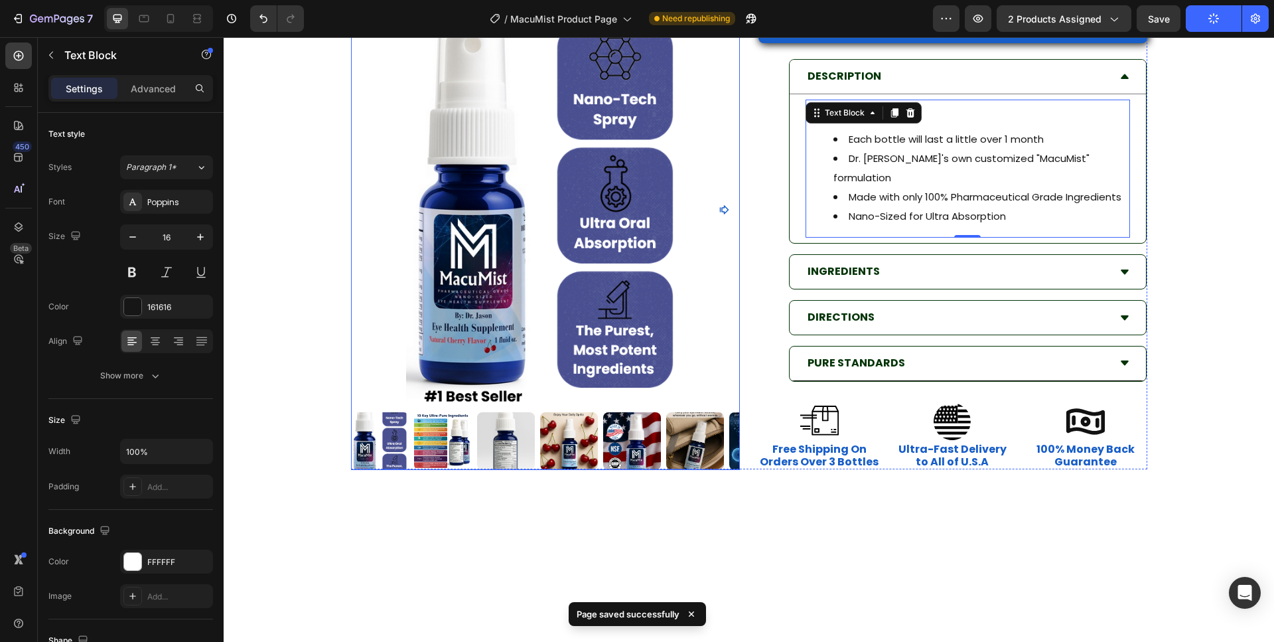
scroll to position [271, 0]
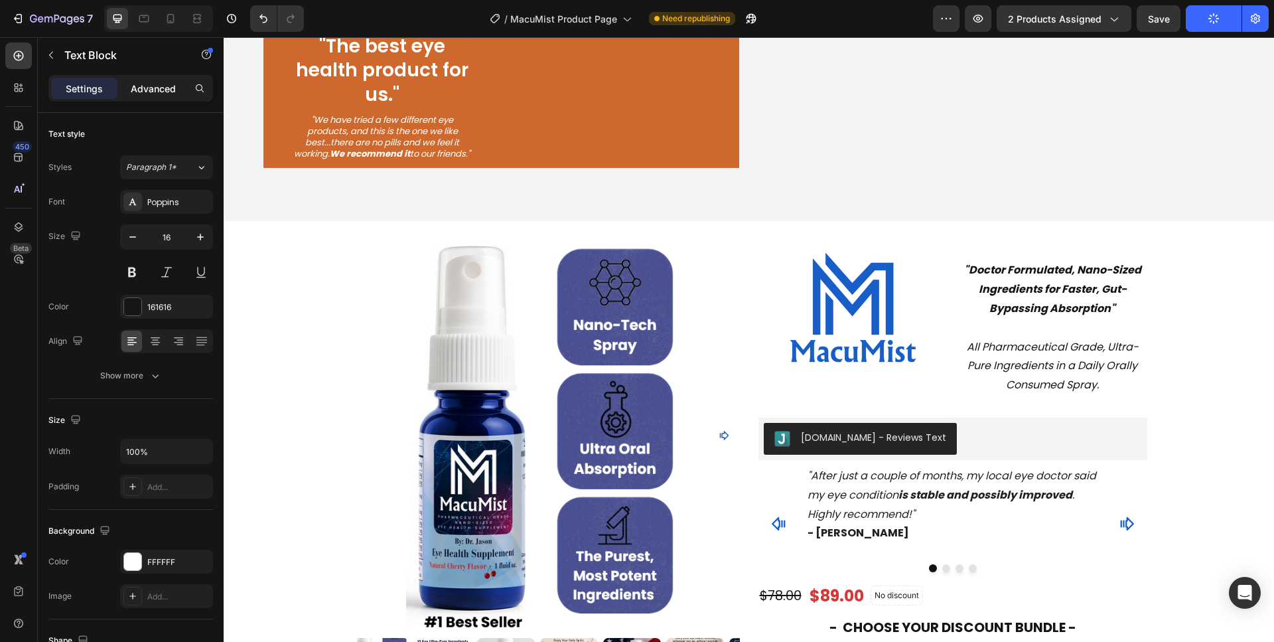
click at [136, 86] on p "Advanced" at bounding box center [153, 89] width 45 height 14
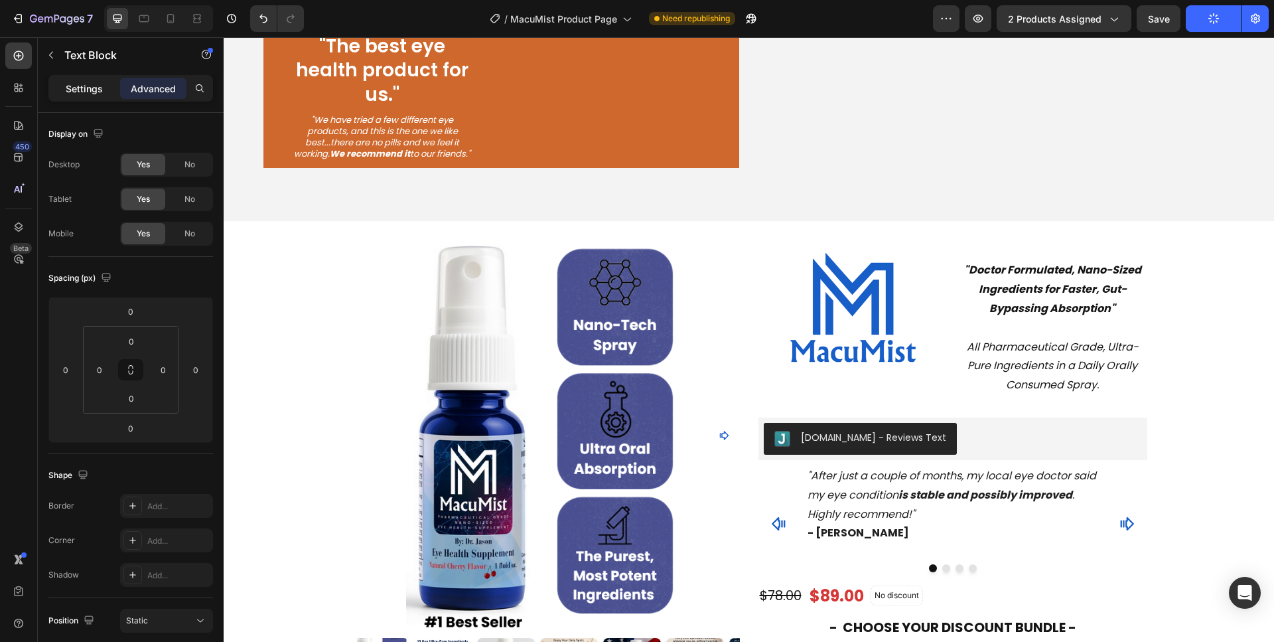
click at [86, 88] on p "Settings" at bounding box center [84, 89] width 37 height 14
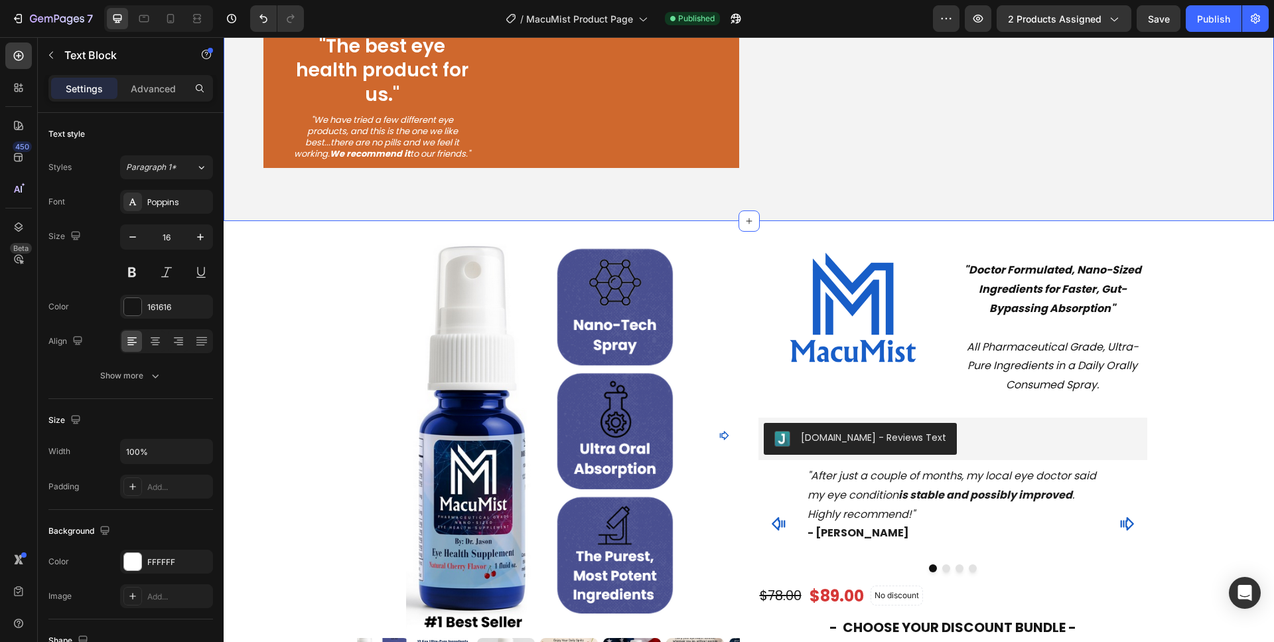
scroll to position [0, 0]
